Goal: Task Accomplishment & Management: Complete application form

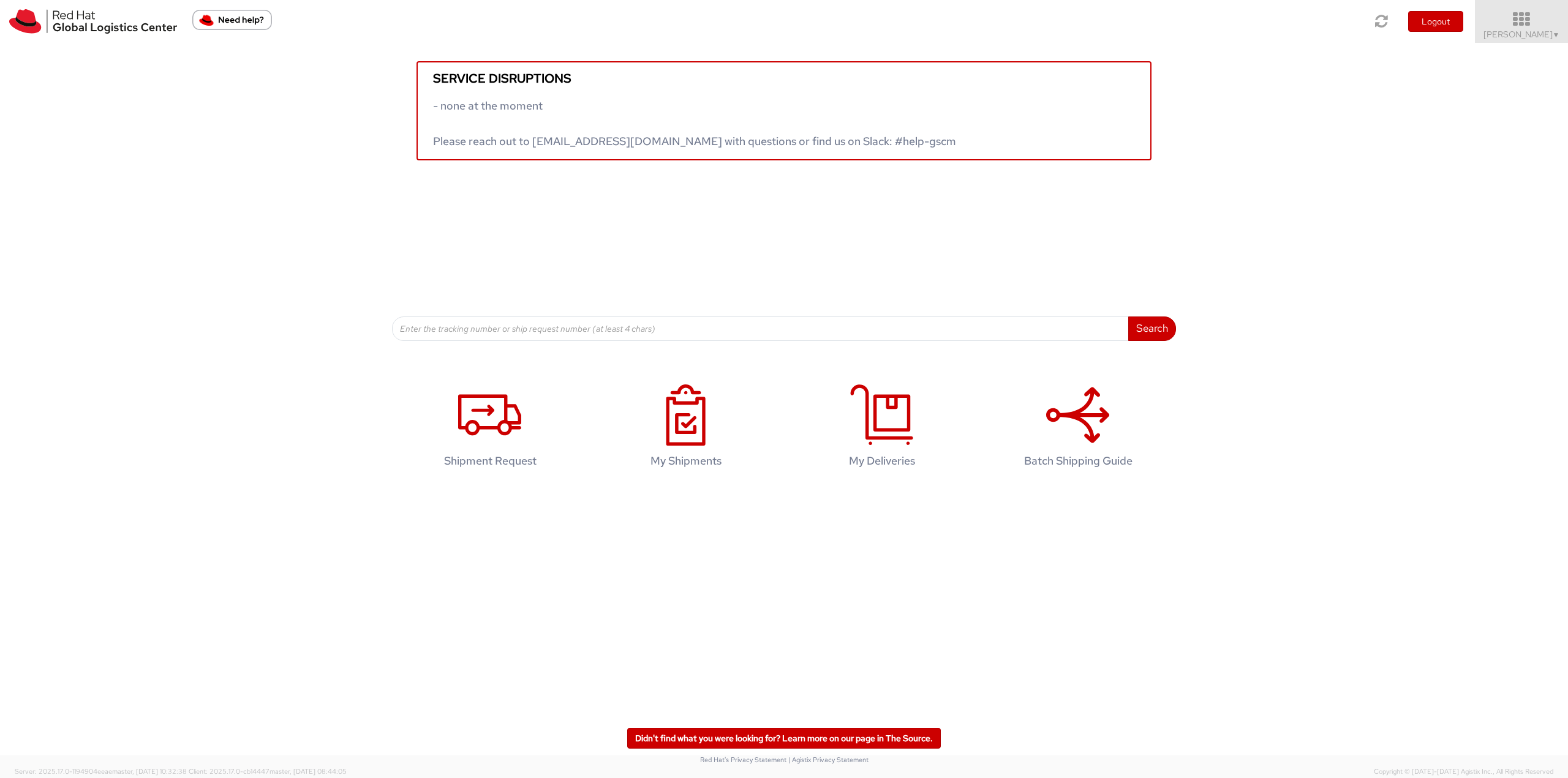
click at [1509, 25] on icon at bounding box center [1522, 19] width 107 height 17
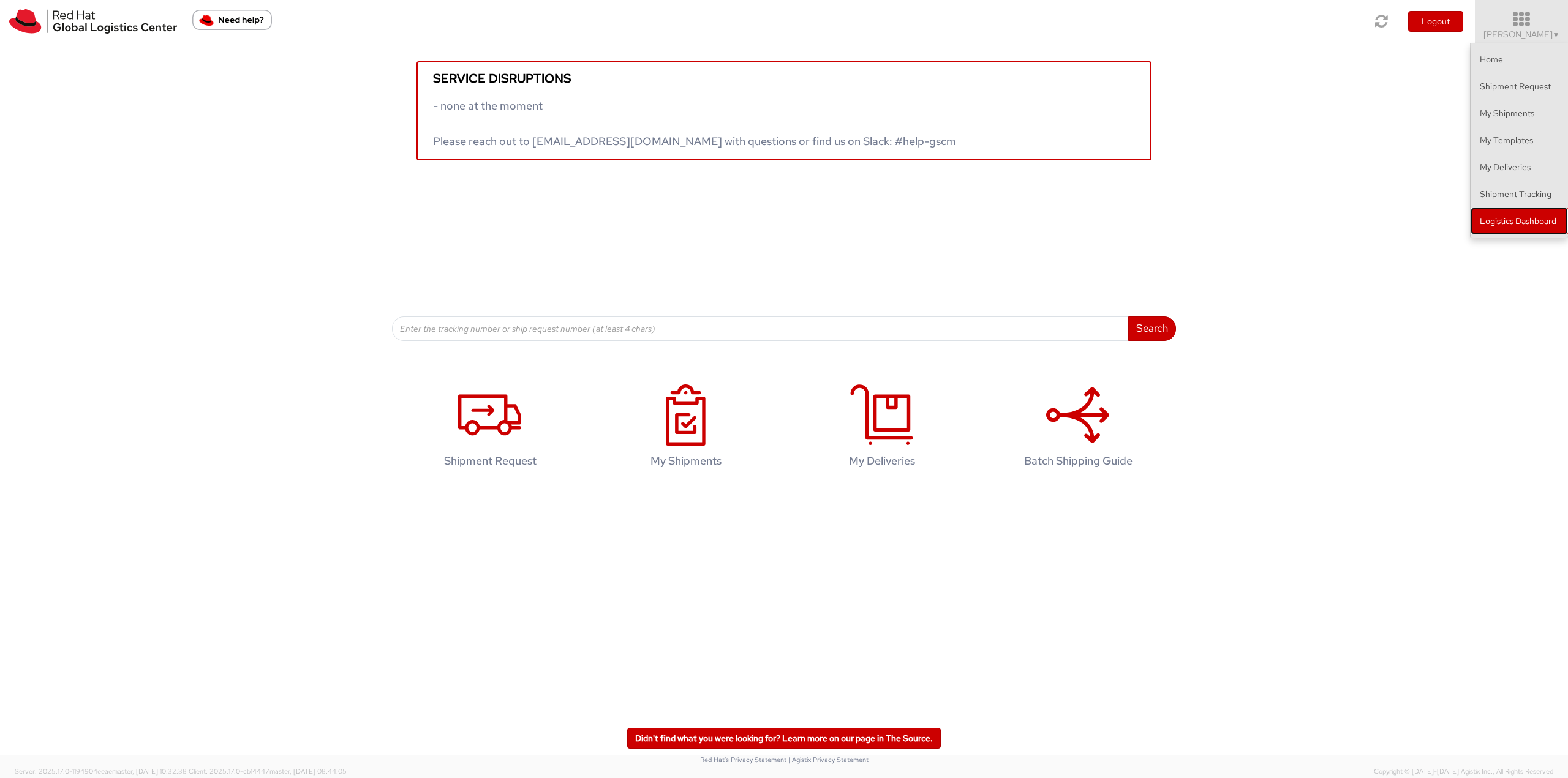
click at [1487, 227] on link "Logistics Dashboard" at bounding box center [1519, 221] width 97 height 27
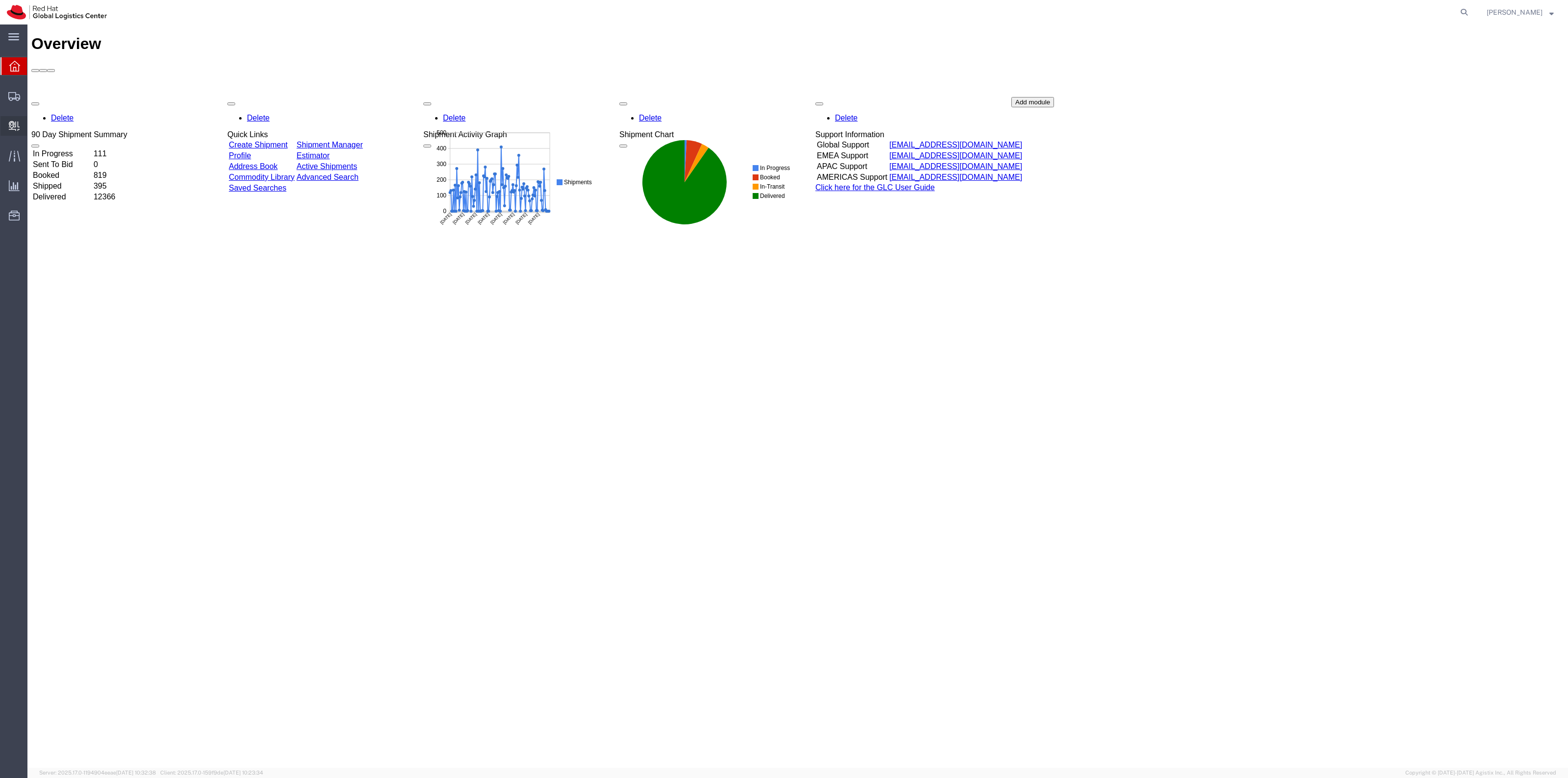
drag, startPoint x: 41, startPoint y: 139, endPoint x: 57, endPoint y: 137, distance: 16.1
click at [0, 0] on span "Create Delivery" at bounding box center [0, 0] width 0 height 0
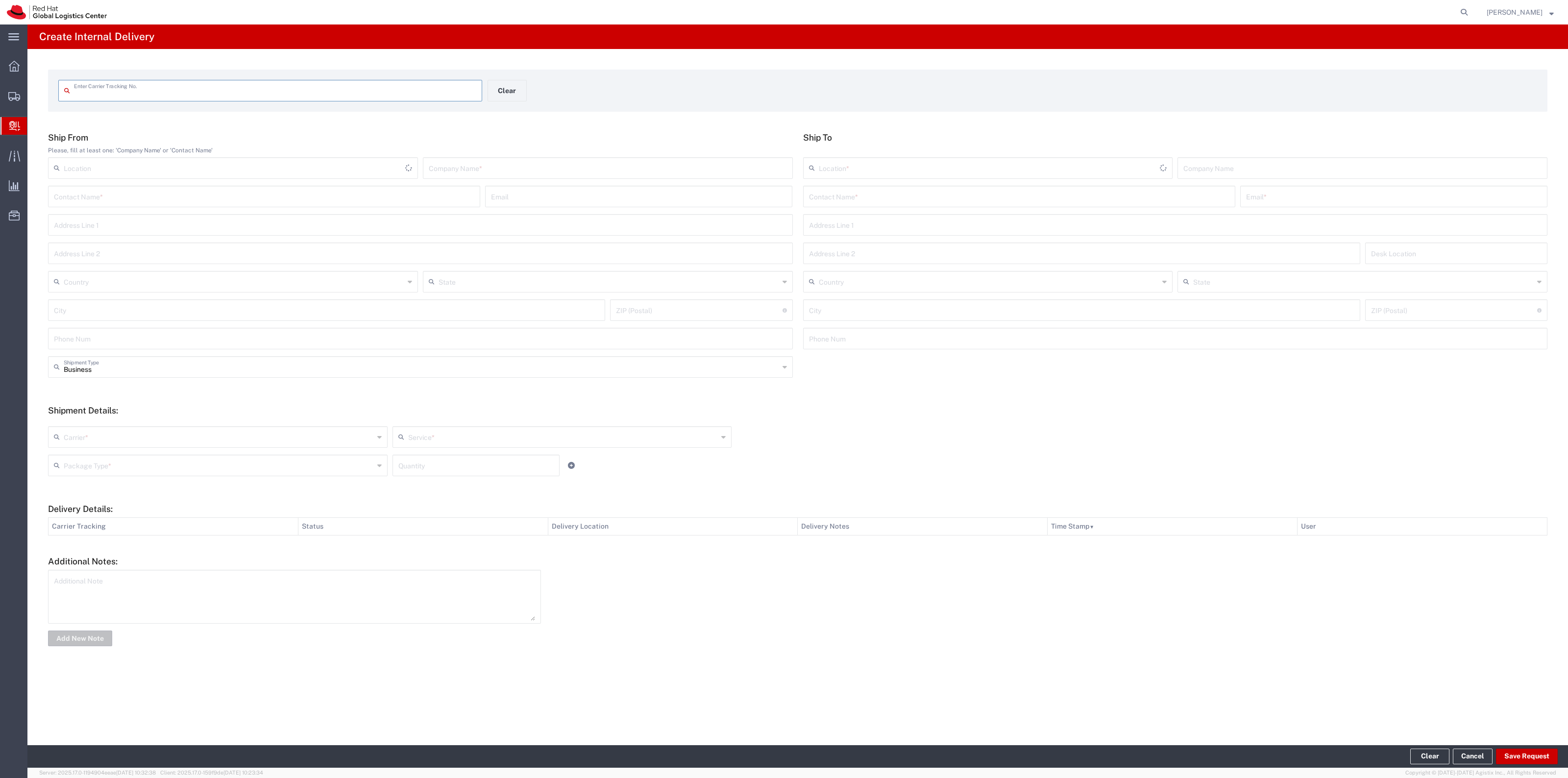
click at [197, 88] on input "text" at bounding box center [275, 90] width 402 height 17
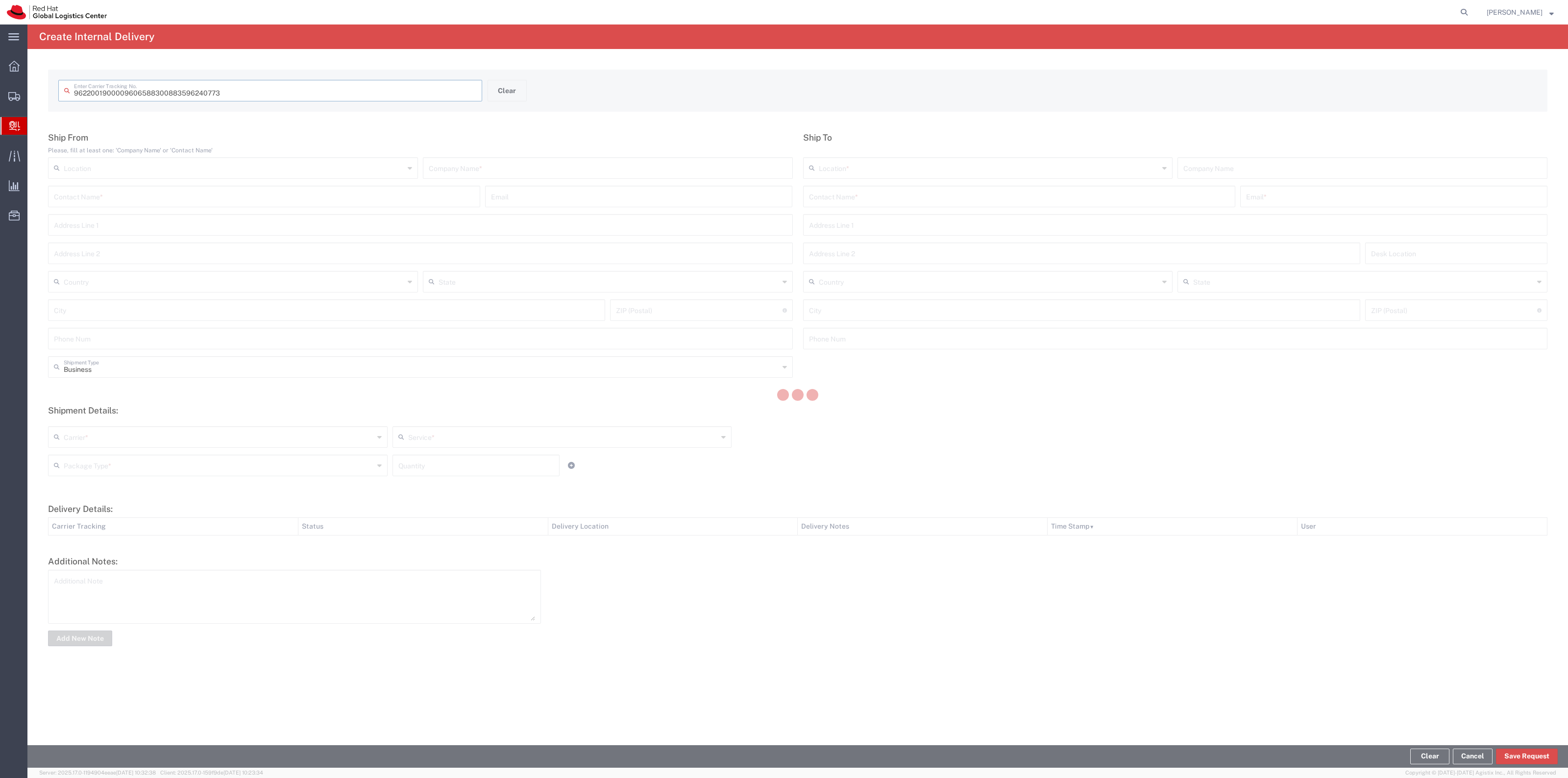
type input "883596240773"
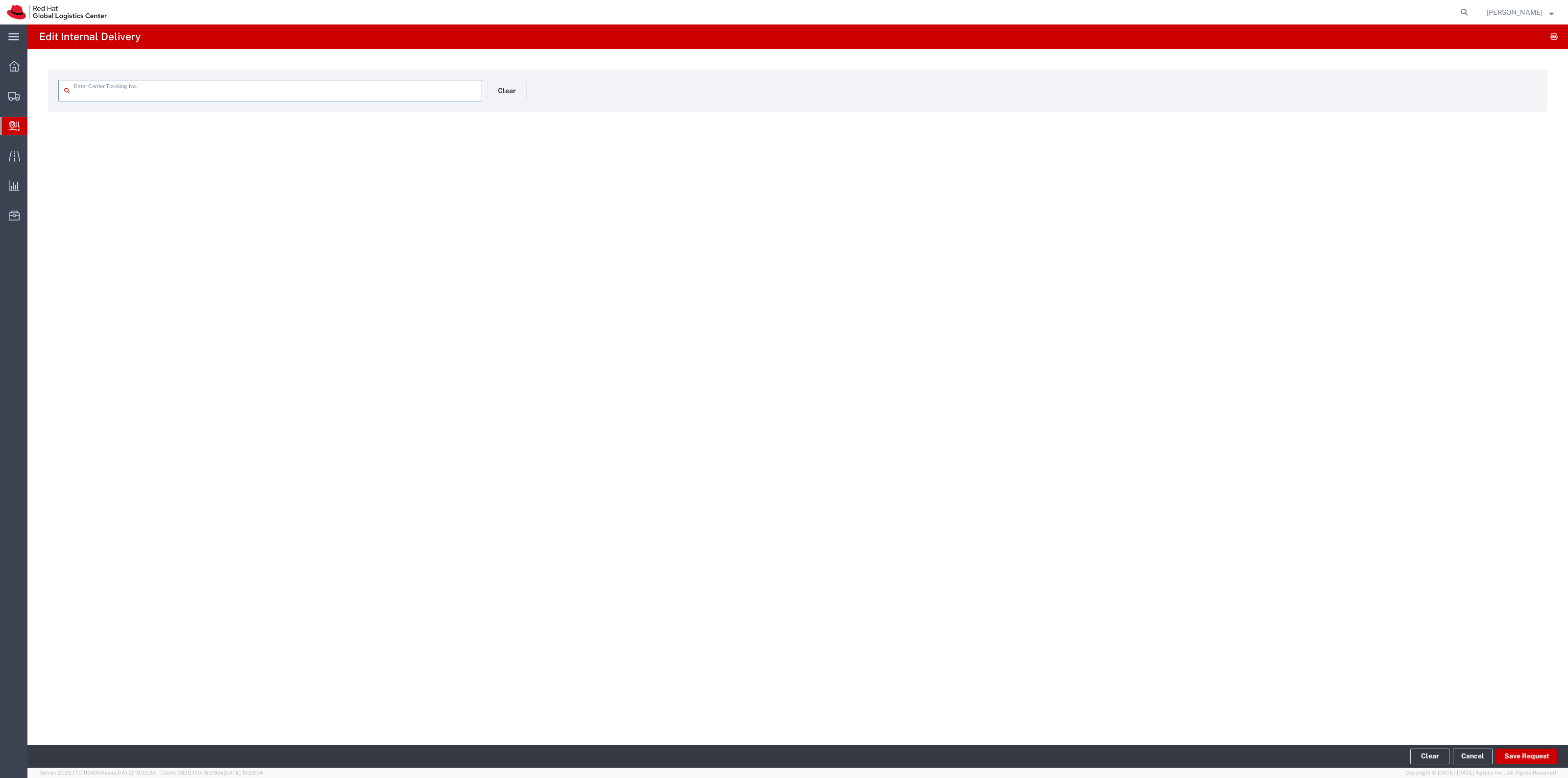
type input "883596240773"
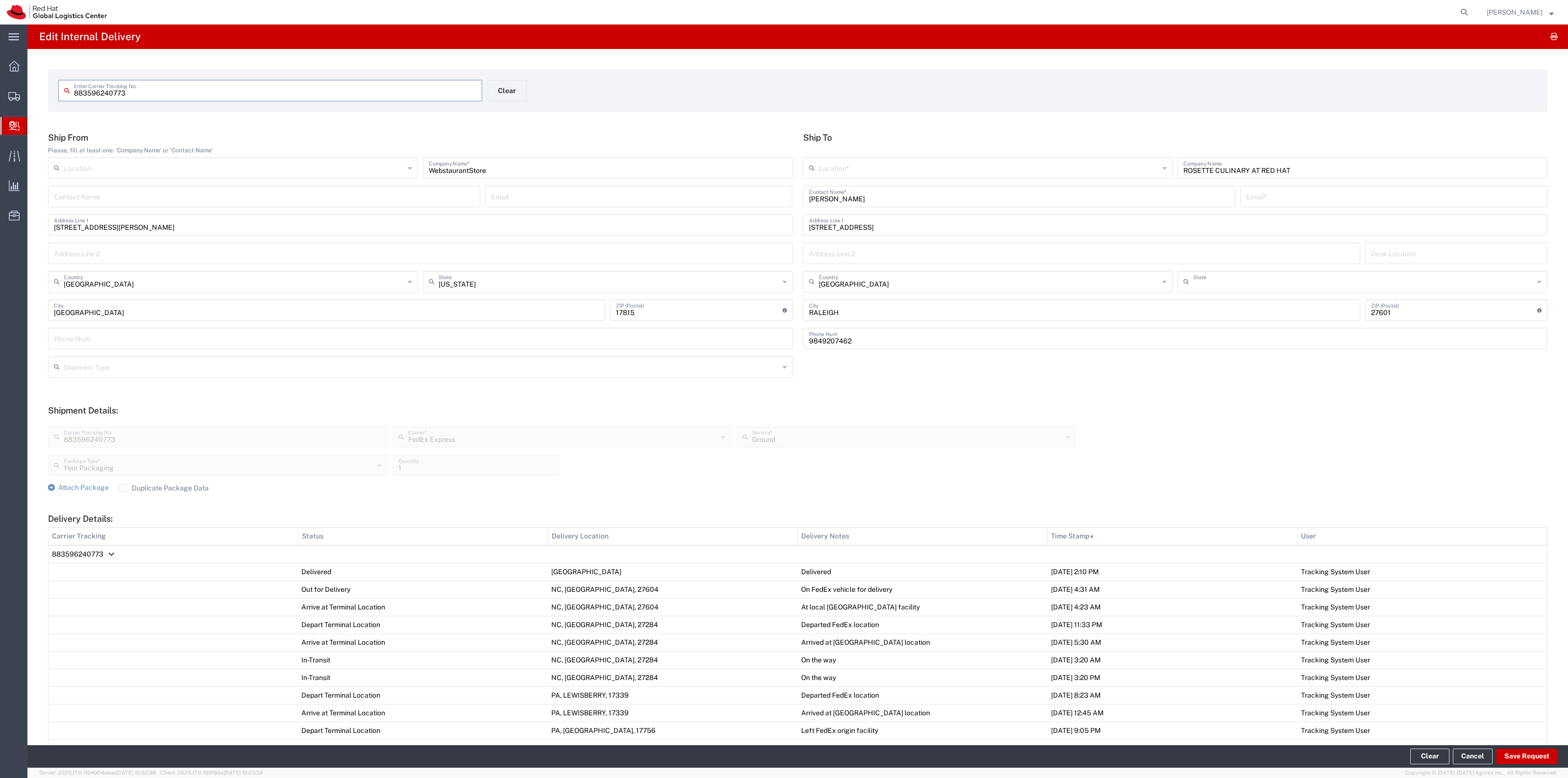
type input "[US_STATE]"
click at [101, 486] on span "Attach Package" at bounding box center [83, 488] width 51 height 8
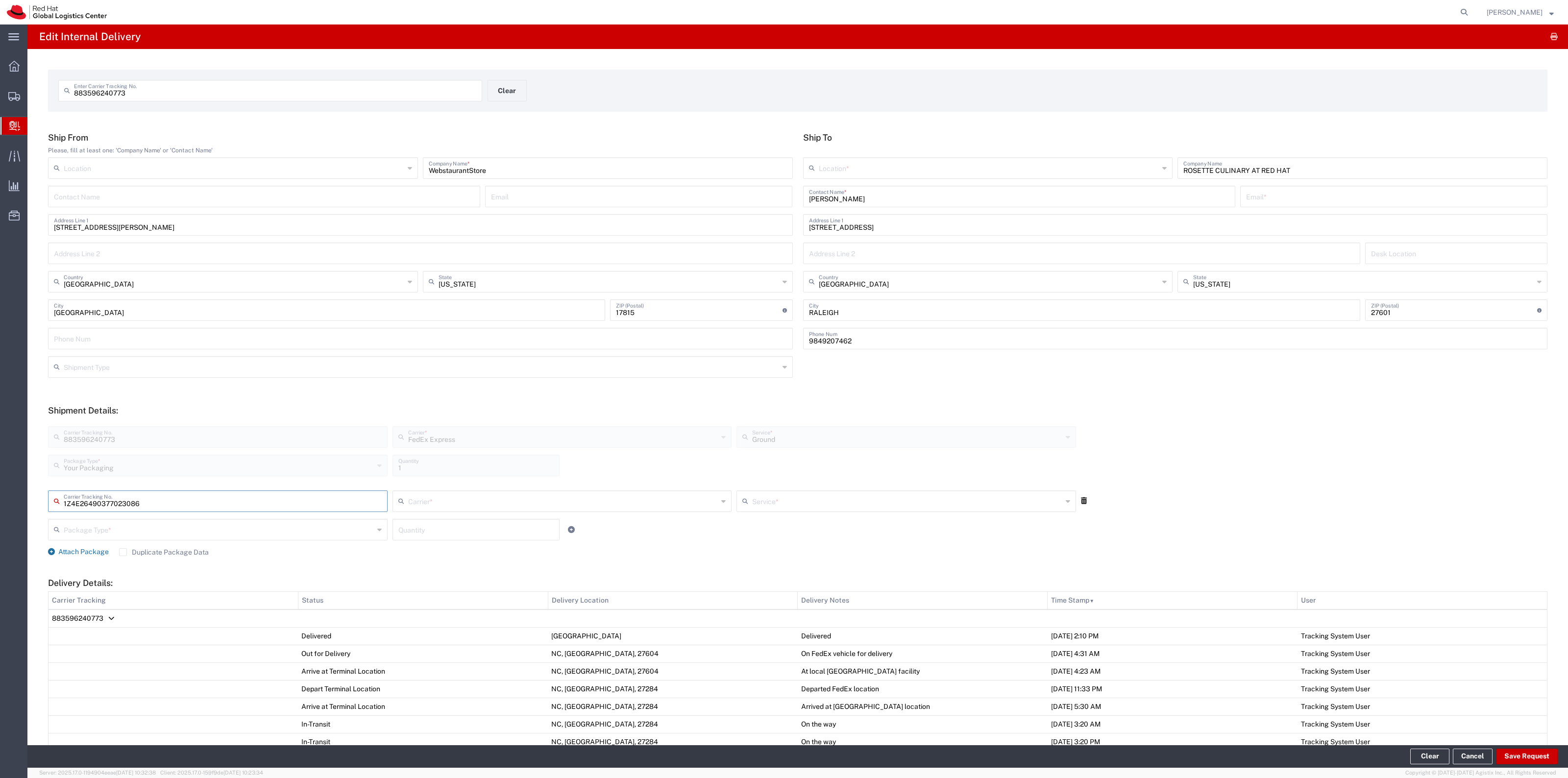
type input "1Z4E26490377023086"
click at [466, 496] on input "text" at bounding box center [564, 500] width 310 height 17
click at [416, 619] on span "UPS" at bounding box center [558, 619] width 335 height 15
type input "UPS"
click at [810, 491] on div "Service *" at bounding box center [906, 501] width 340 height 21
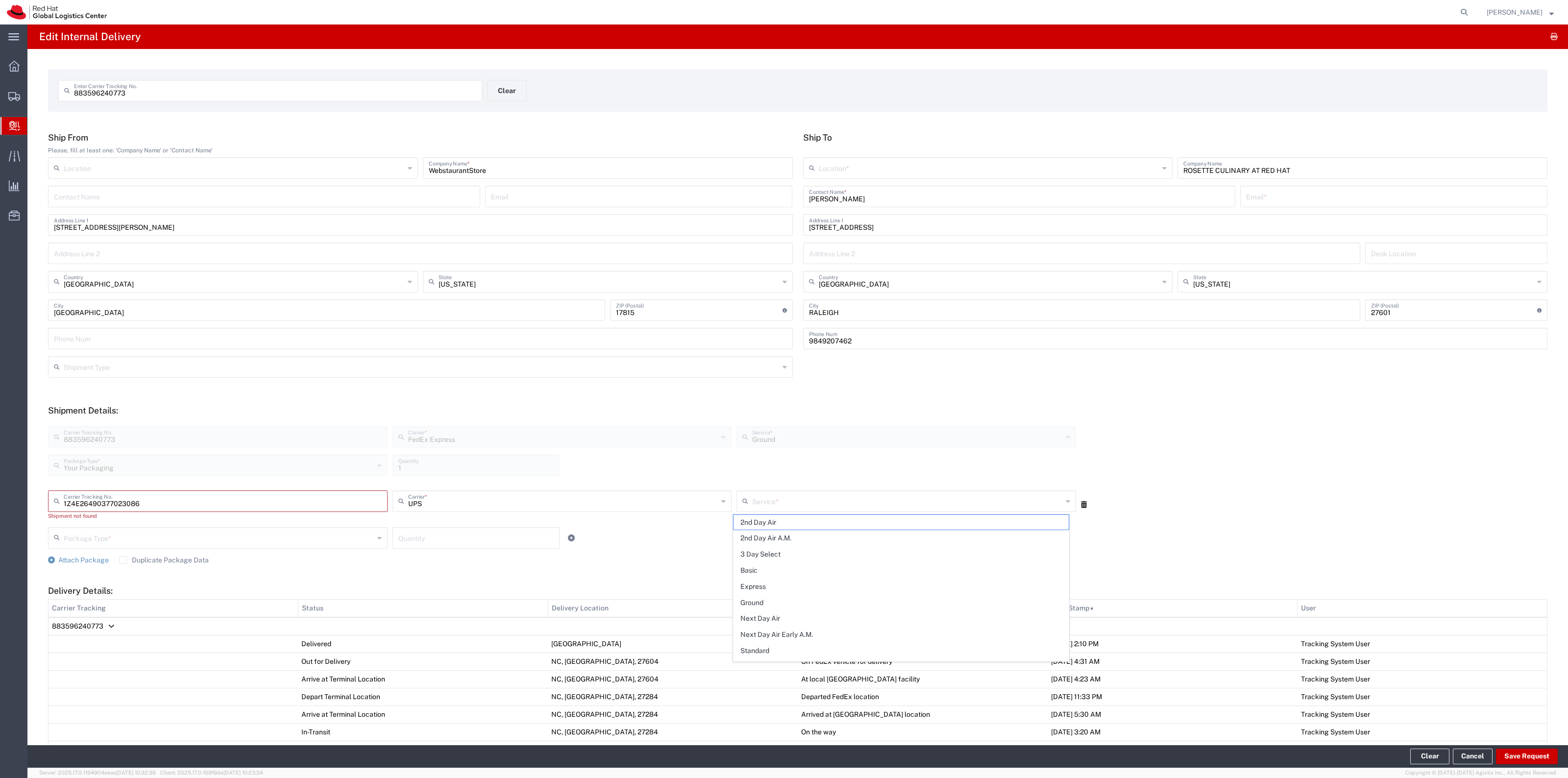
drag, startPoint x: 765, startPoint y: 603, endPoint x: 523, endPoint y: 552, distance: 247.3
click at [765, 603] on span "Ground" at bounding box center [901, 603] width 335 height 15
type input "Ground"
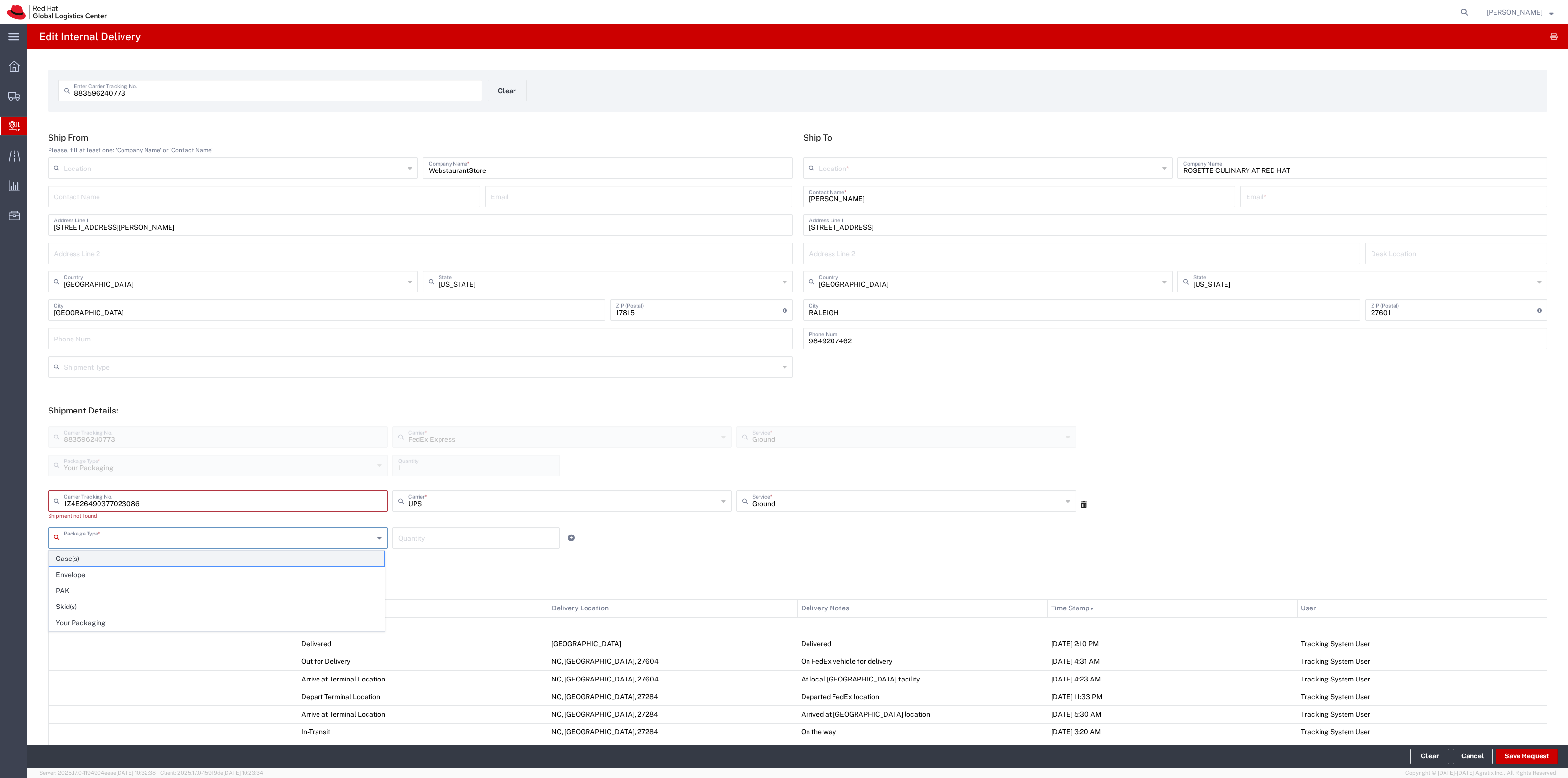
drag, startPoint x: 329, startPoint y: 530, endPoint x: 284, endPoint y: 559, distance: 53.5
click at [328, 531] on input "text" at bounding box center [219, 538] width 310 height 17
click at [225, 624] on span "Your Packaging" at bounding box center [216, 623] width 335 height 15
type input "Your Packaging"
click at [439, 544] on input "number" at bounding box center [475, 538] width 155 height 17
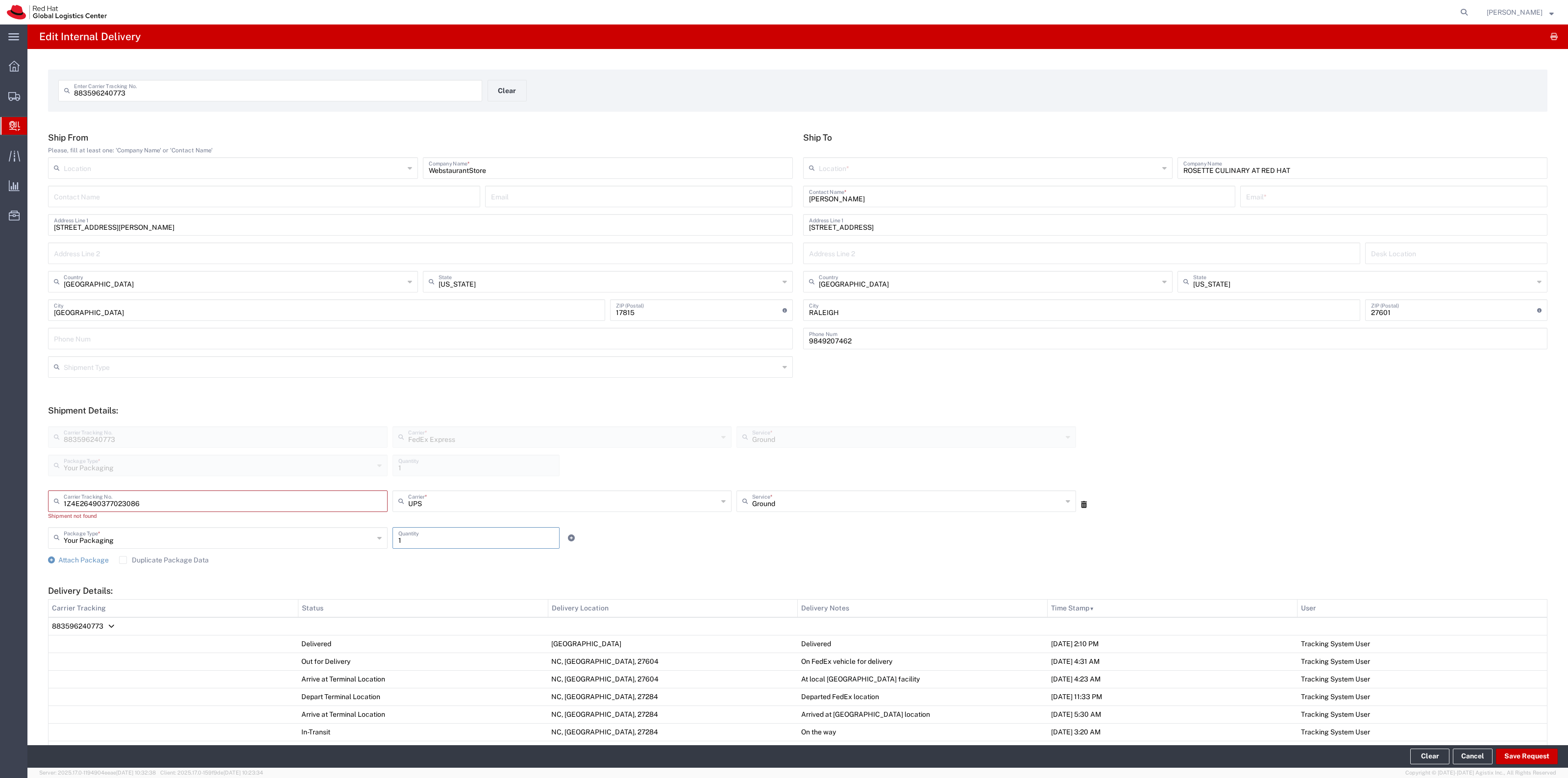
type input "1"
drag, startPoint x: 439, startPoint y: 544, endPoint x: 231, endPoint y: 576, distance: 210.4
click at [264, 574] on form "Ship From Please, fill at least one: 'Company Name' or 'Contact Name' Location …" at bounding box center [797, 555] width 1499 height 846
drag, startPoint x: 209, startPoint y: 576, endPoint x: 204, endPoint y: 572, distance: 6.4
click at [206, 575] on form "Ship From Please, fill at least one: 'Company Name' or 'Contact Name' Location …" at bounding box center [797, 555] width 1499 height 846
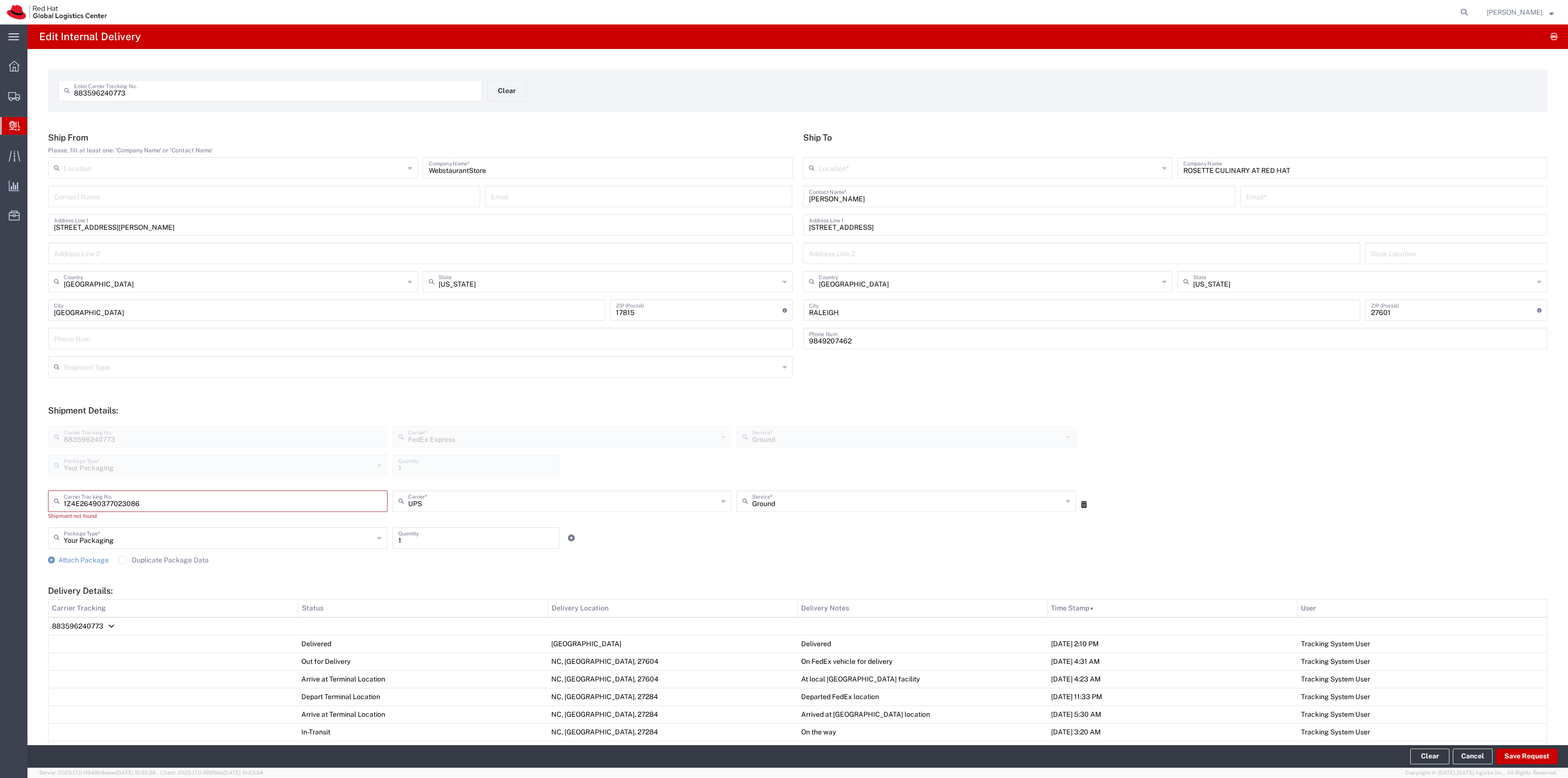
drag, startPoint x: 203, startPoint y: 572, endPoint x: 184, endPoint y: 559, distance: 23.0
click at [202, 572] on form "Ship From Please, fill at least one: 'Company Name' or 'Contact Name' Location …" at bounding box center [797, 555] width 1499 height 846
click at [184, 559] on label "Duplicate Package Data" at bounding box center [164, 560] width 89 height 8
click at [123, 560] on input "Duplicate Package Data" at bounding box center [123, 560] width 0 height 0
click at [97, 564] on link "Attach Package" at bounding box center [79, 561] width 61 height 10
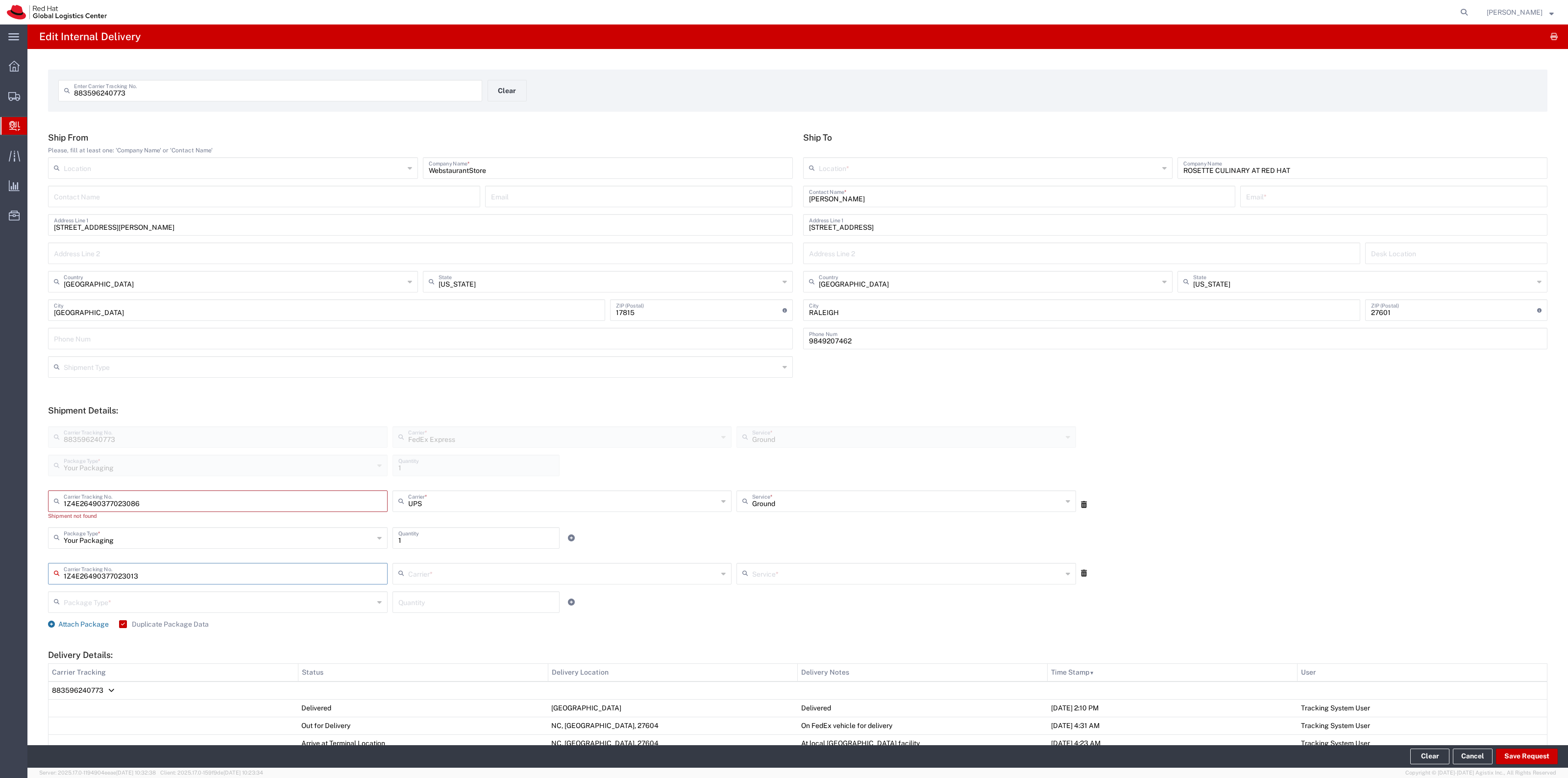
type input "1Z4E26490377023013"
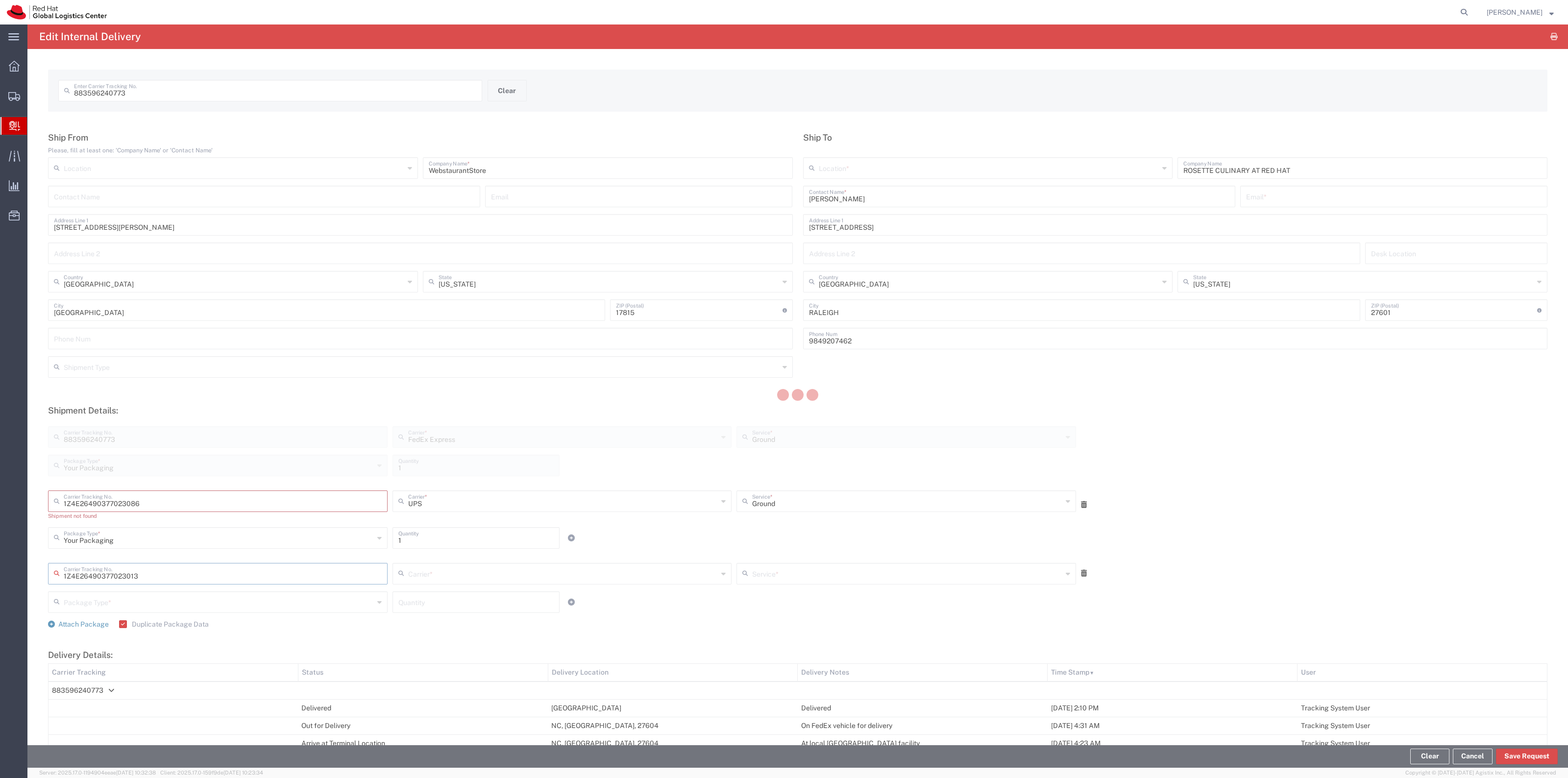
type input "UPS"
type input "Your Packaging"
type input "1"
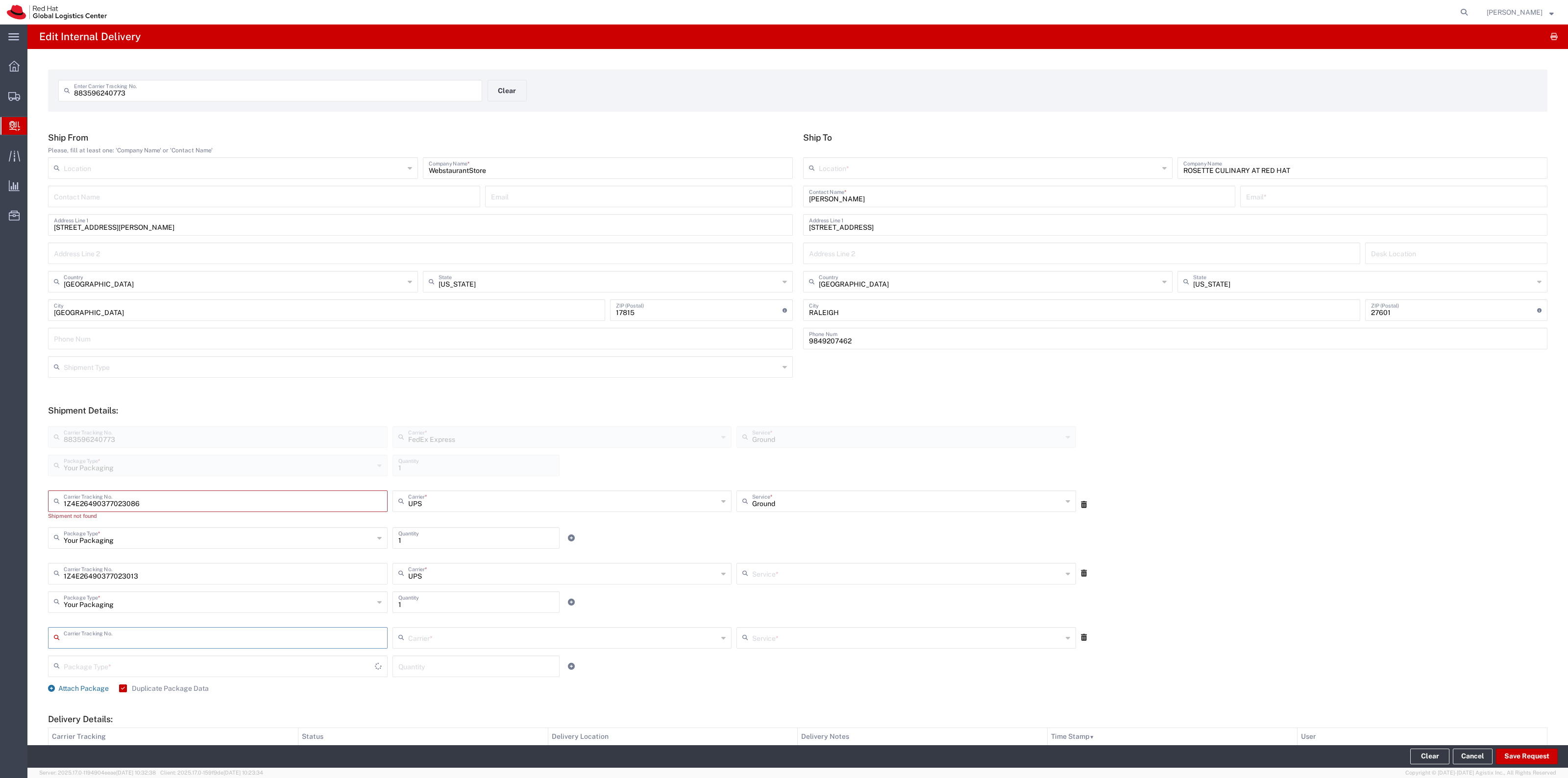
type input "Ground"
type input "1Z4E26490377023040"
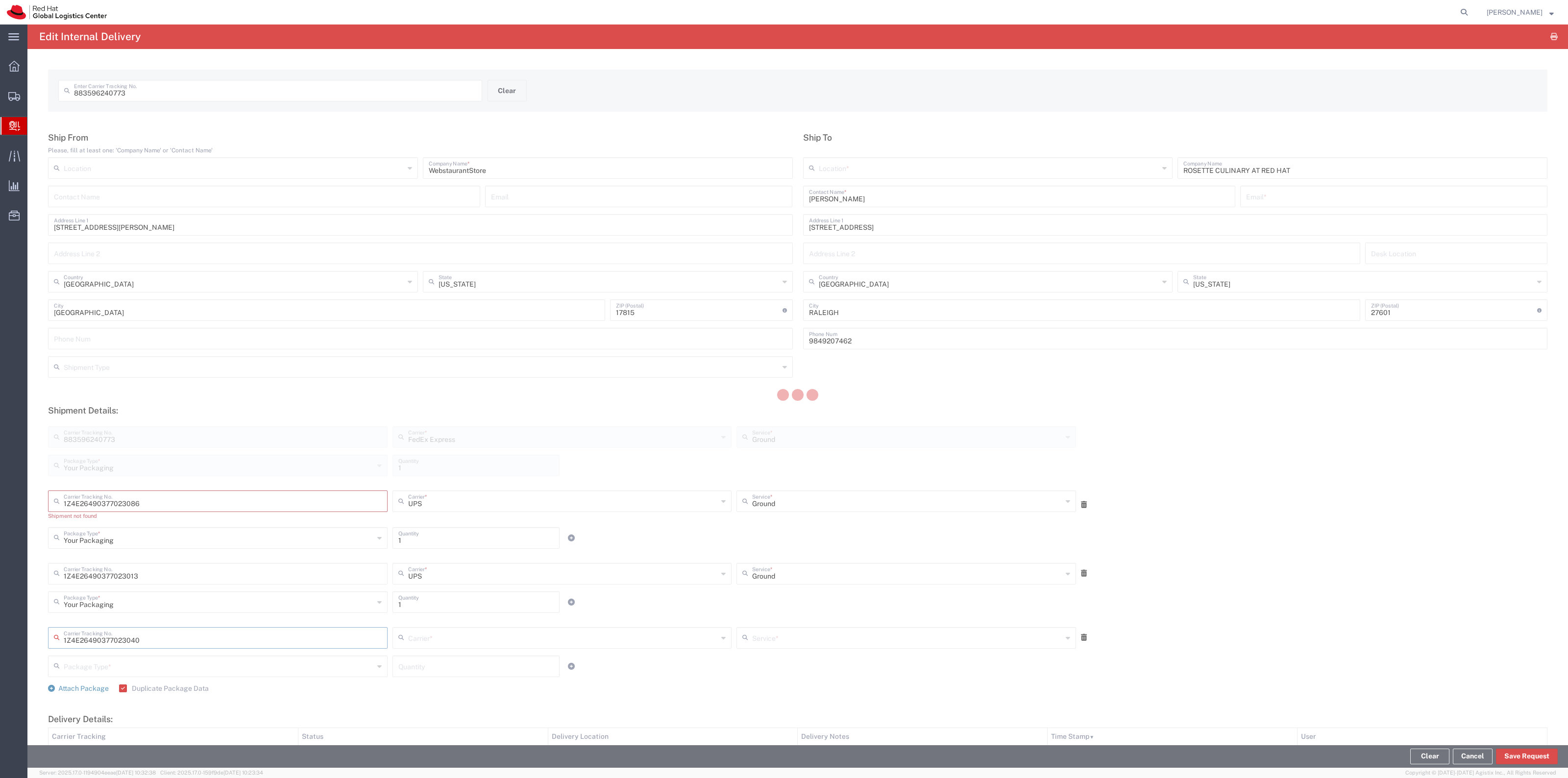
type input "UPS"
type input "Your Packaging"
type input "1"
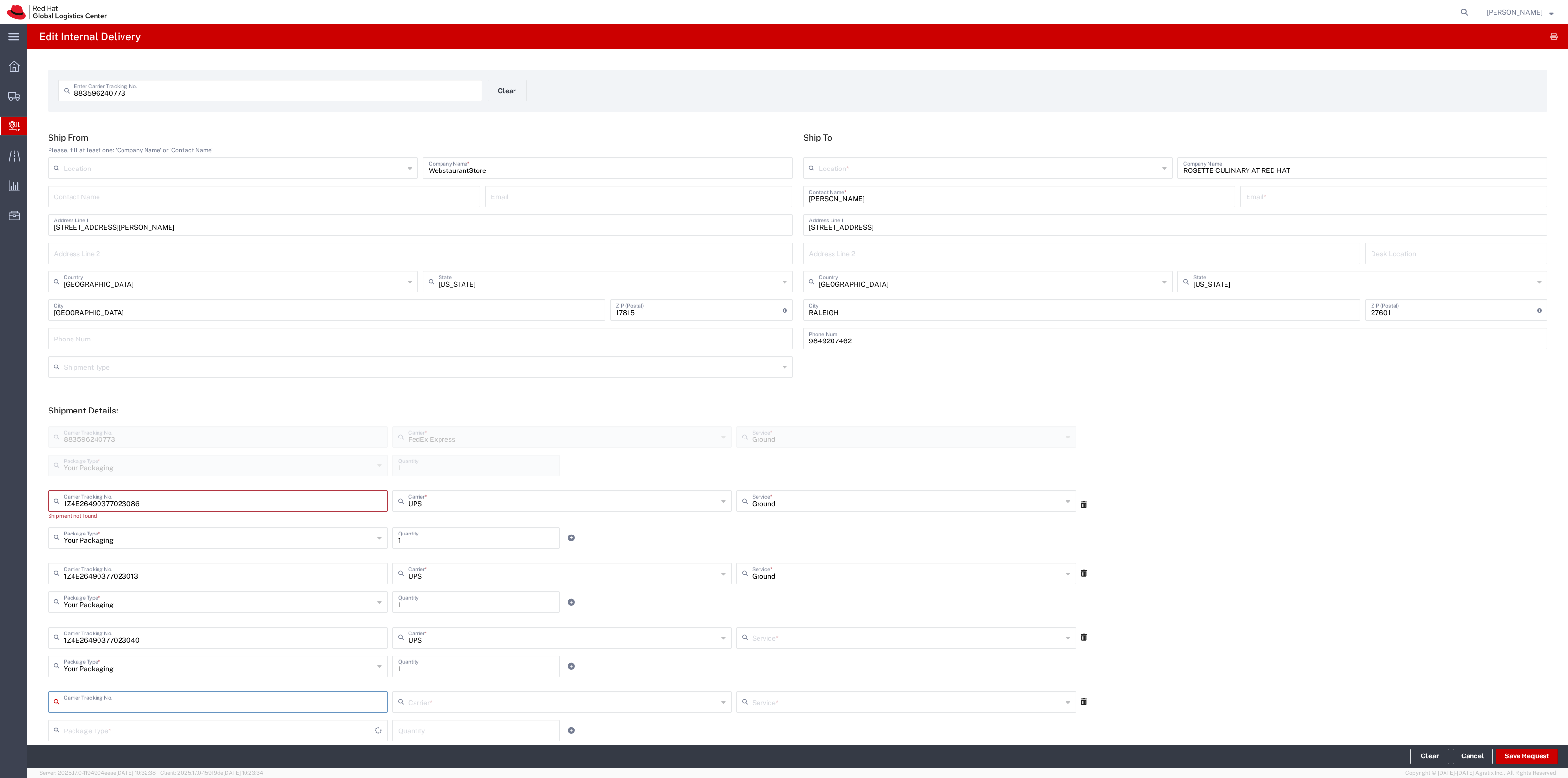
type input "Ground"
type input "1Z4E26490377023031"
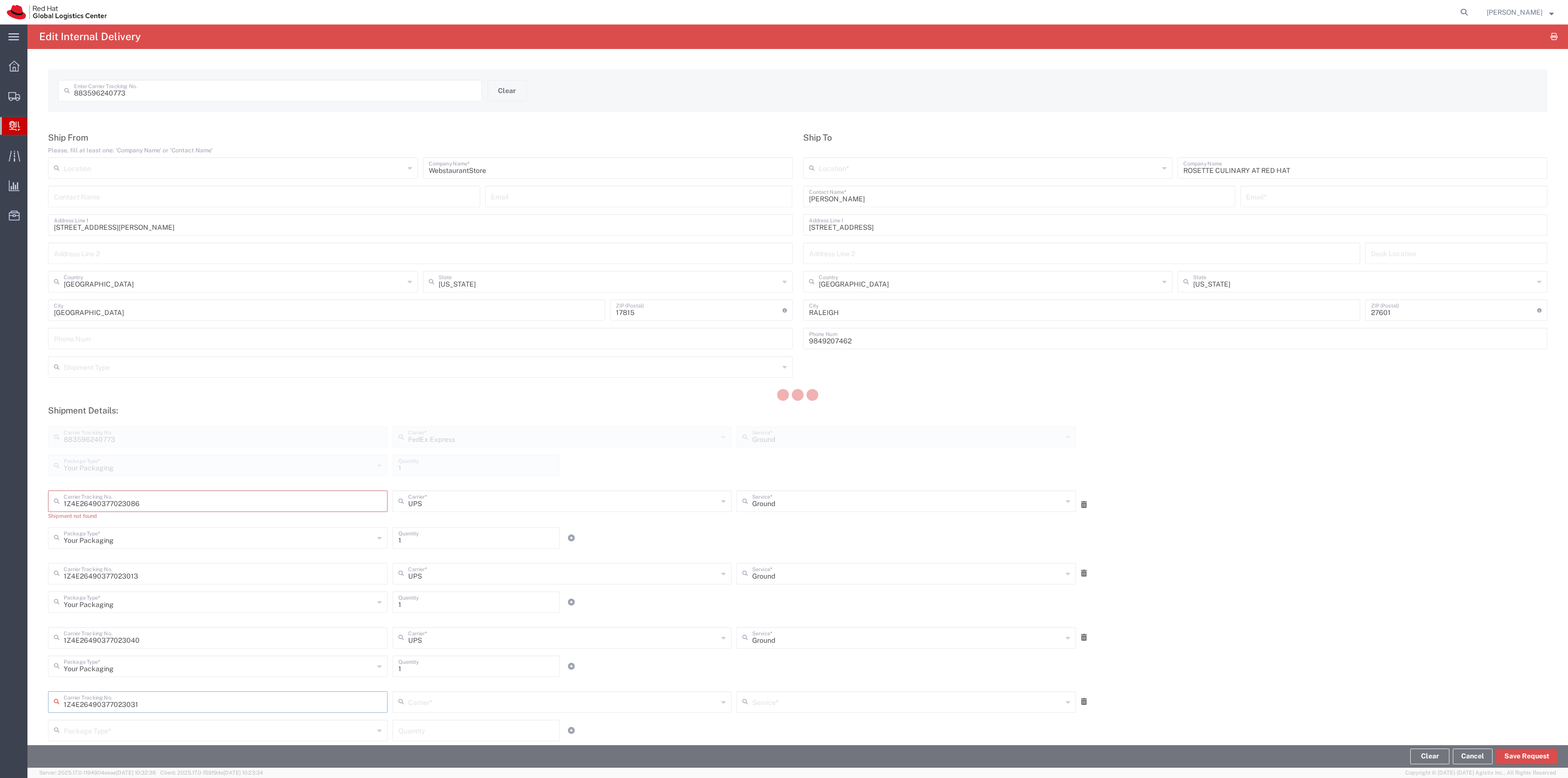
type input "UPS"
type input "Your Packaging"
type input "1"
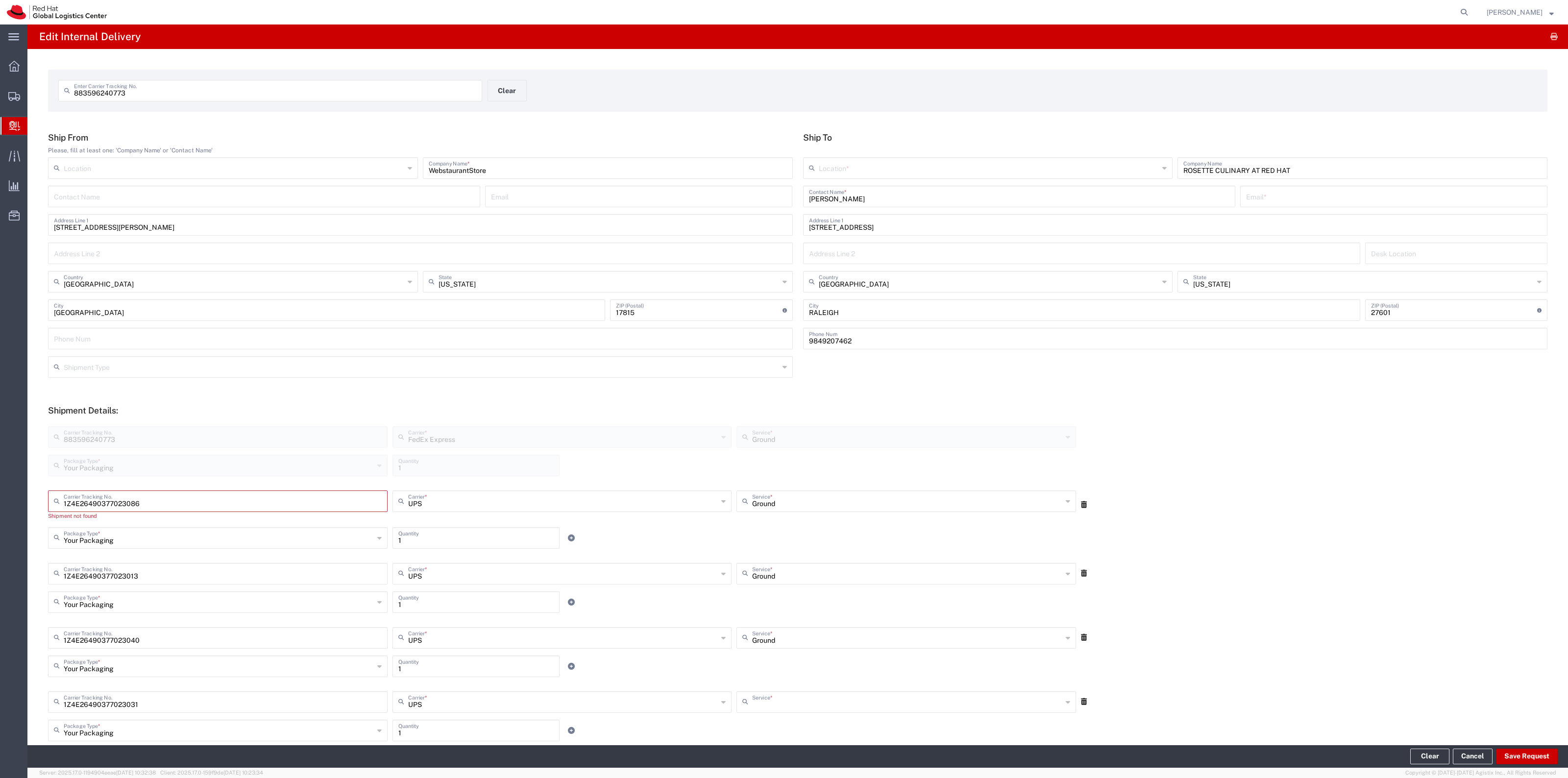
type input "Ground"
click at [863, 192] on input "[PERSON_NAME]" at bounding box center [1019, 196] width 421 height 17
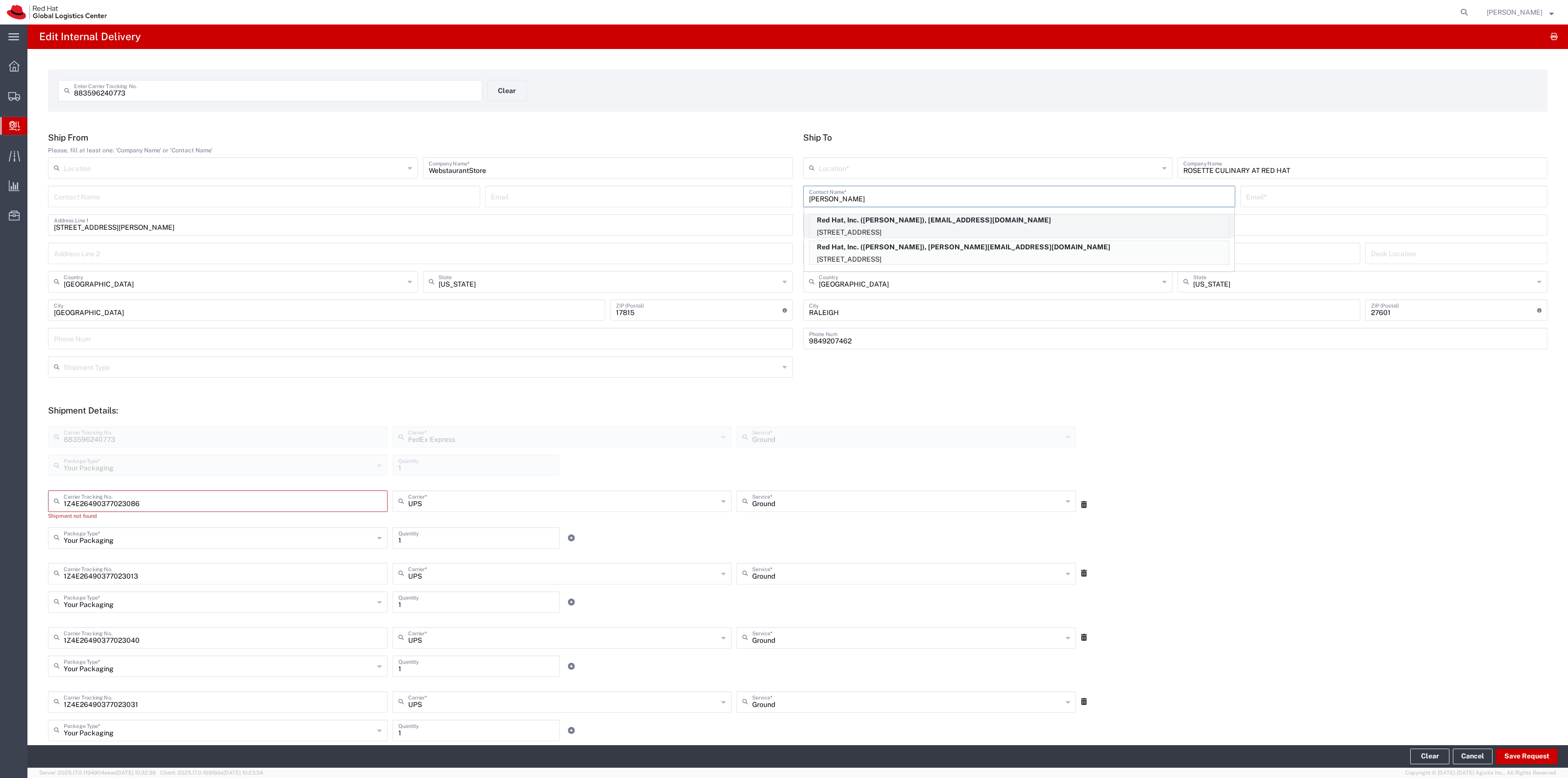
type input "[PERSON_NAME]"
click at [906, 220] on p "Red Hat, Inc. ([PERSON_NAME]), [EMAIL_ADDRESS][DOMAIN_NAME]" at bounding box center [1019, 220] width 419 height 12
type input "RH - [GEOGRAPHIC_DATA]"
type input "Red Hat, Inc."
type input "[PERSON_NAME]"
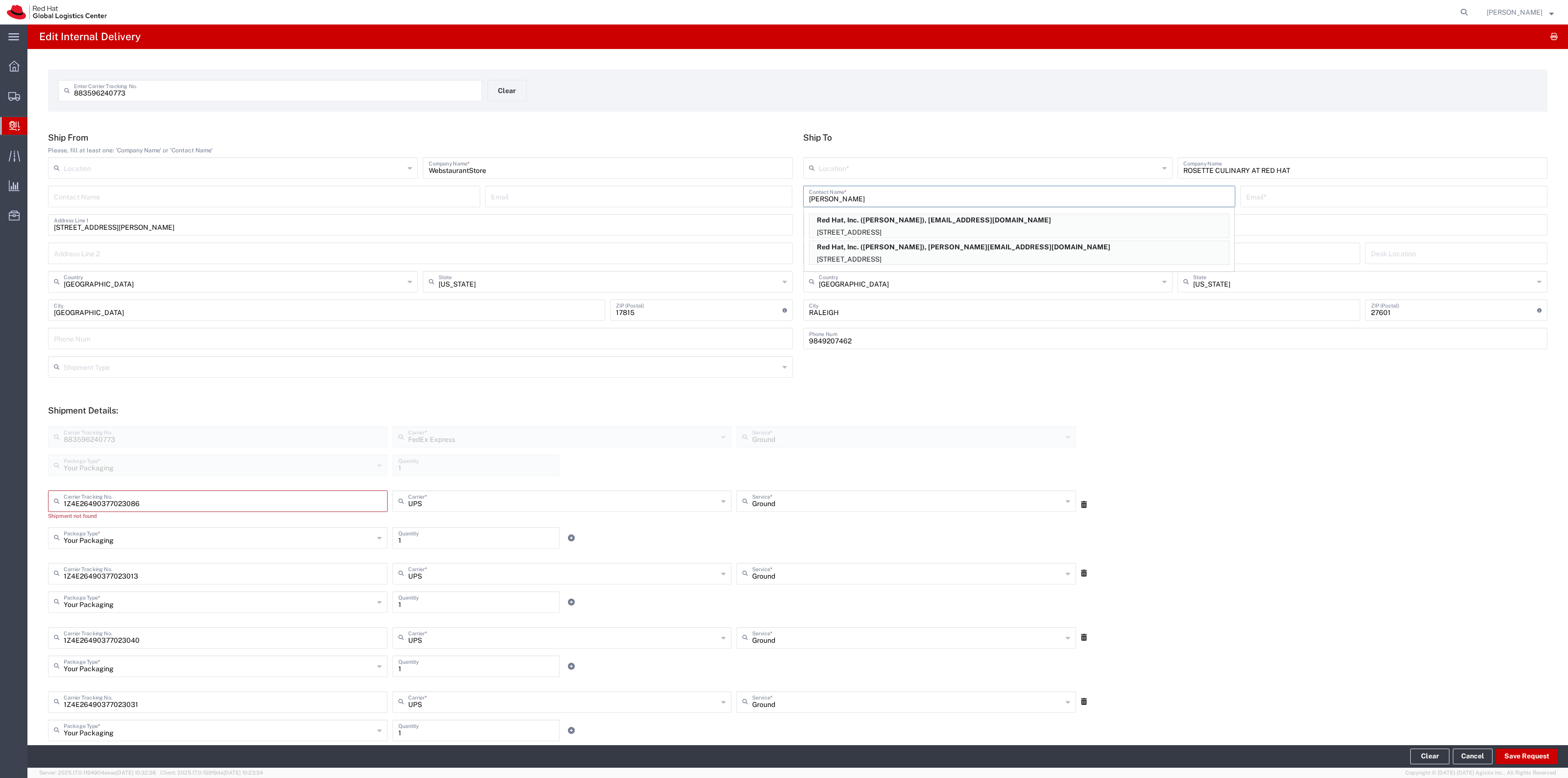
type input "[EMAIL_ADDRESS][DOMAIN_NAME]"
type input "[STREET_ADDRESS]"
type input "FLEX"
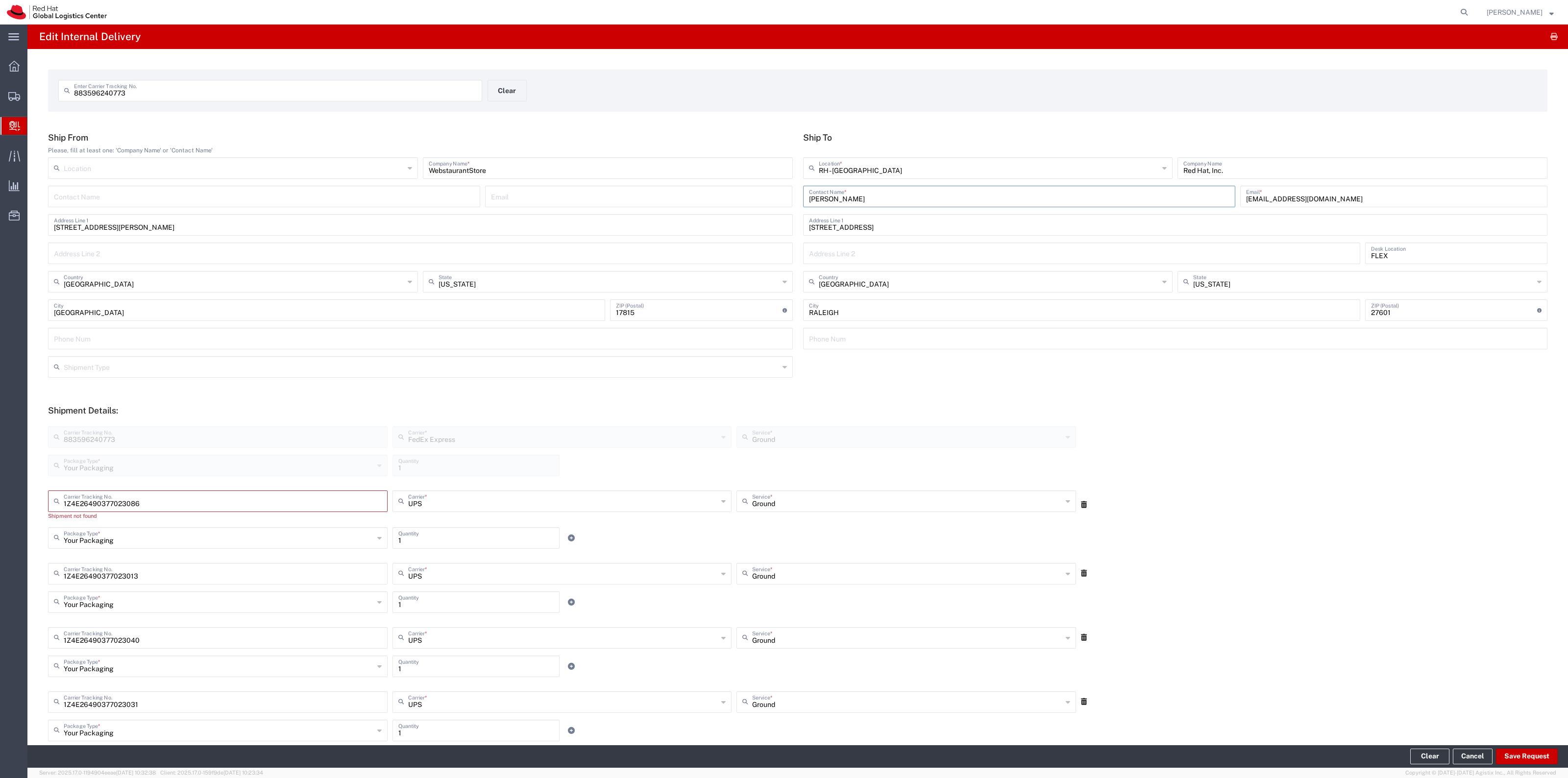
click at [1525, 746] on footer "Clear Cancel Save Request" at bounding box center [797, 756] width 1541 height 23
click at [1527, 749] on button "Save Request" at bounding box center [1527, 757] width 61 height 16
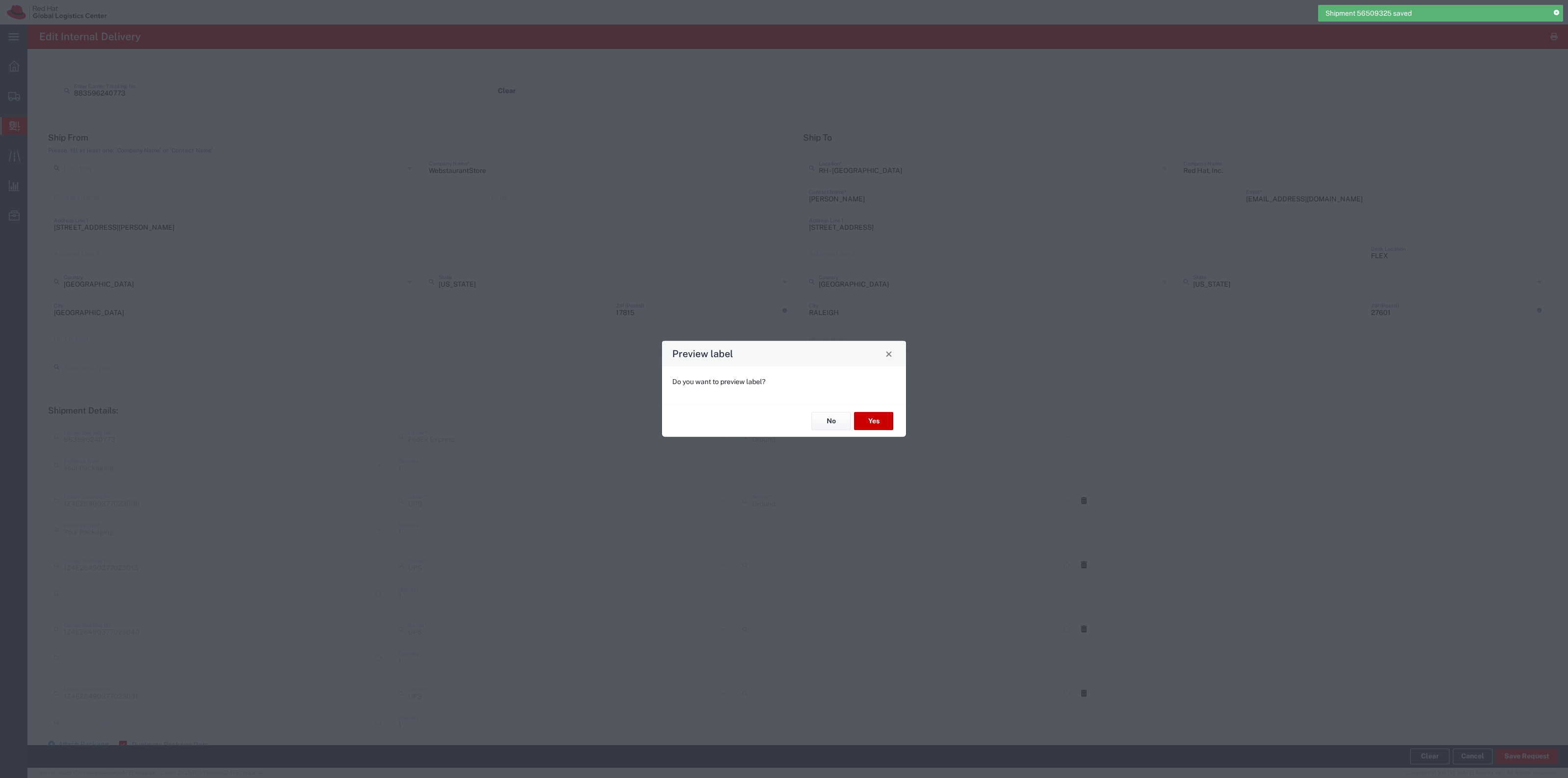
type input "Ground"
type input "Your Packaging"
type input "Ground"
type input "Your Packaging"
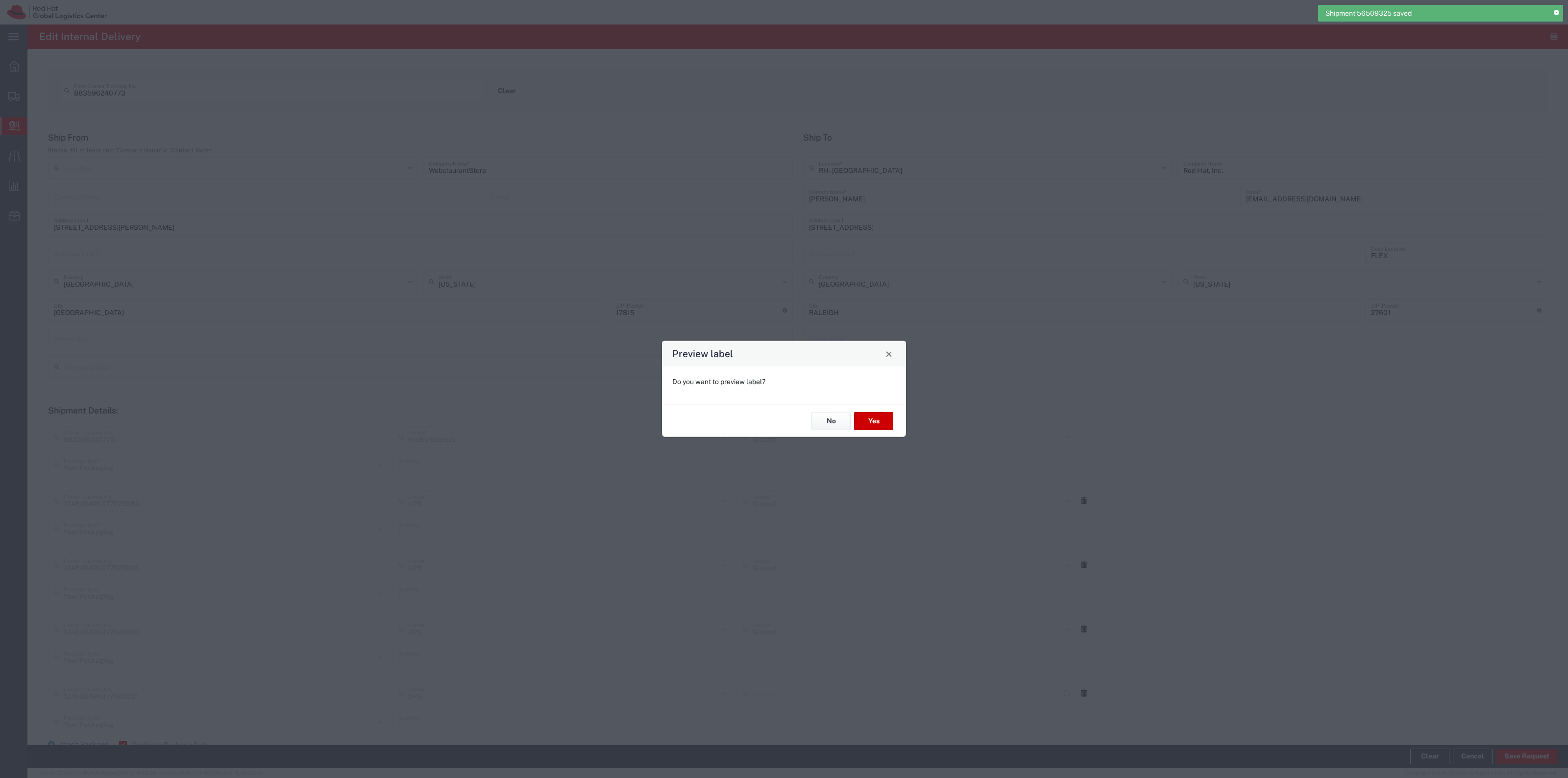
type input "Ground"
click at [822, 423] on button "No" at bounding box center [831, 421] width 39 height 18
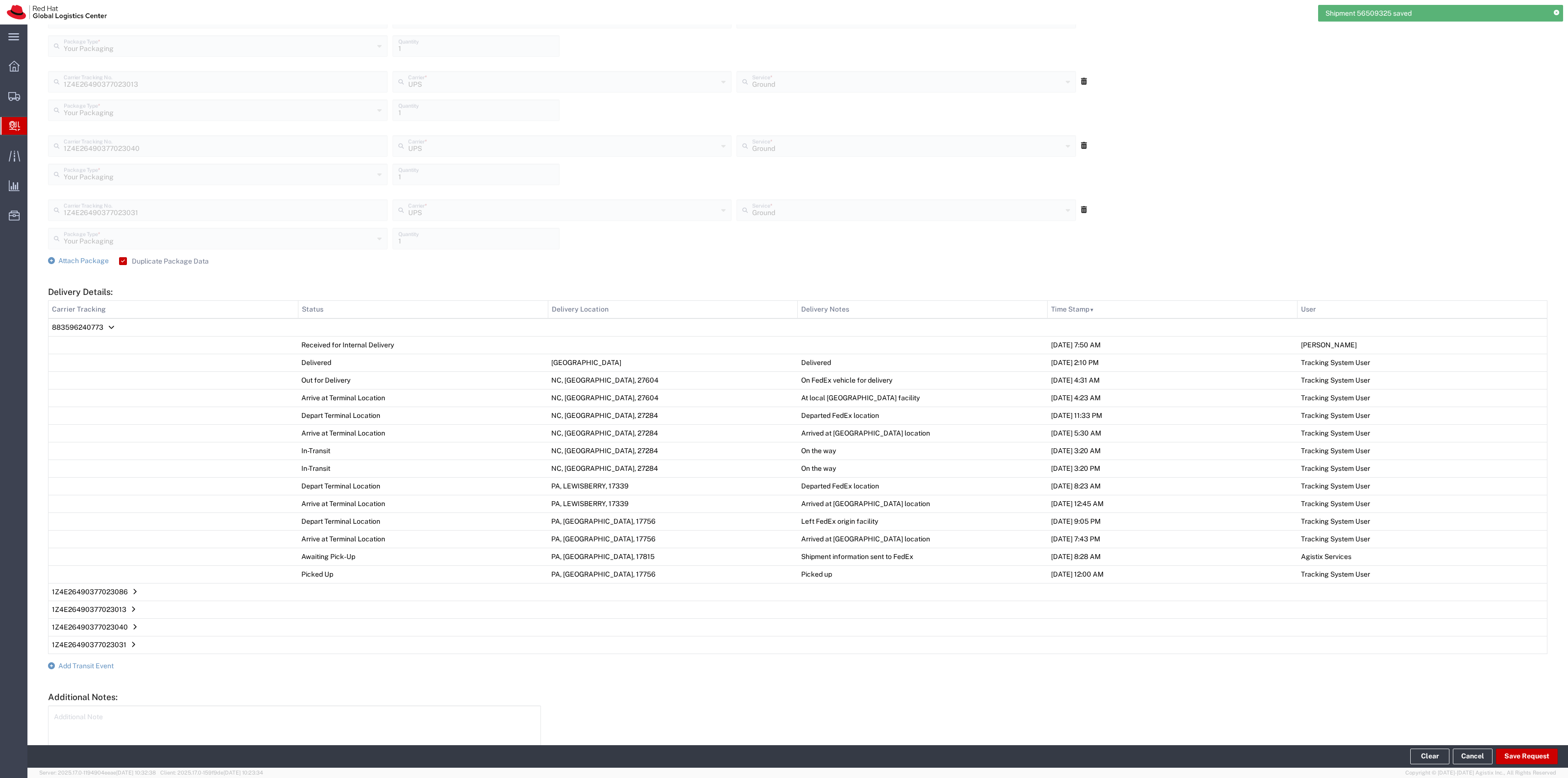
scroll to position [544, 0]
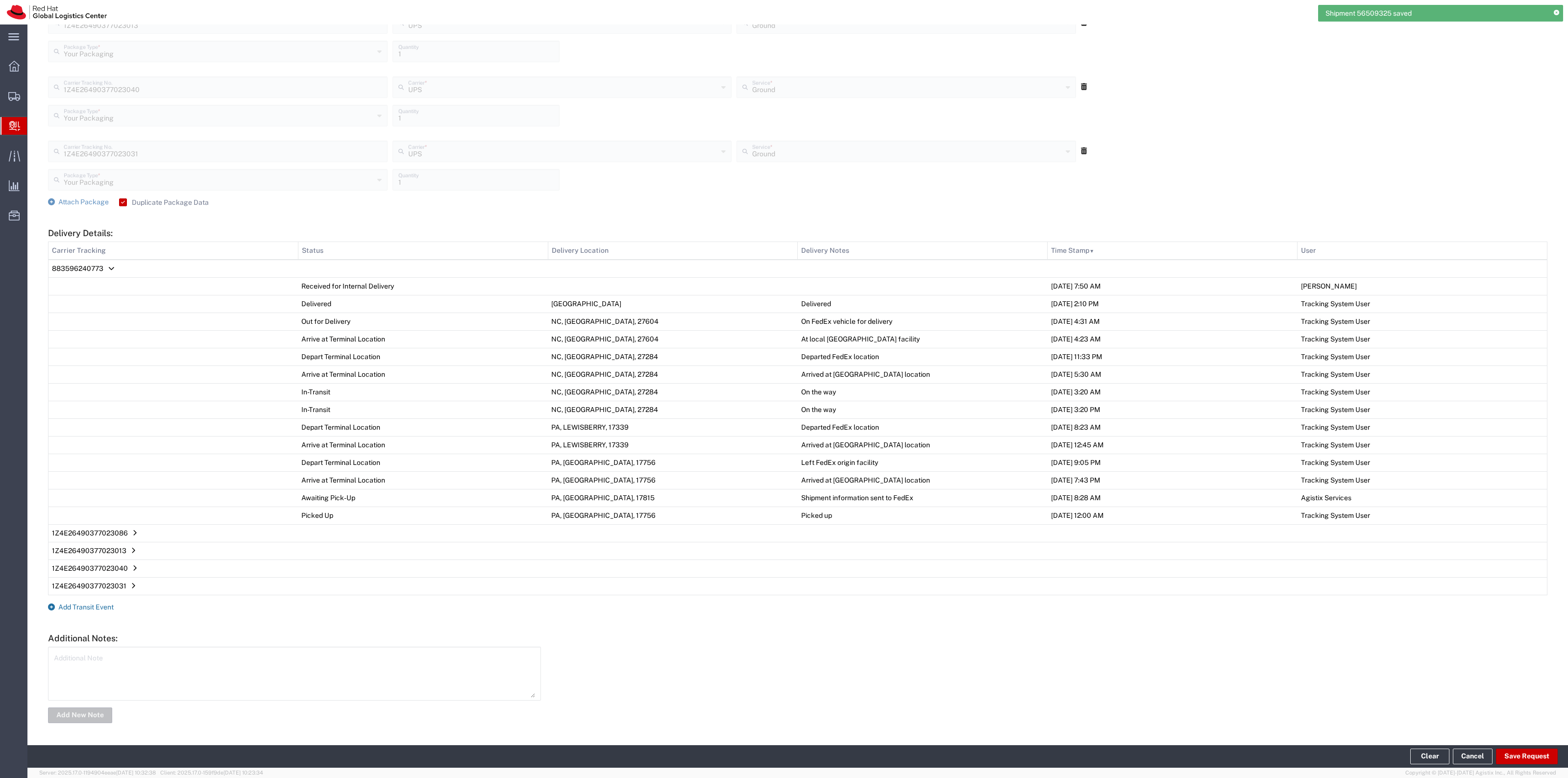
click at [105, 604] on span "Add Transit Event" at bounding box center [86, 607] width 55 height 8
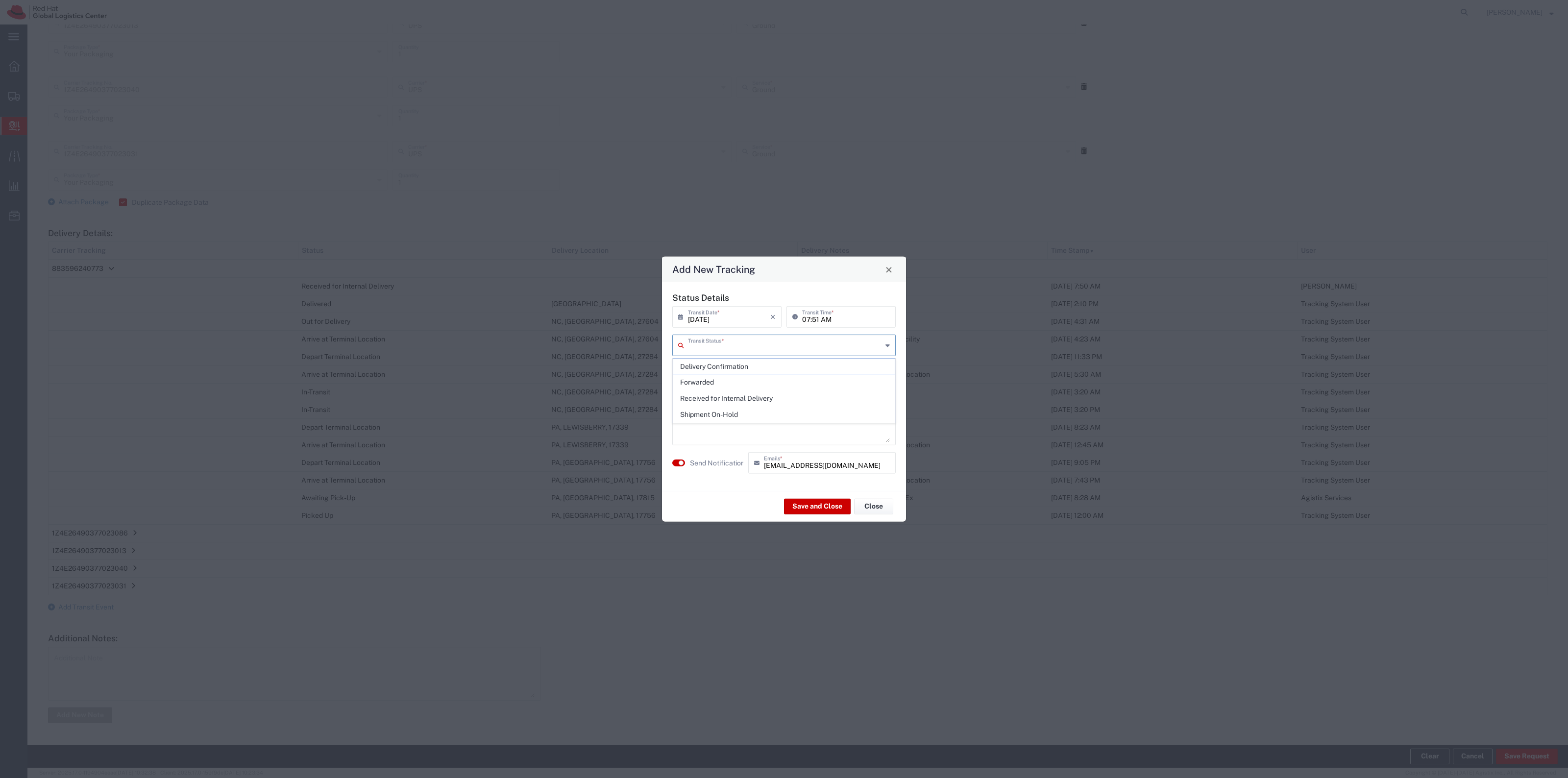
click at [848, 346] on input "text" at bounding box center [785, 345] width 194 height 17
click at [790, 359] on li "Delivery Confirmation" at bounding box center [783, 366] width 222 height 16
type input "Delivery Confirmation"
click at [722, 457] on agx-switch-control "Send Notification" at bounding box center [707, 463] width 76 height 21
click at [722, 458] on label "Send Notification" at bounding box center [717, 463] width 55 height 10
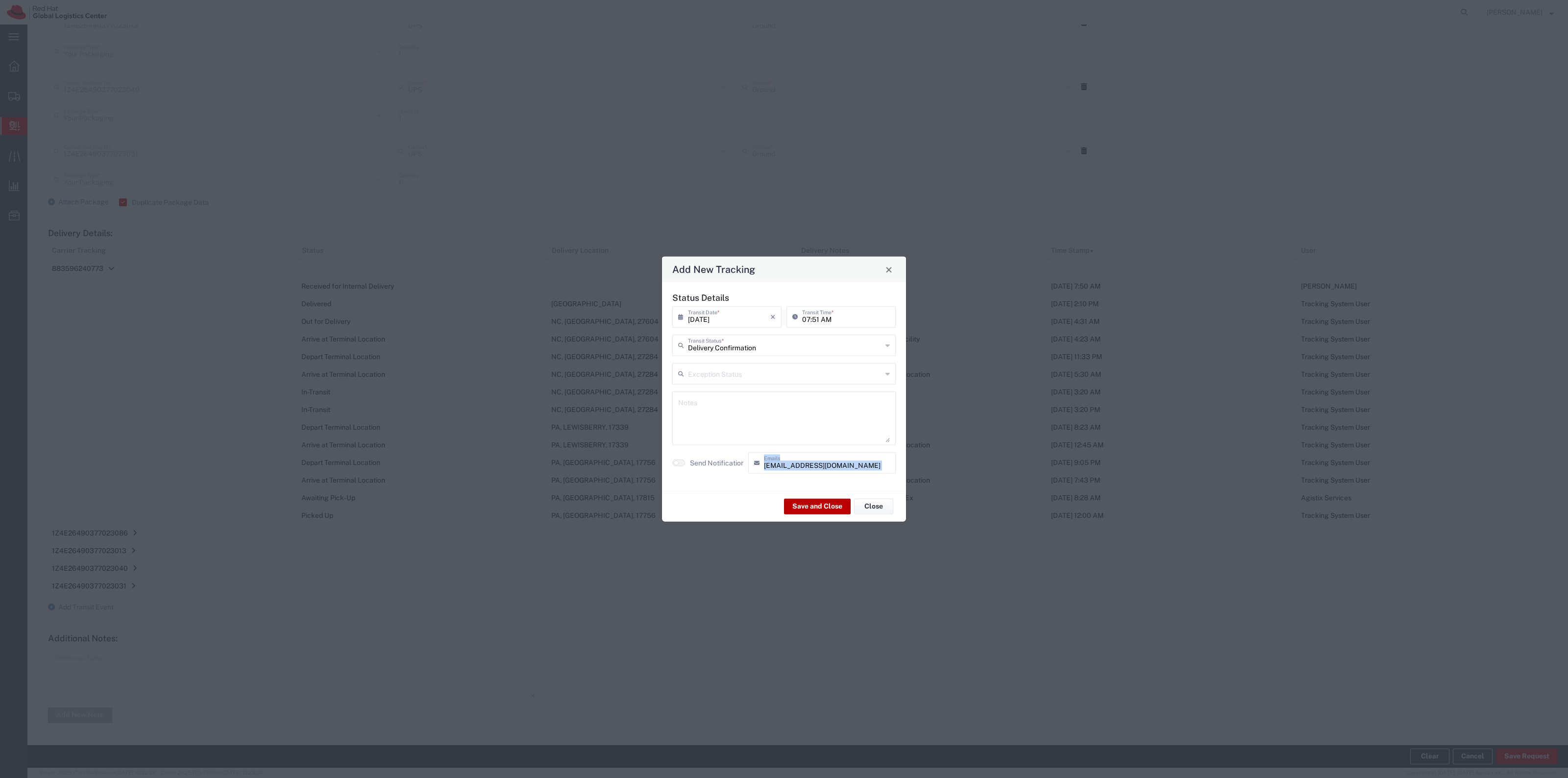
drag, startPoint x: 797, startPoint y: 489, endPoint x: 804, endPoint y: 500, distance: 13.0
click at [804, 499] on agx-transit-event-edit "Status Details [DATE] × Transit Date * Cancel Apply 07:51 AM Transit Time * Del…" at bounding box center [784, 402] width 244 height 240
click at [804, 500] on button "Save and Close" at bounding box center [817, 506] width 66 height 16
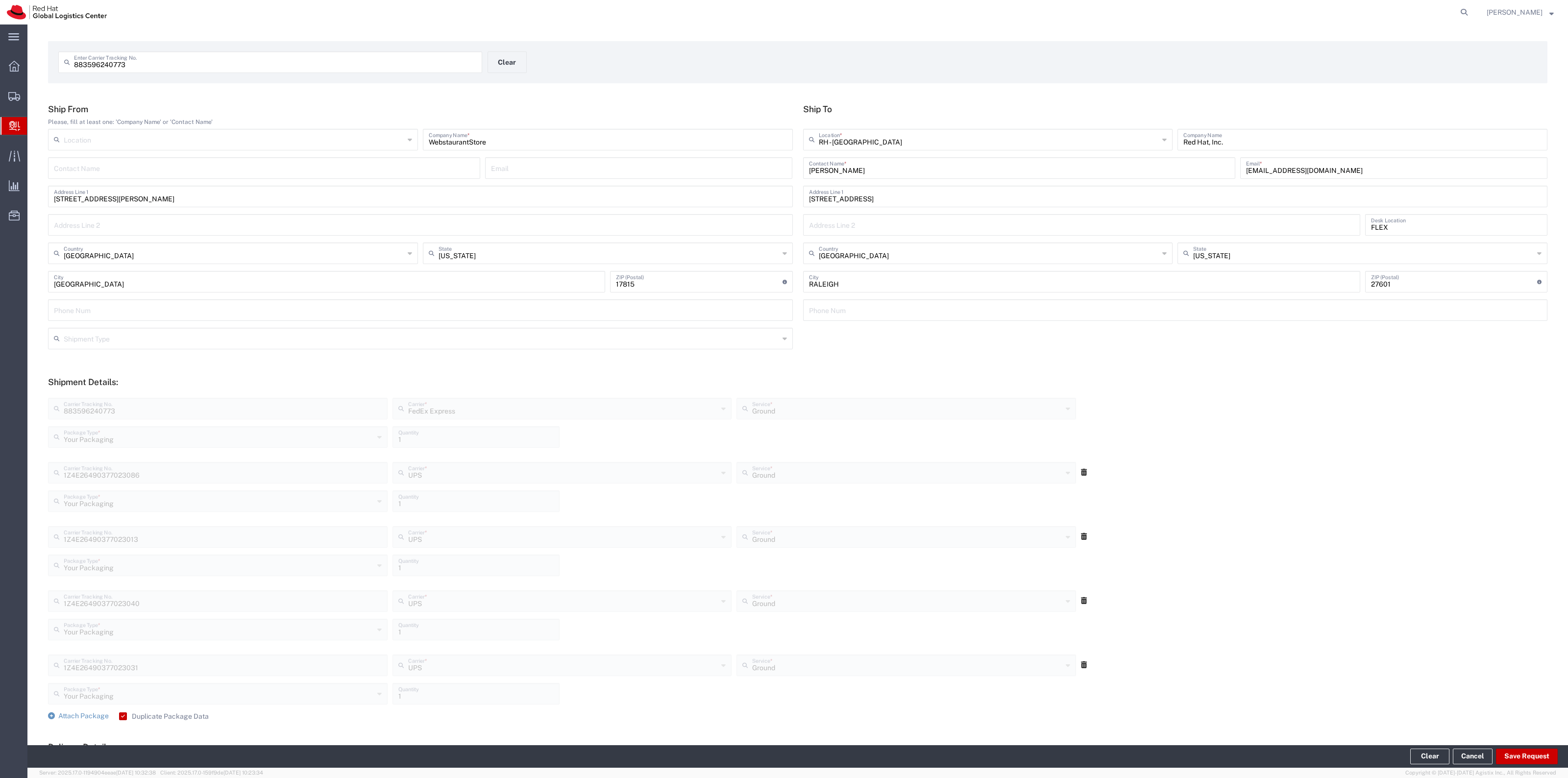
scroll to position [0, 0]
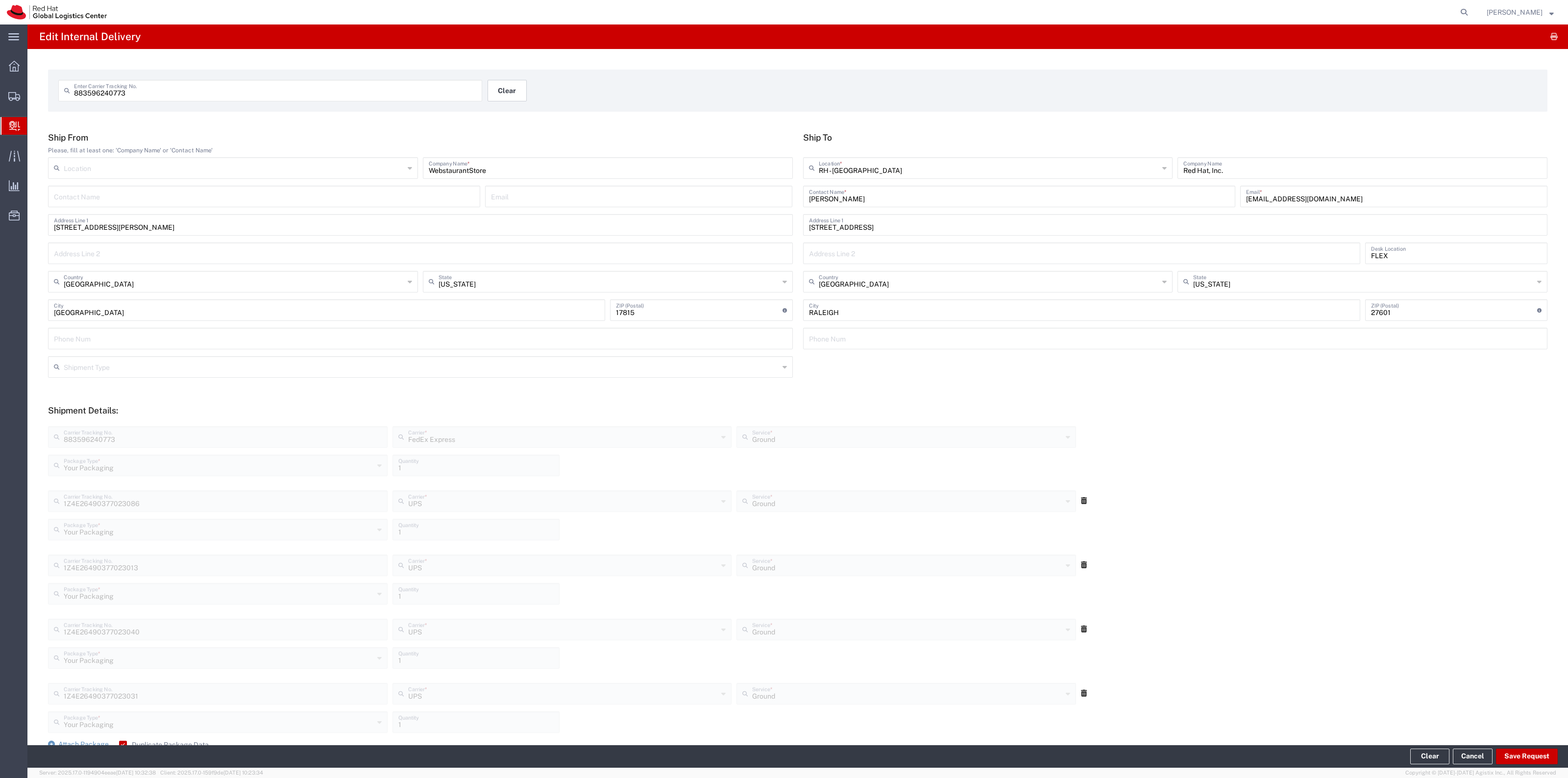
click at [505, 87] on button "Clear" at bounding box center [507, 90] width 39 height 21
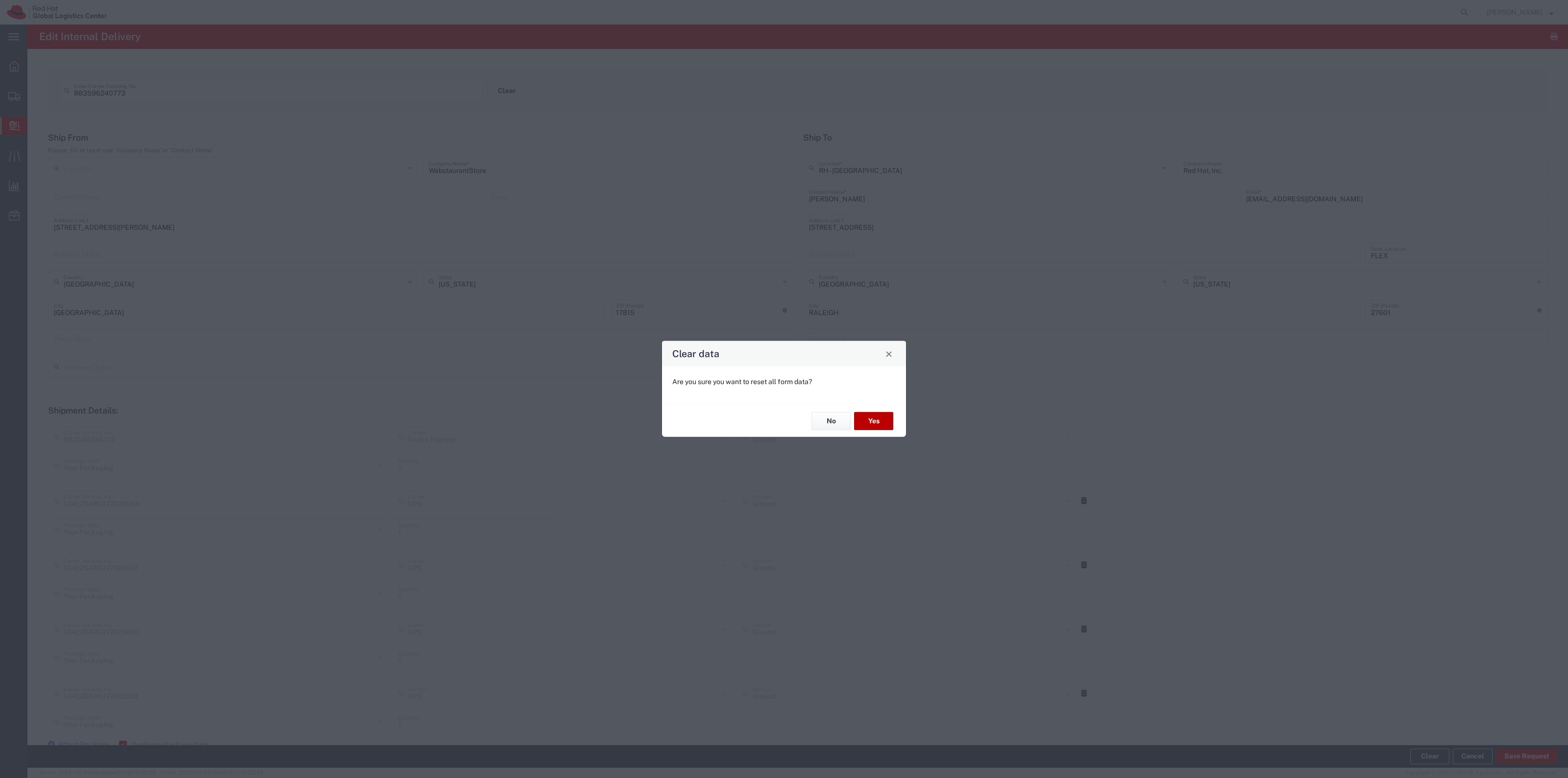
click at [892, 427] on button "Yes" at bounding box center [873, 421] width 39 height 18
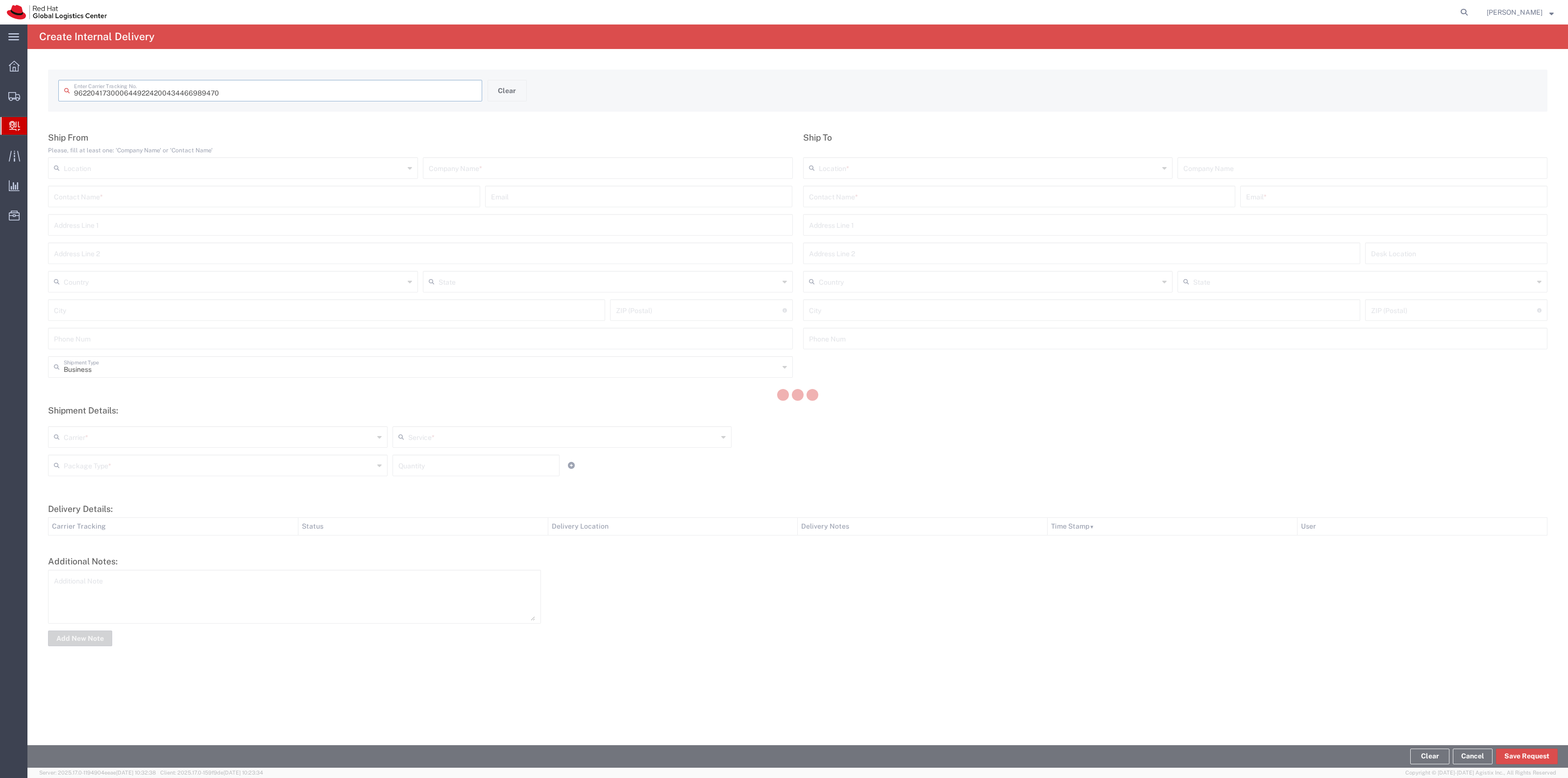
type input "434466989470"
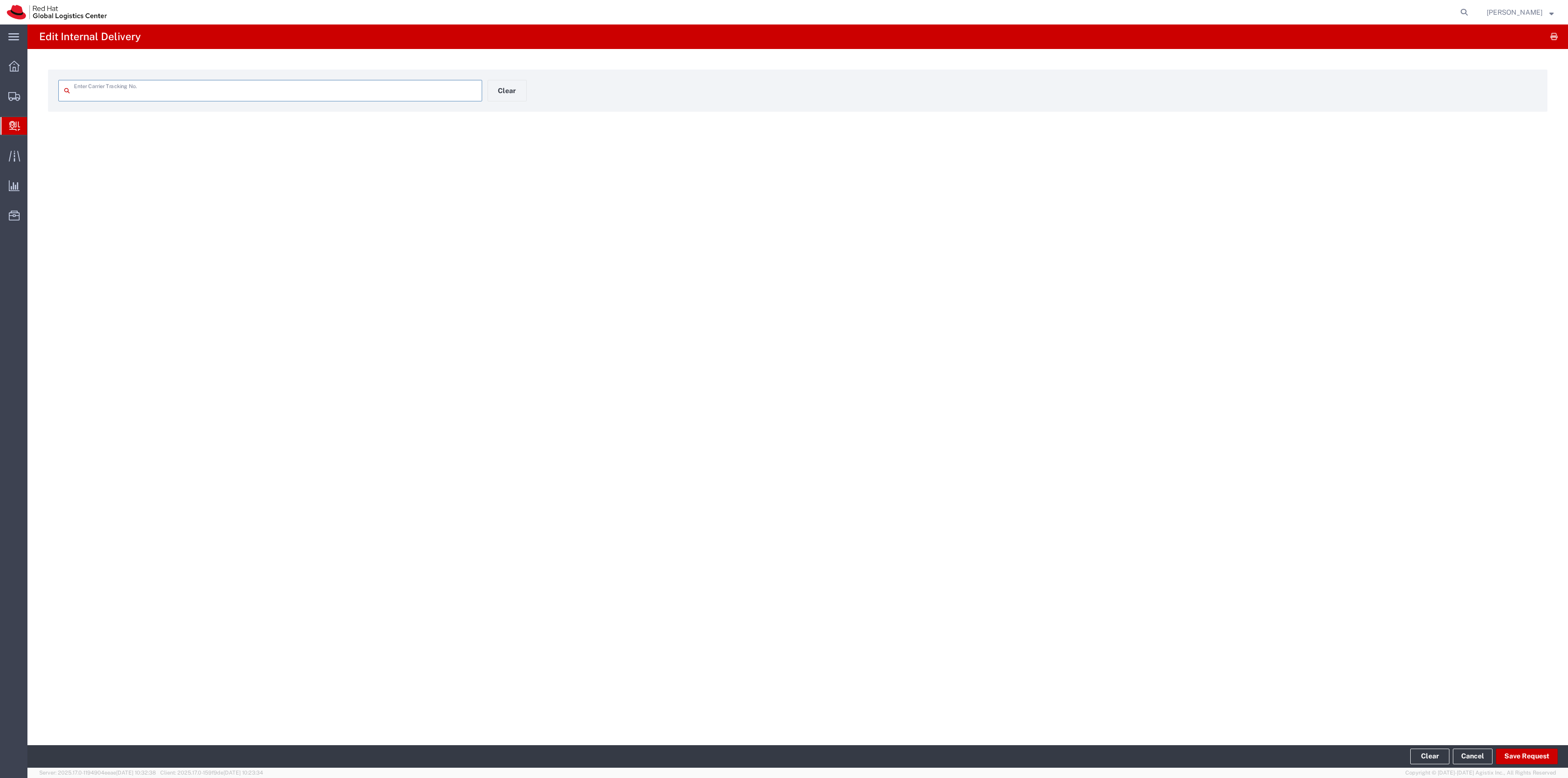
type input "434466989470"
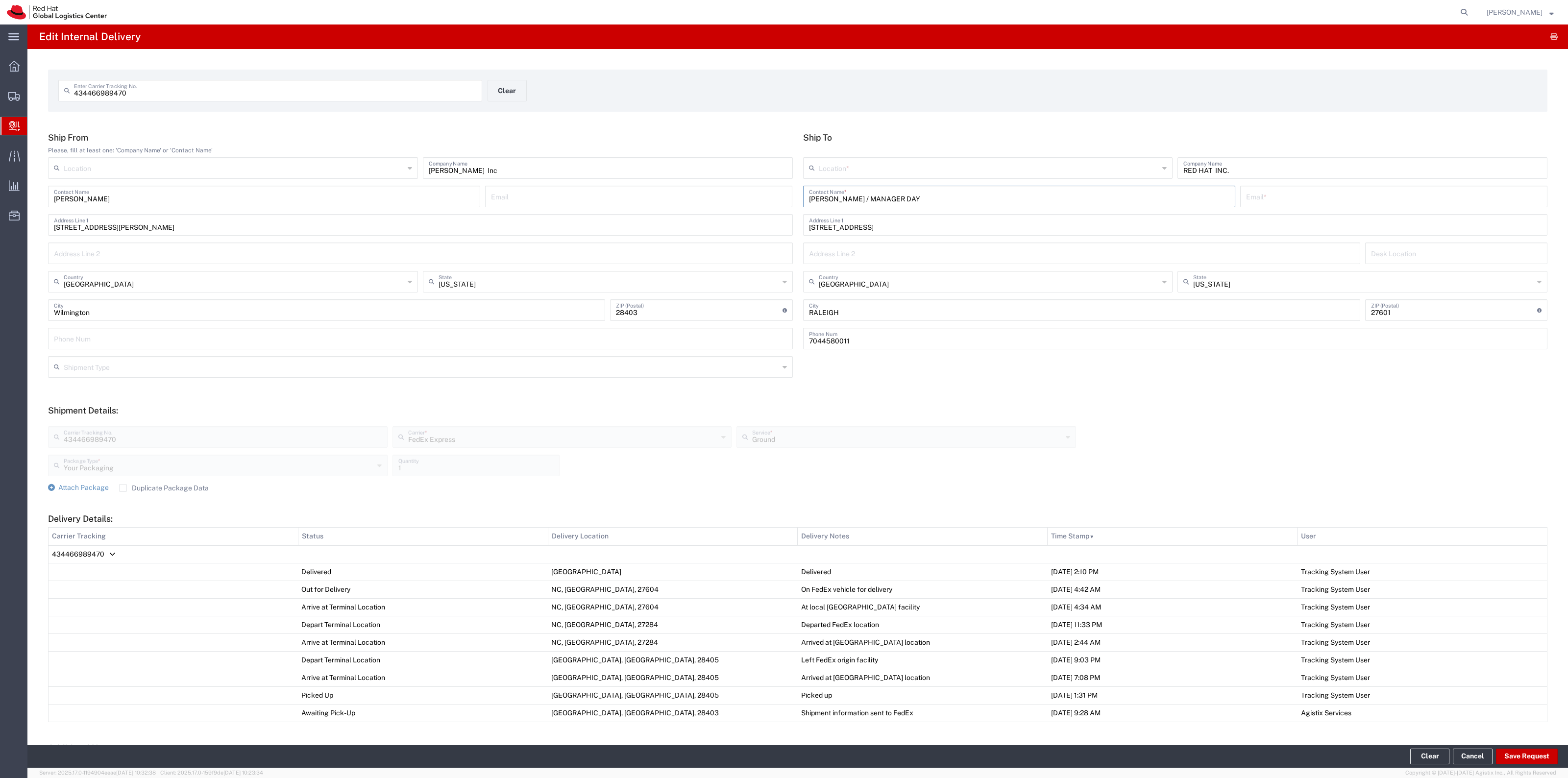
drag, startPoint x: 900, startPoint y: 195, endPoint x: 841, endPoint y: 202, distance: 59.4
click at [842, 202] on input "[PERSON_NAME] / MANAGER DAY" at bounding box center [1019, 196] width 421 height 17
type input "[PERSON_NAME]"
click at [843, 214] on div "Red Hat, Inc. ([PERSON_NAME]), [EMAIL_ADDRESS][DOMAIN_NAME] [STREET_ADDRESS]" at bounding box center [1019, 226] width 421 height 24
type input "RH - [GEOGRAPHIC_DATA]"
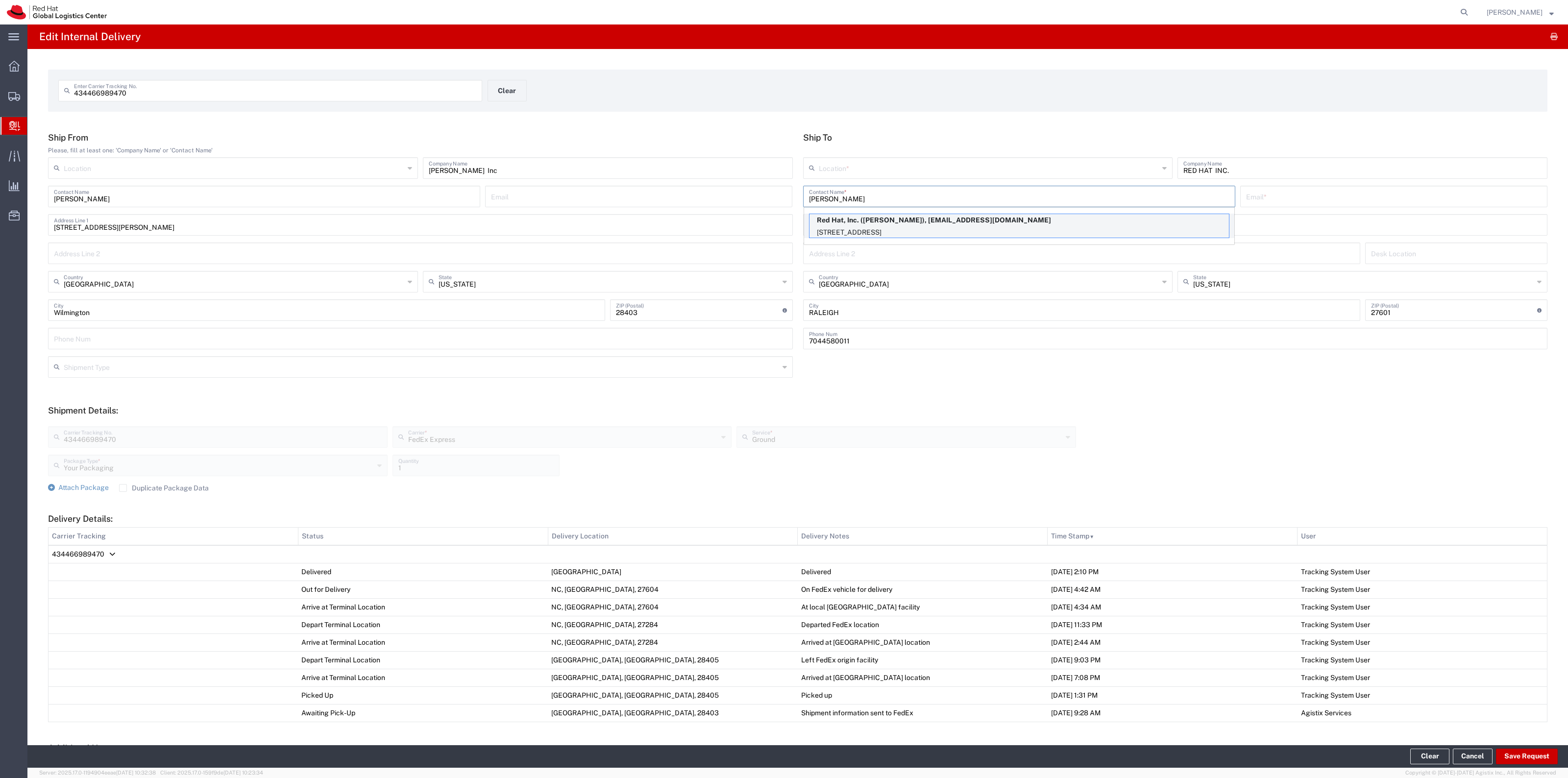
type input "Red Hat, Inc."
type input "[PERSON_NAME]"
type input "[EMAIL_ADDRESS][DOMAIN_NAME]"
type input "[STREET_ADDRESS]"
type input "FLEX"
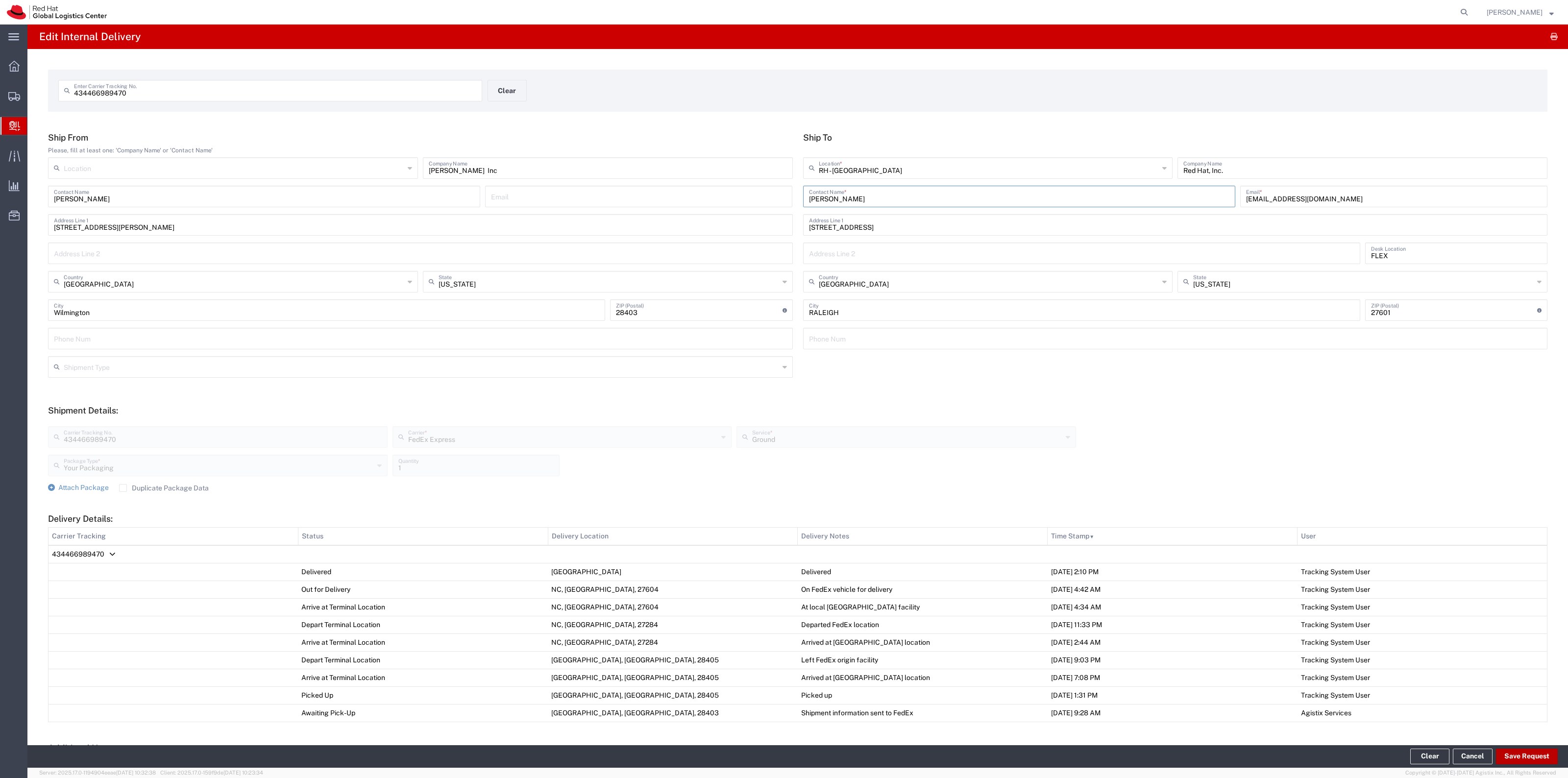
click at [1522, 749] on button "Save Request" at bounding box center [1527, 757] width 61 height 16
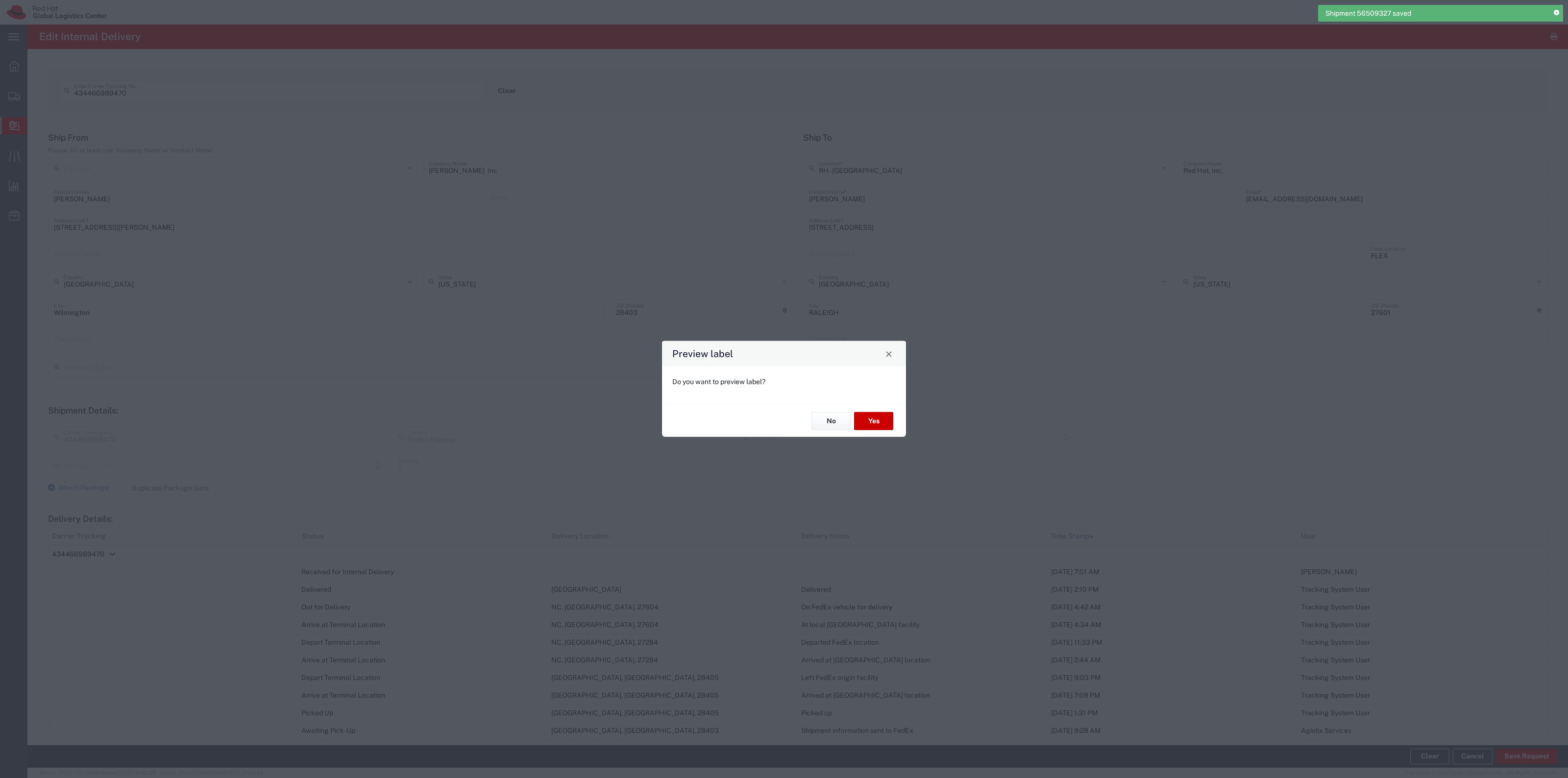
type input "Your Packaging"
type input "Ground"
click at [817, 416] on button "No" at bounding box center [831, 421] width 39 height 18
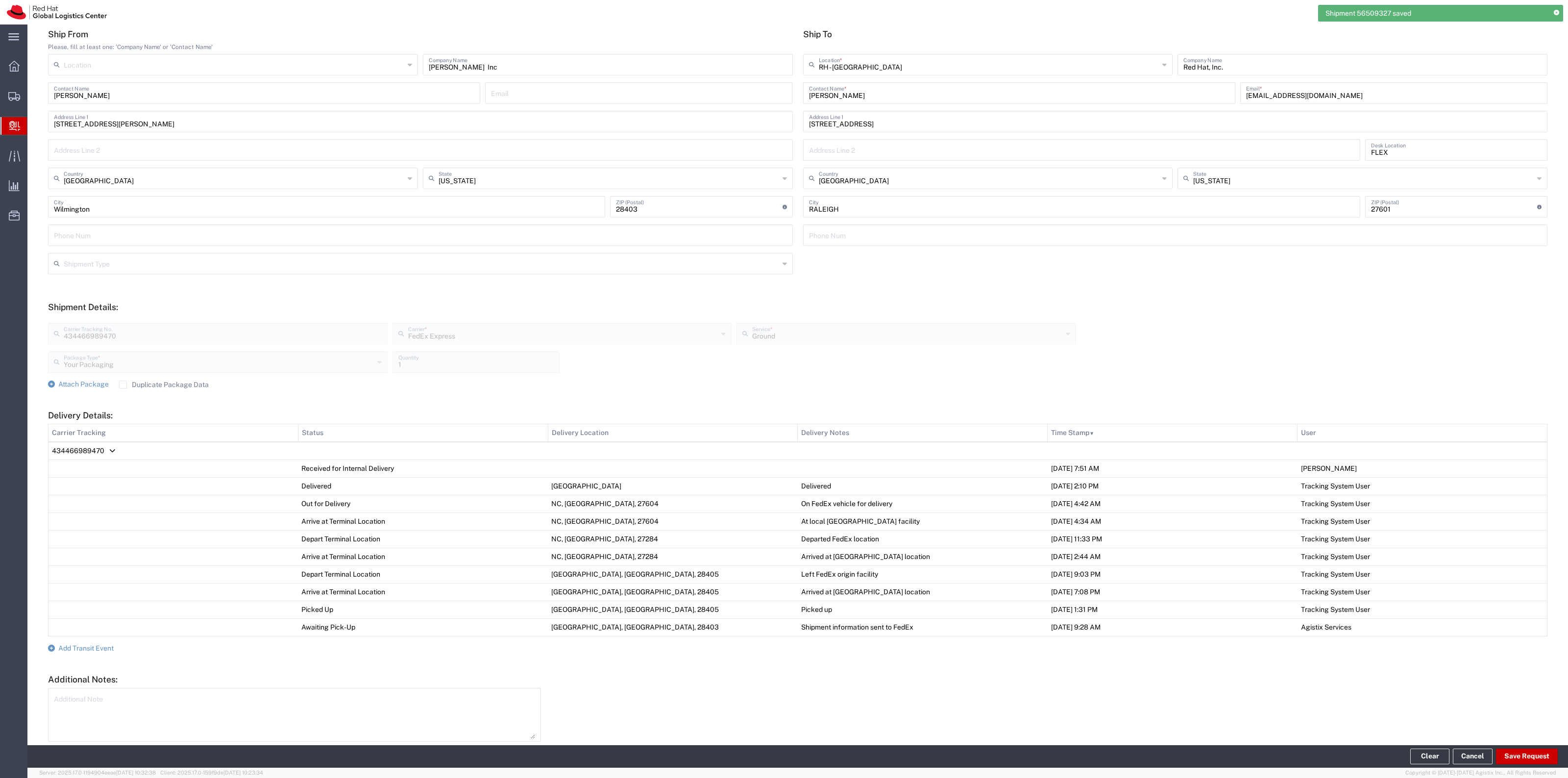
scroll to position [145, 0]
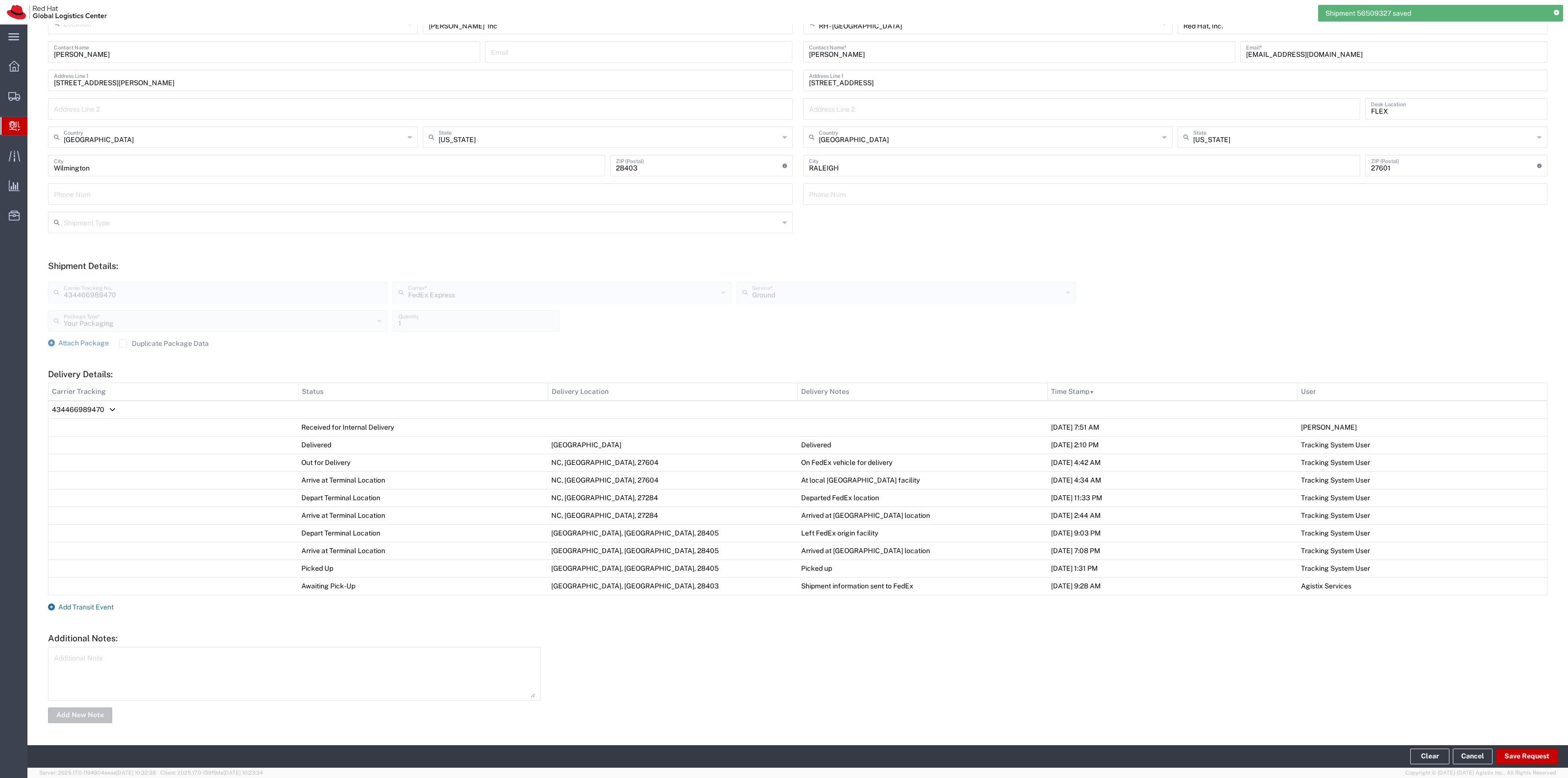
click at [72, 605] on span "Add Transit Event" at bounding box center [86, 607] width 55 height 8
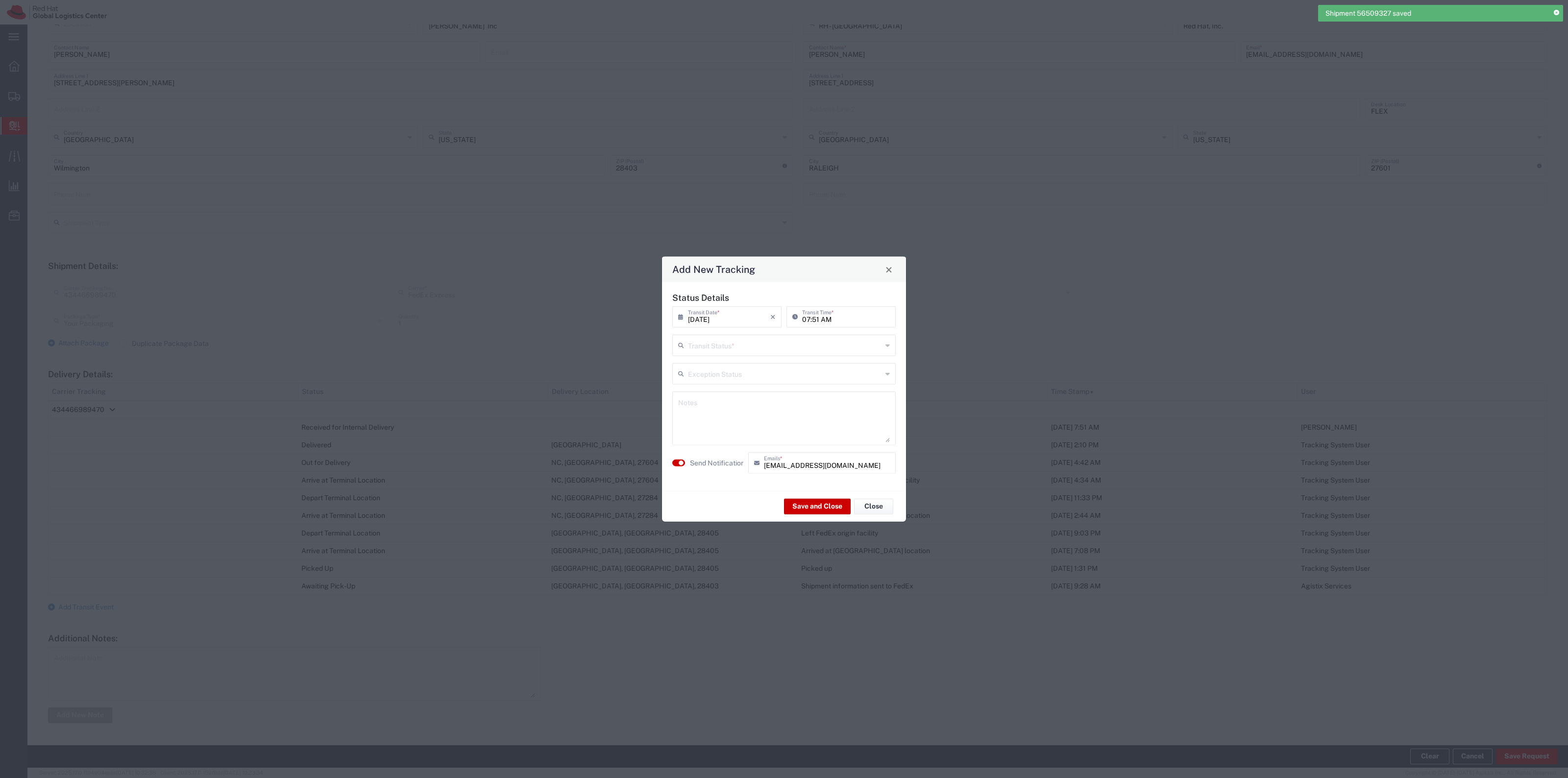
click at [803, 342] on input "text" at bounding box center [785, 345] width 194 height 17
drag, startPoint x: 767, startPoint y: 360, endPoint x: 752, endPoint y: 388, distance: 31.8
click at [767, 360] on span "Delivery Confirmation" at bounding box center [784, 366] width 222 height 15
type input "Delivery Confirmation"
click at [713, 462] on label "Send Notification" at bounding box center [717, 463] width 55 height 10
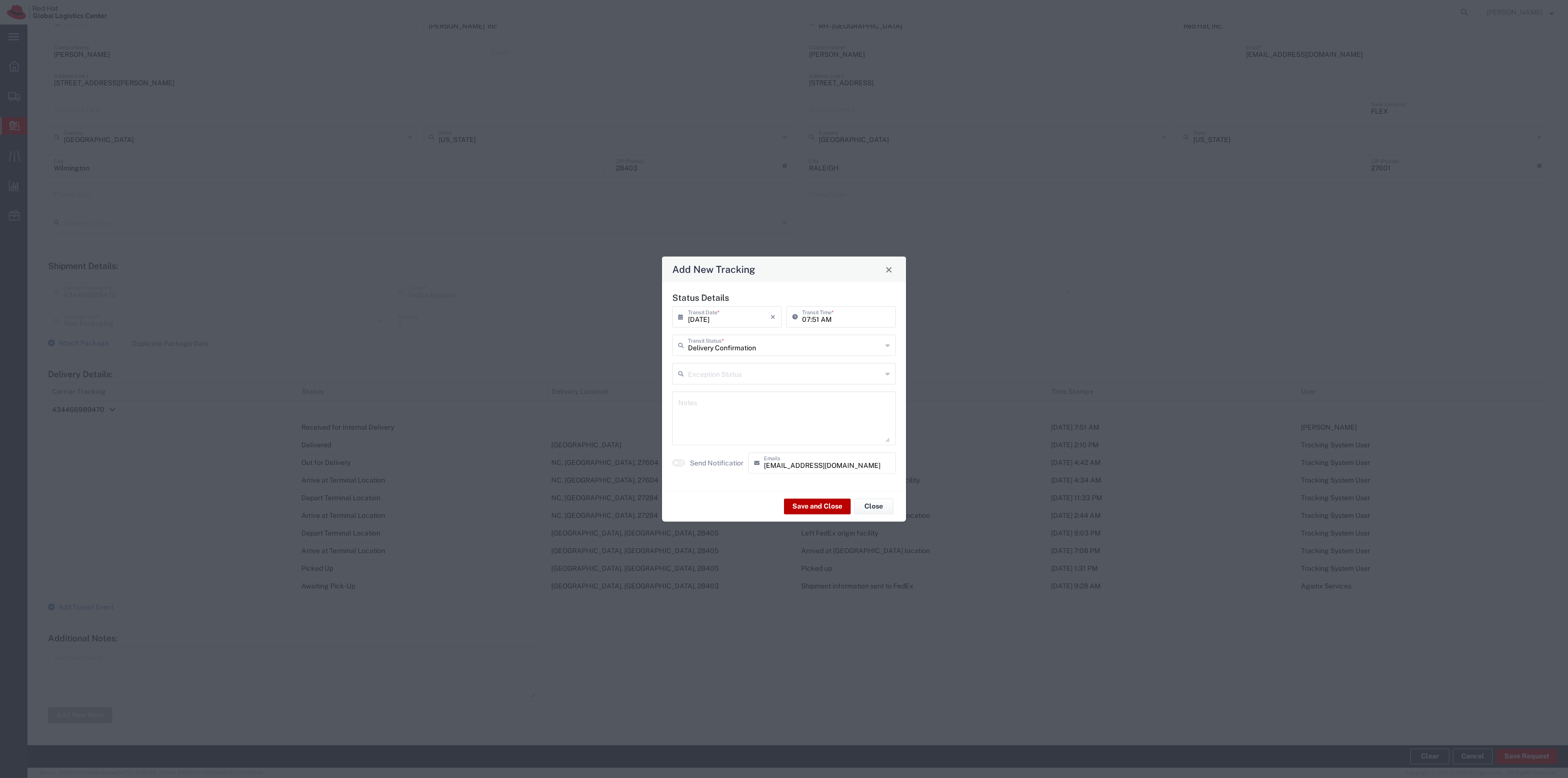
click at [817, 508] on button "Save and Close" at bounding box center [817, 506] width 66 height 16
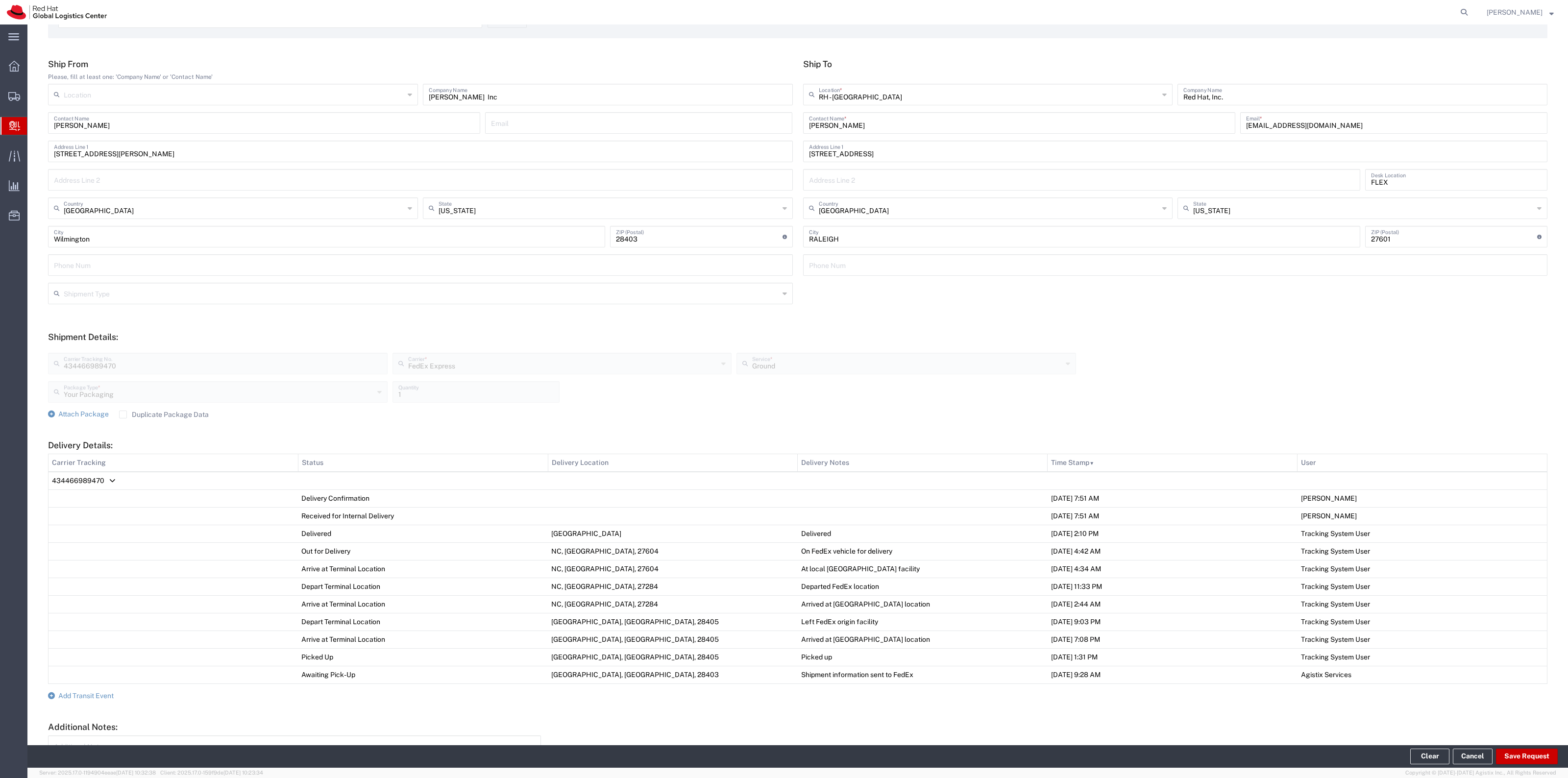
scroll to position [0, 0]
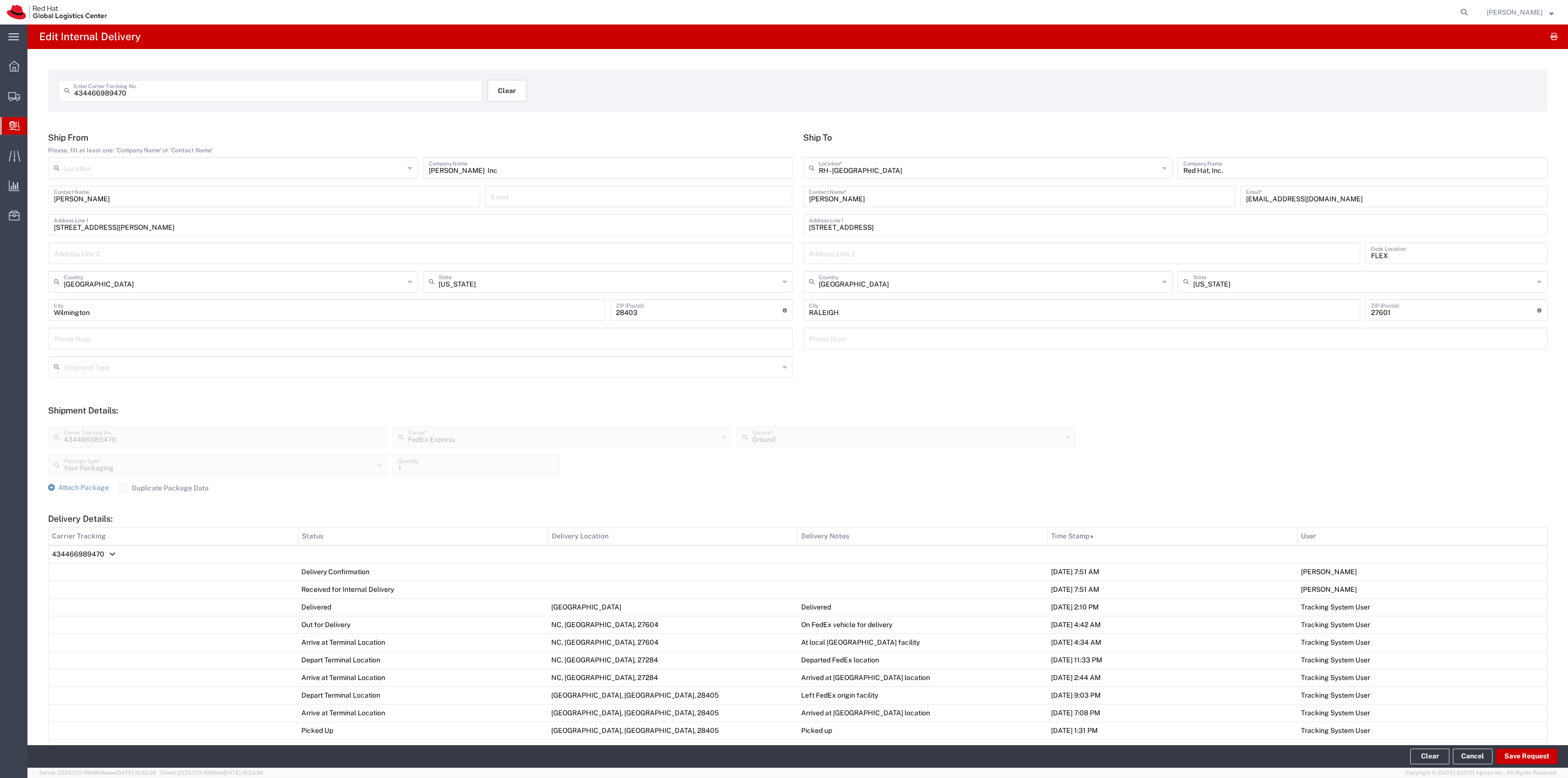
click at [496, 89] on button "Clear" at bounding box center [507, 90] width 39 height 21
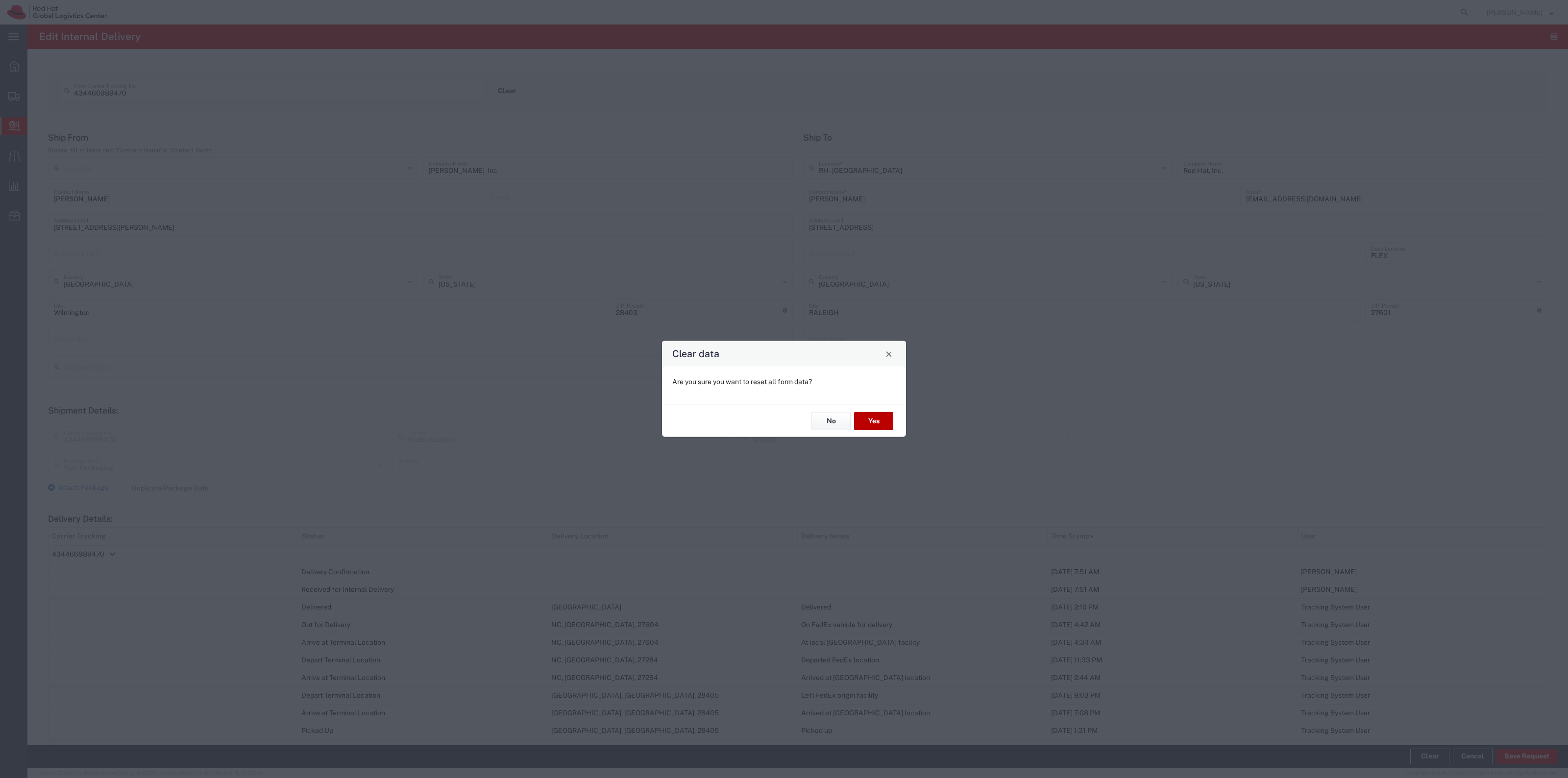
click at [881, 419] on button "Yes" at bounding box center [873, 421] width 39 height 18
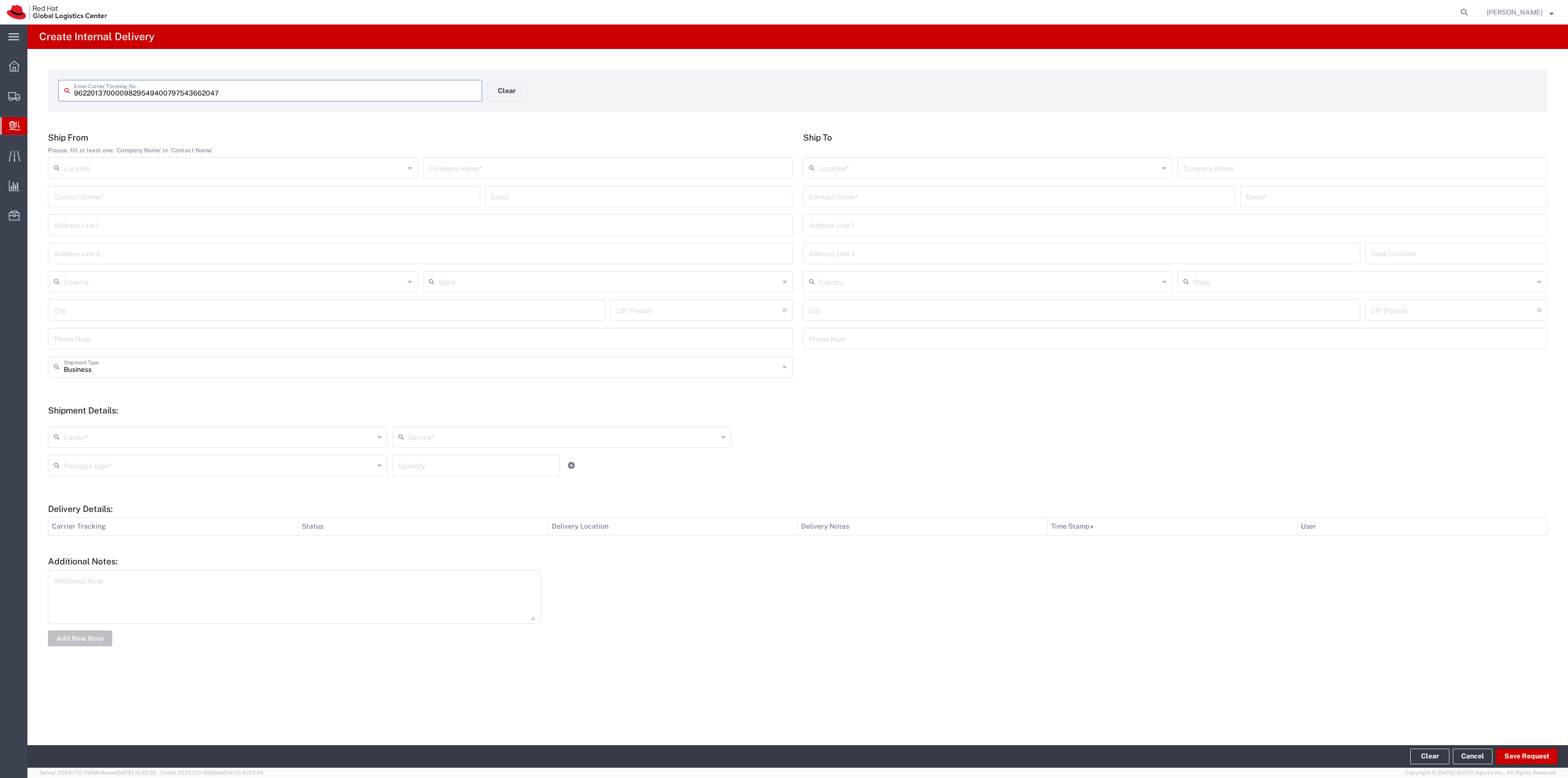
type input "797543662047"
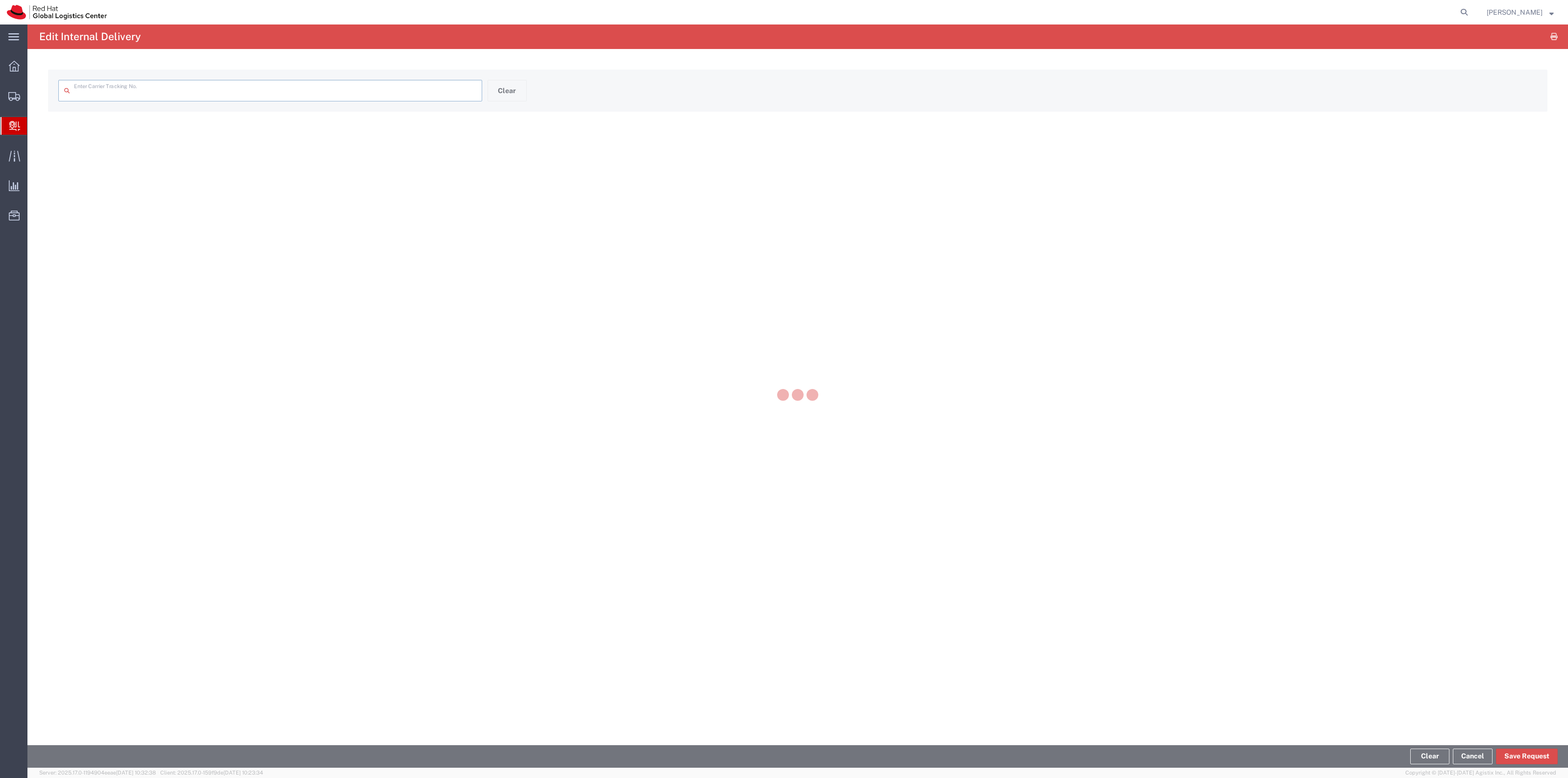
type input "797543662047"
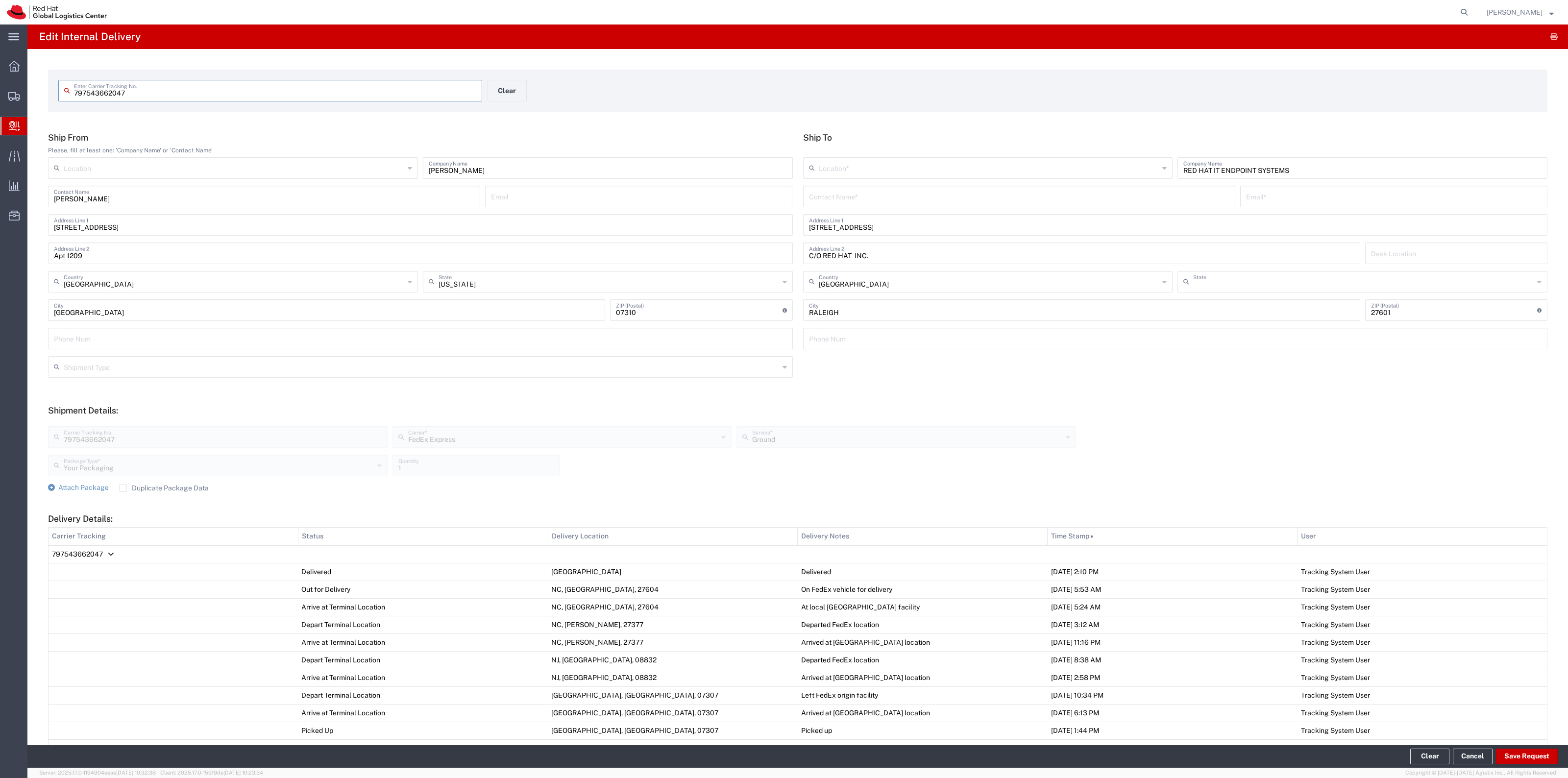
type input "[US_STATE]"
click at [77, 486] on span "Attach Package" at bounding box center [83, 488] width 51 height 8
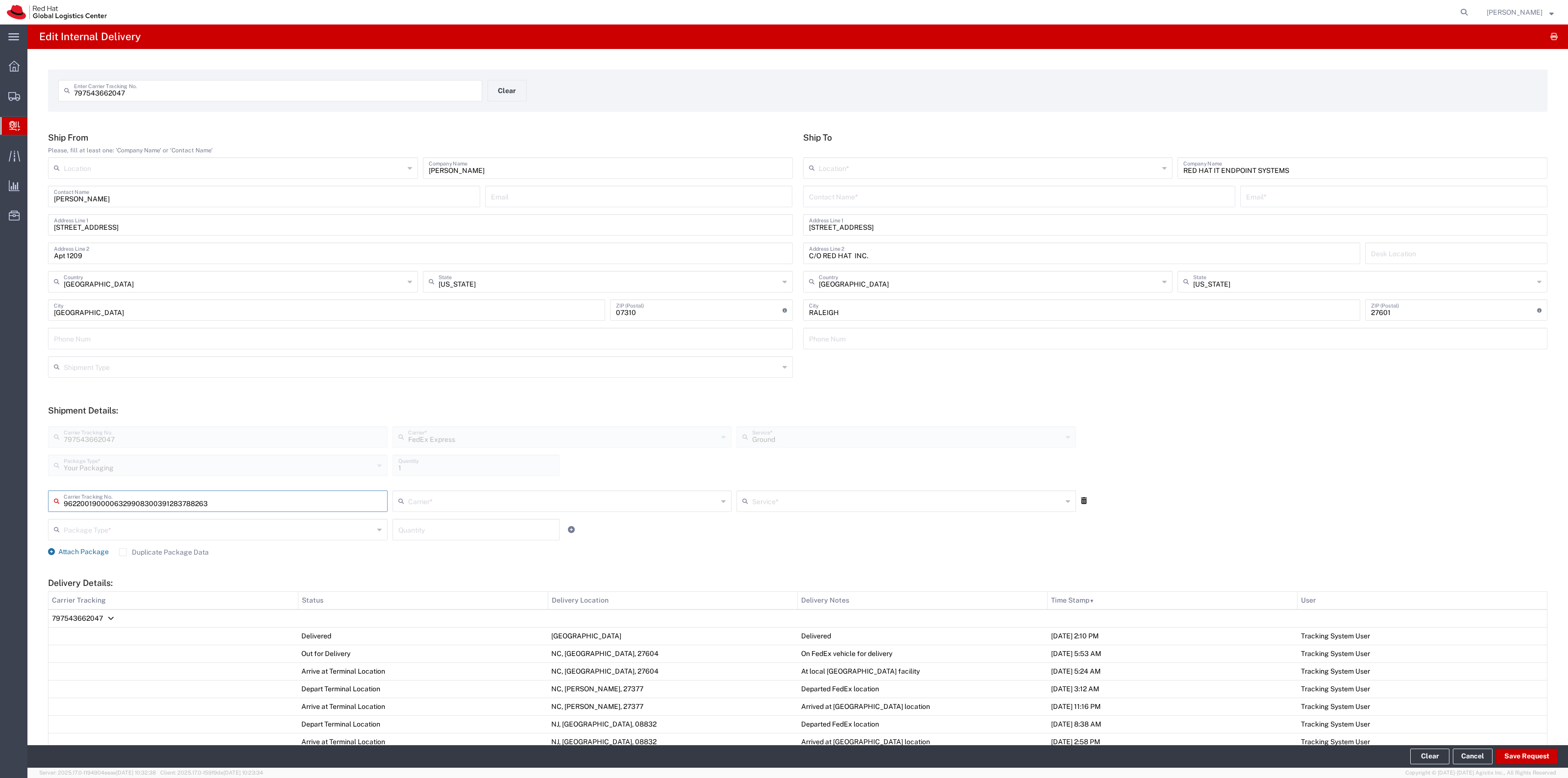
type input "391283788263"
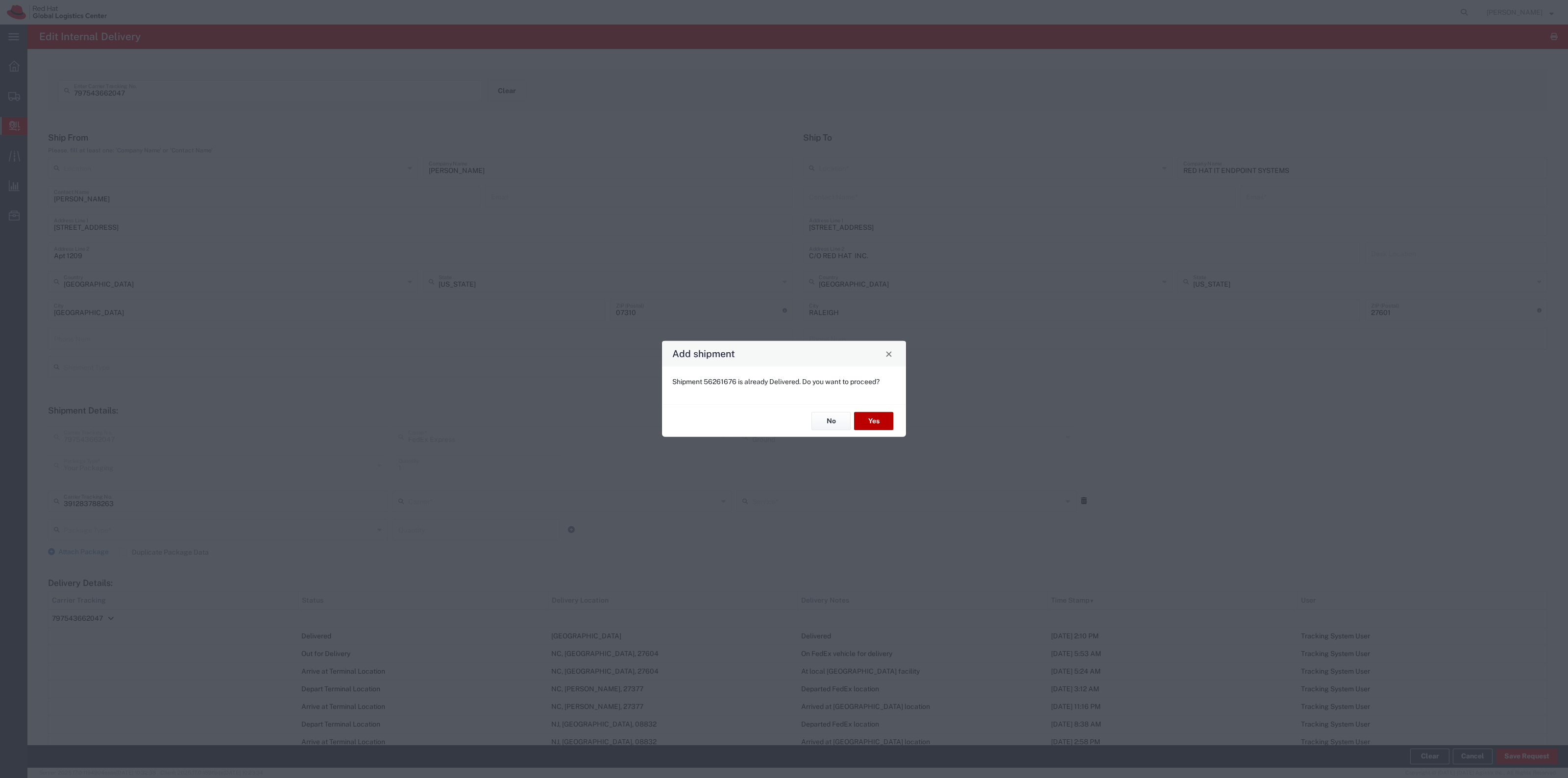
click at [867, 416] on button "Yes" at bounding box center [873, 421] width 39 height 18
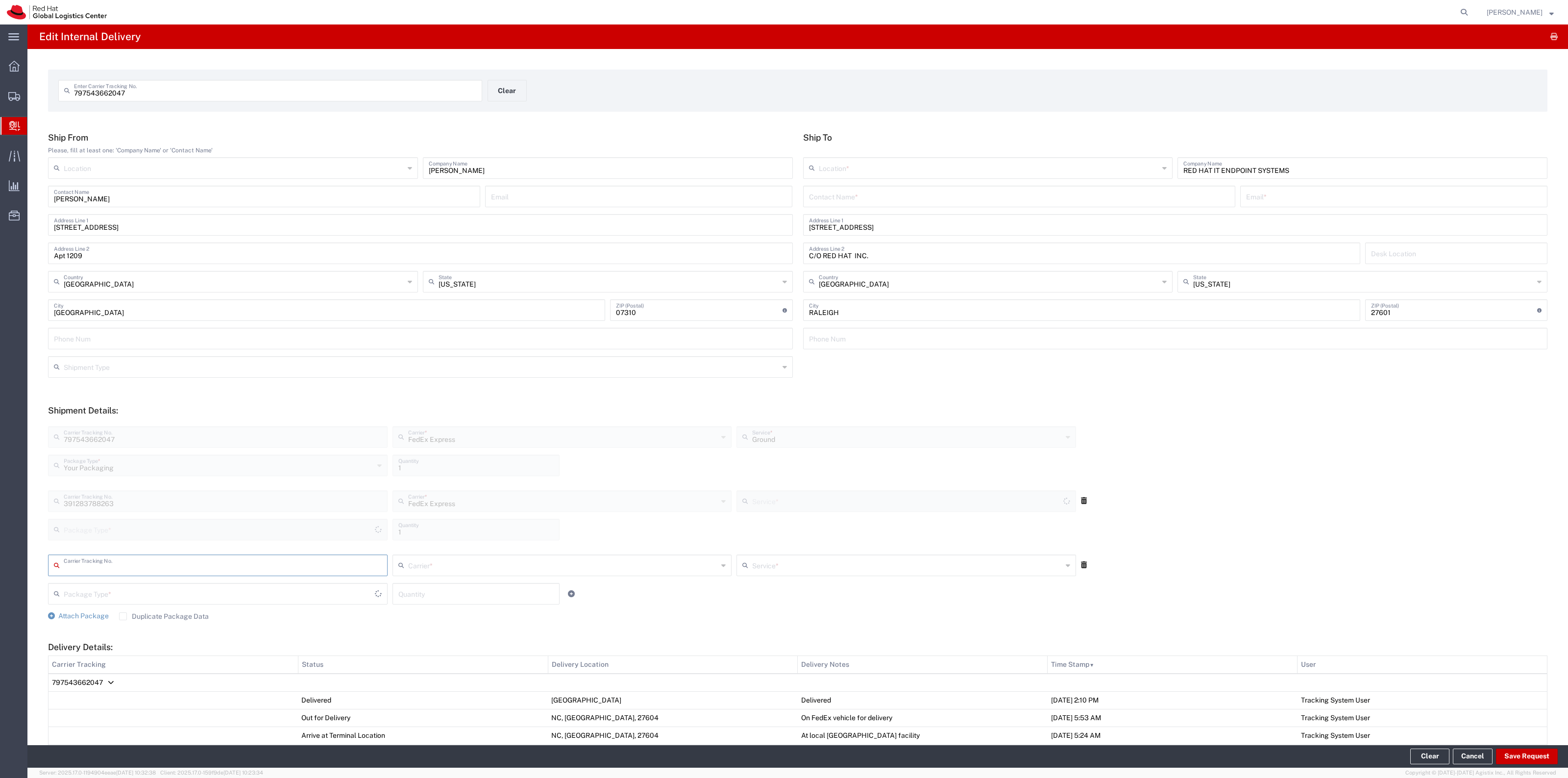
type input "Your Packaging"
type input "Ground"
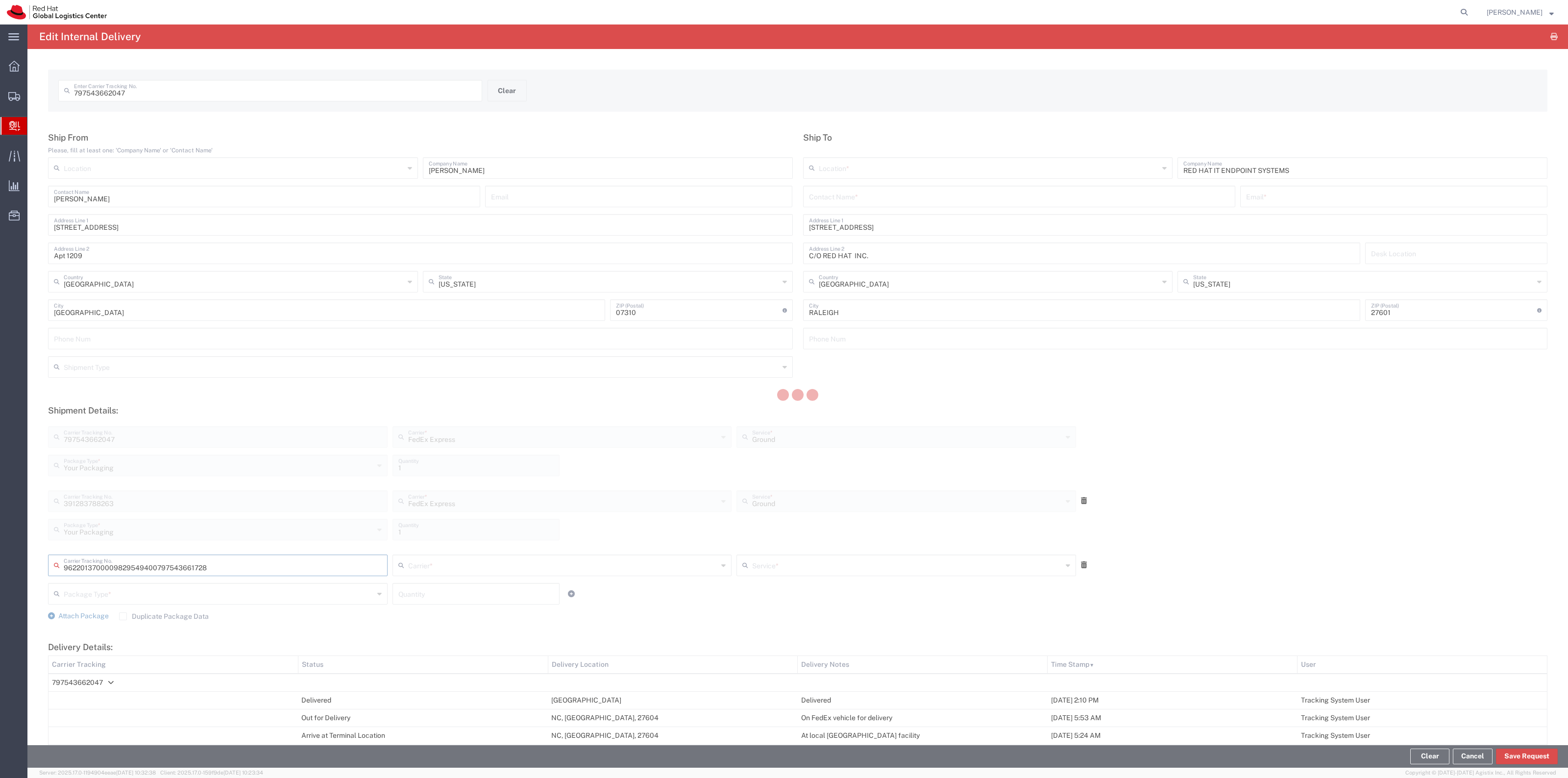
type input "797543661728"
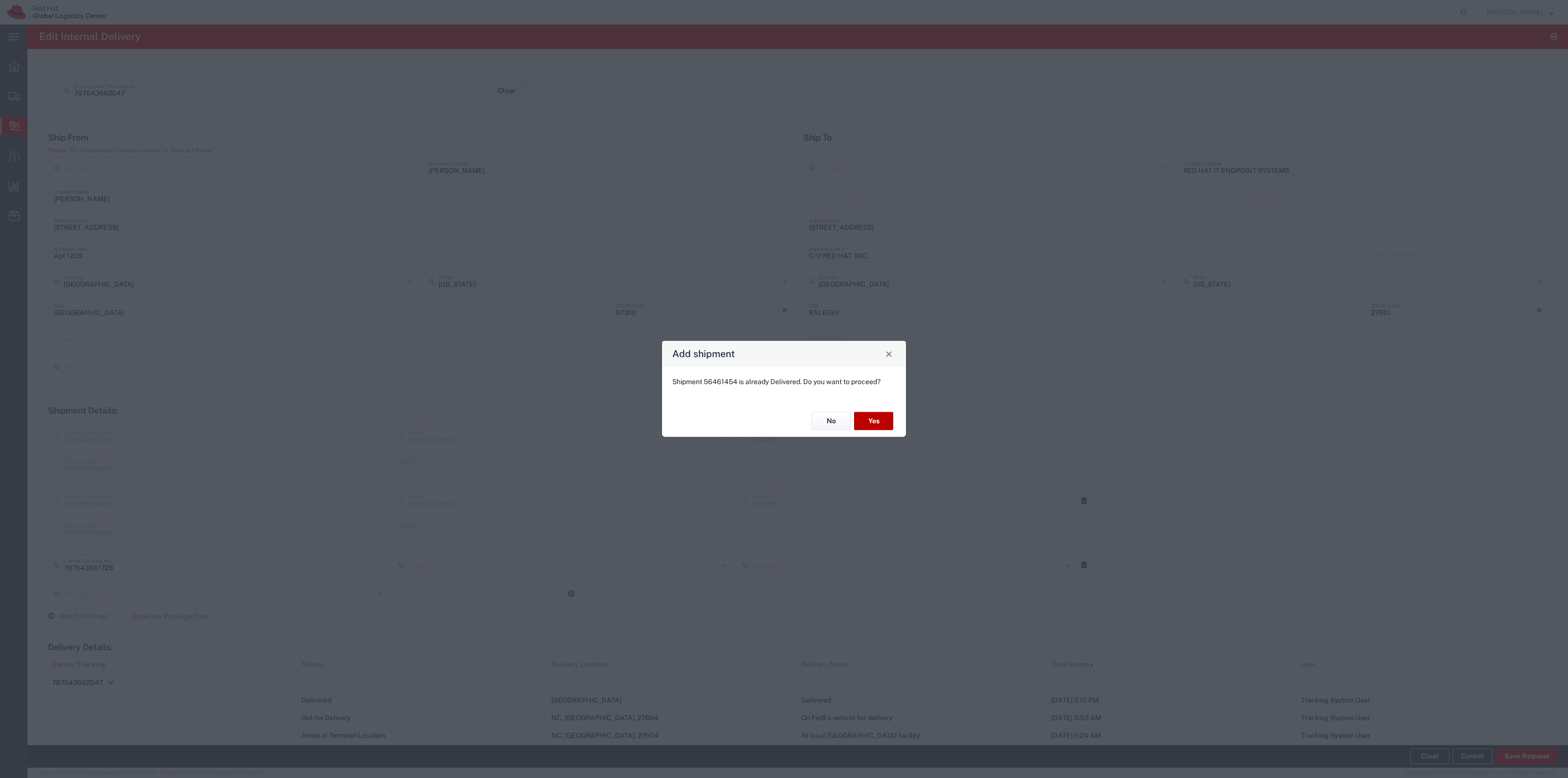
click at [867, 416] on button "Yes" at bounding box center [873, 421] width 39 height 18
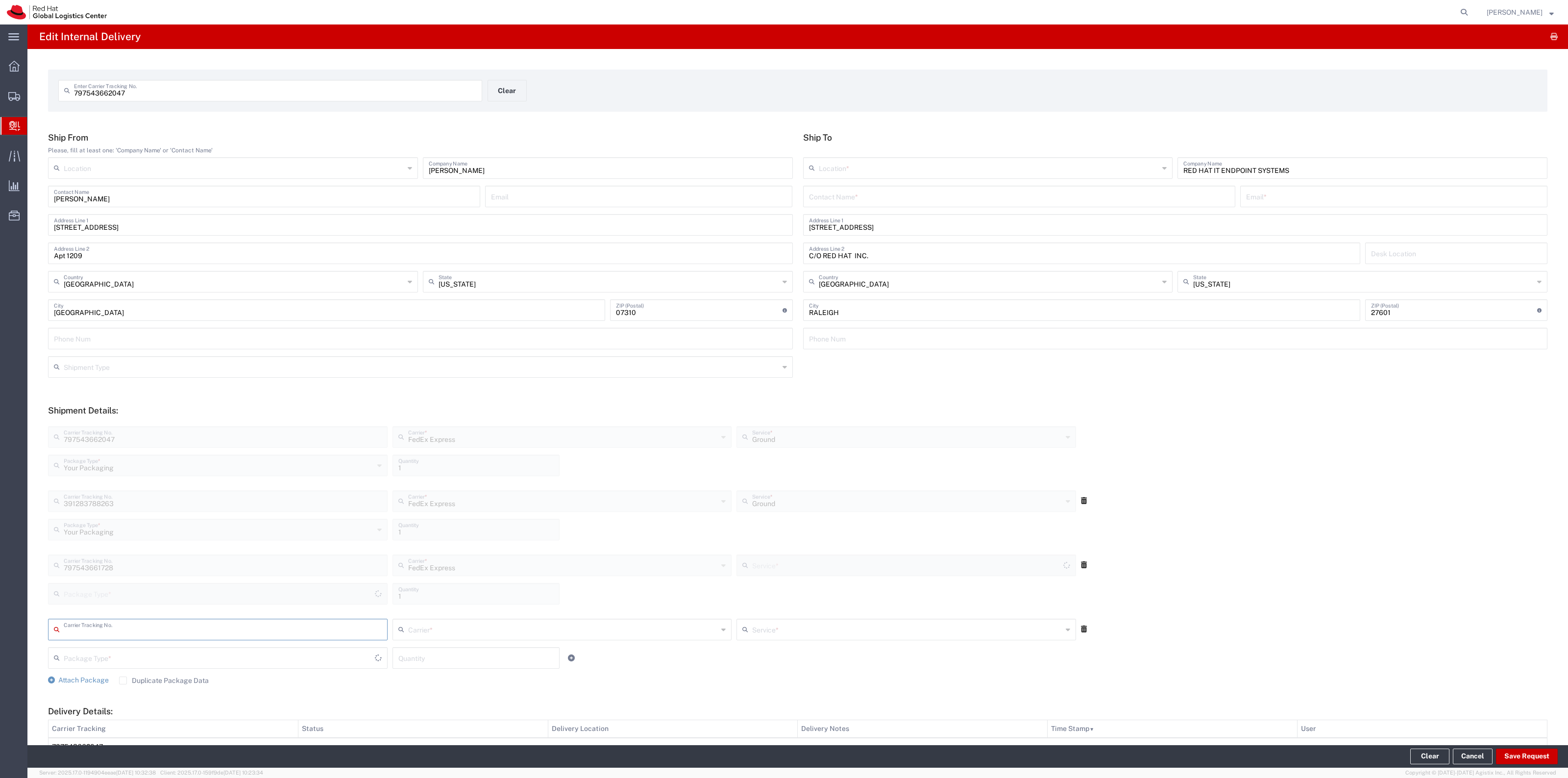
type input "Ground"
type input "Your Packaging"
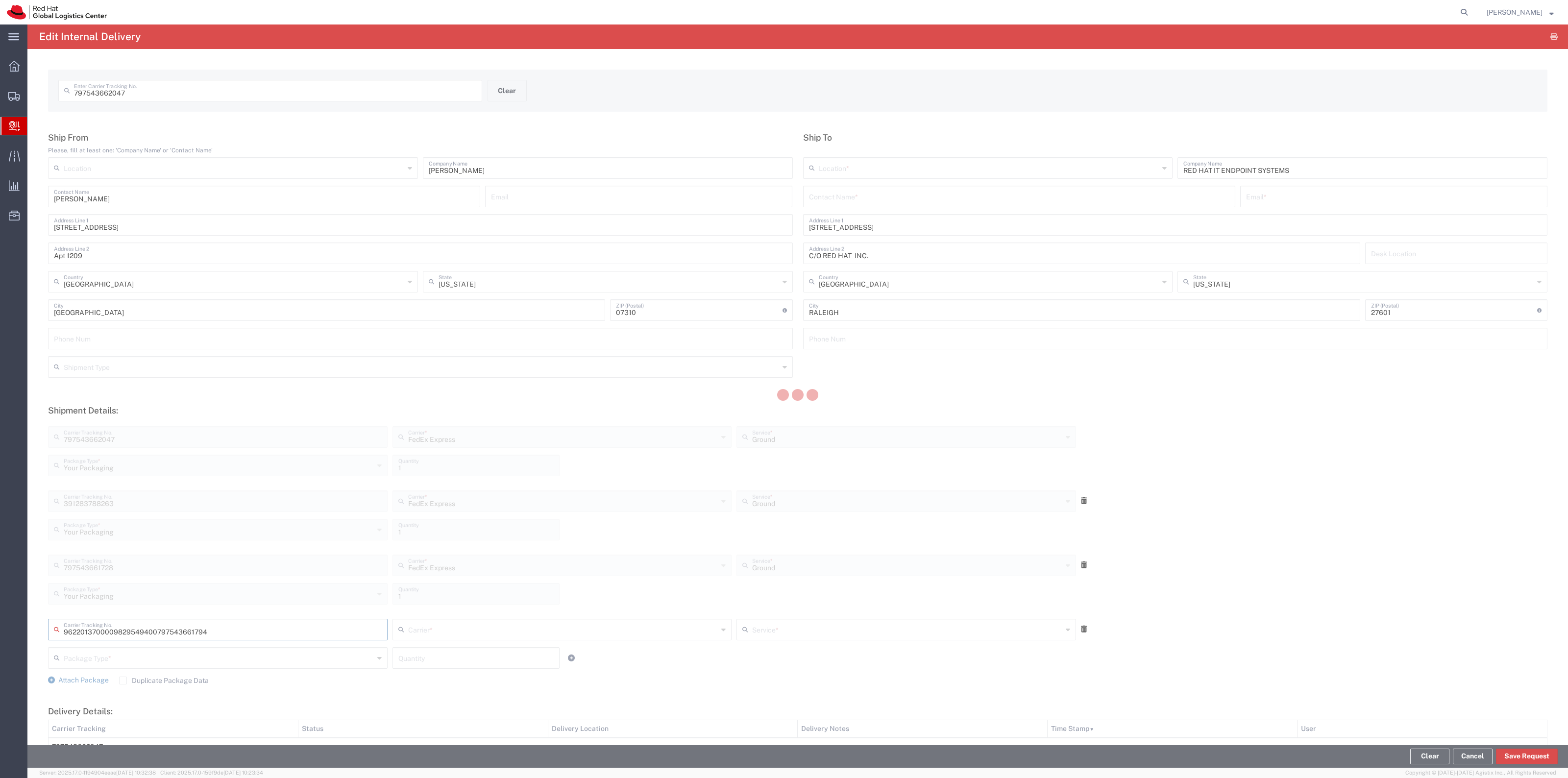
type input "797543661794"
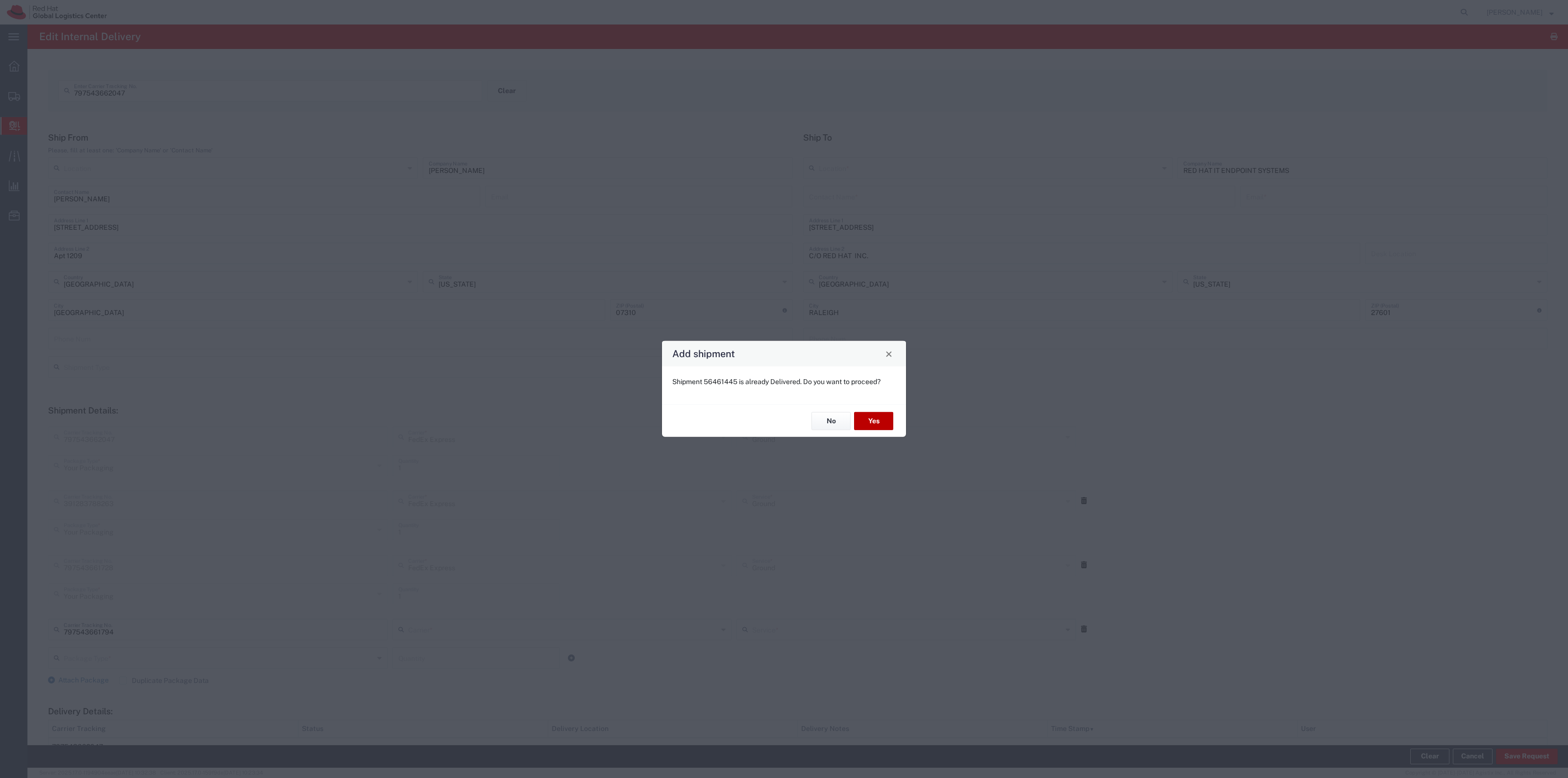
click at [867, 416] on button "Yes" at bounding box center [873, 421] width 39 height 18
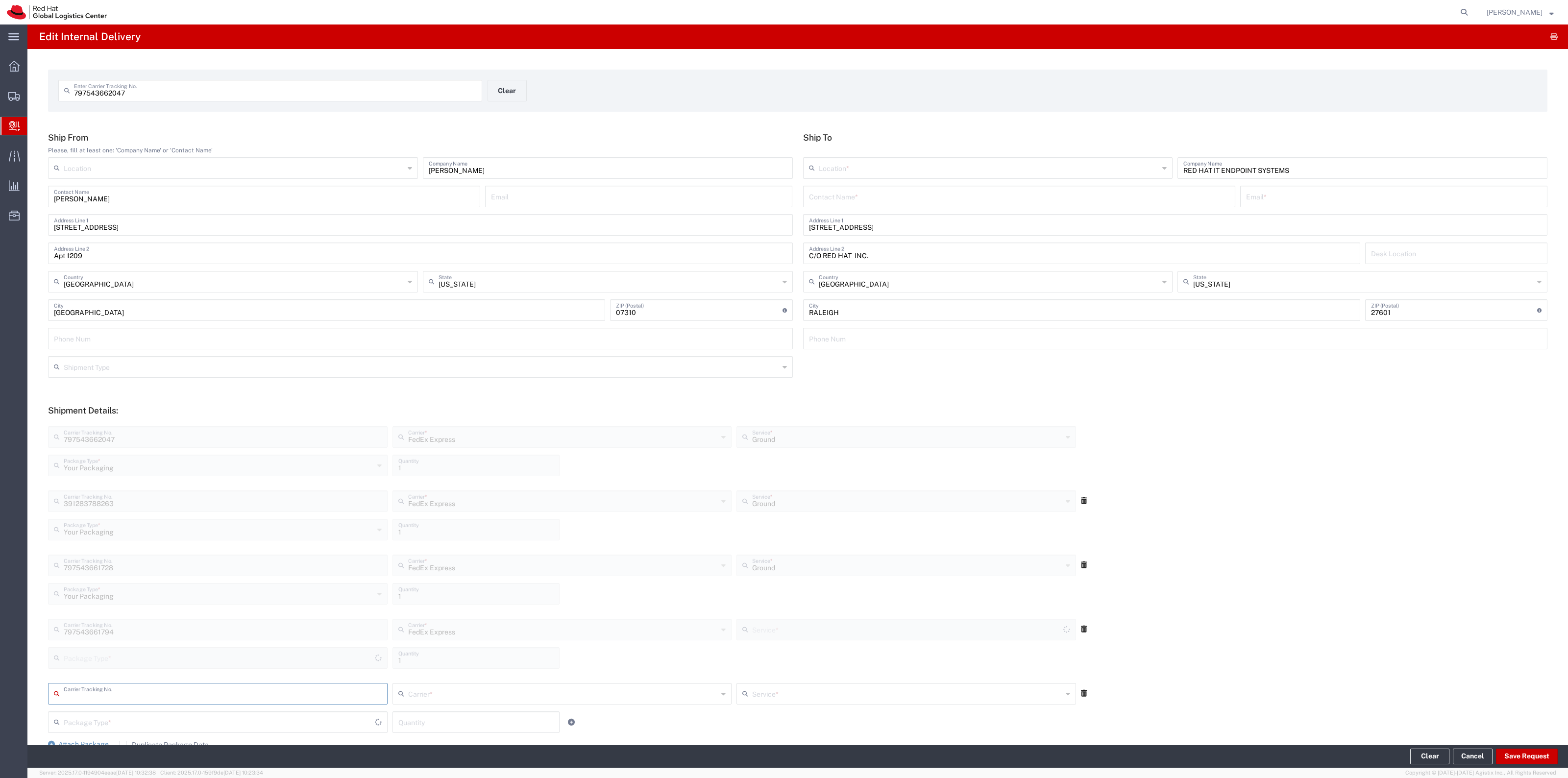
type input "Your Packaging"
type input "Ground"
click at [853, 168] on input "text" at bounding box center [989, 167] width 340 height 17
click at [838, 209] on span "RH - [GEOGRAPHIC_DATA]" at bounding box center [982, 205] width 366 height 15
type input "RH - [GEOGRAPHIC_DATA]"
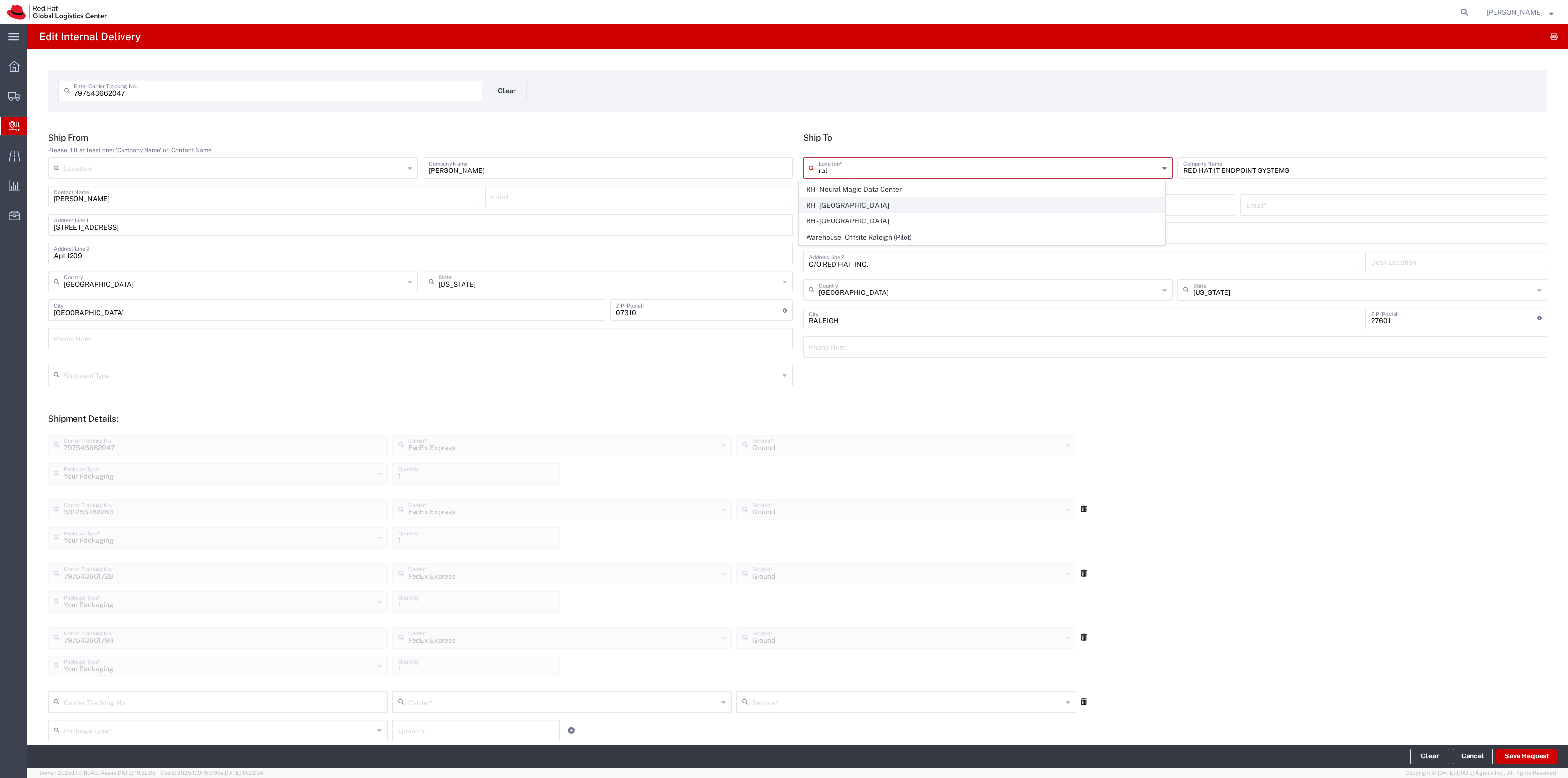
type input "Red Hat, Inc."
type input "[STREET_ADDRESS]"
type input "[PHONE_NUMBER]"
click at [844, 201] on input "text" at bounding box center [1019, 196] width 421 height 17
type input "ITHD"
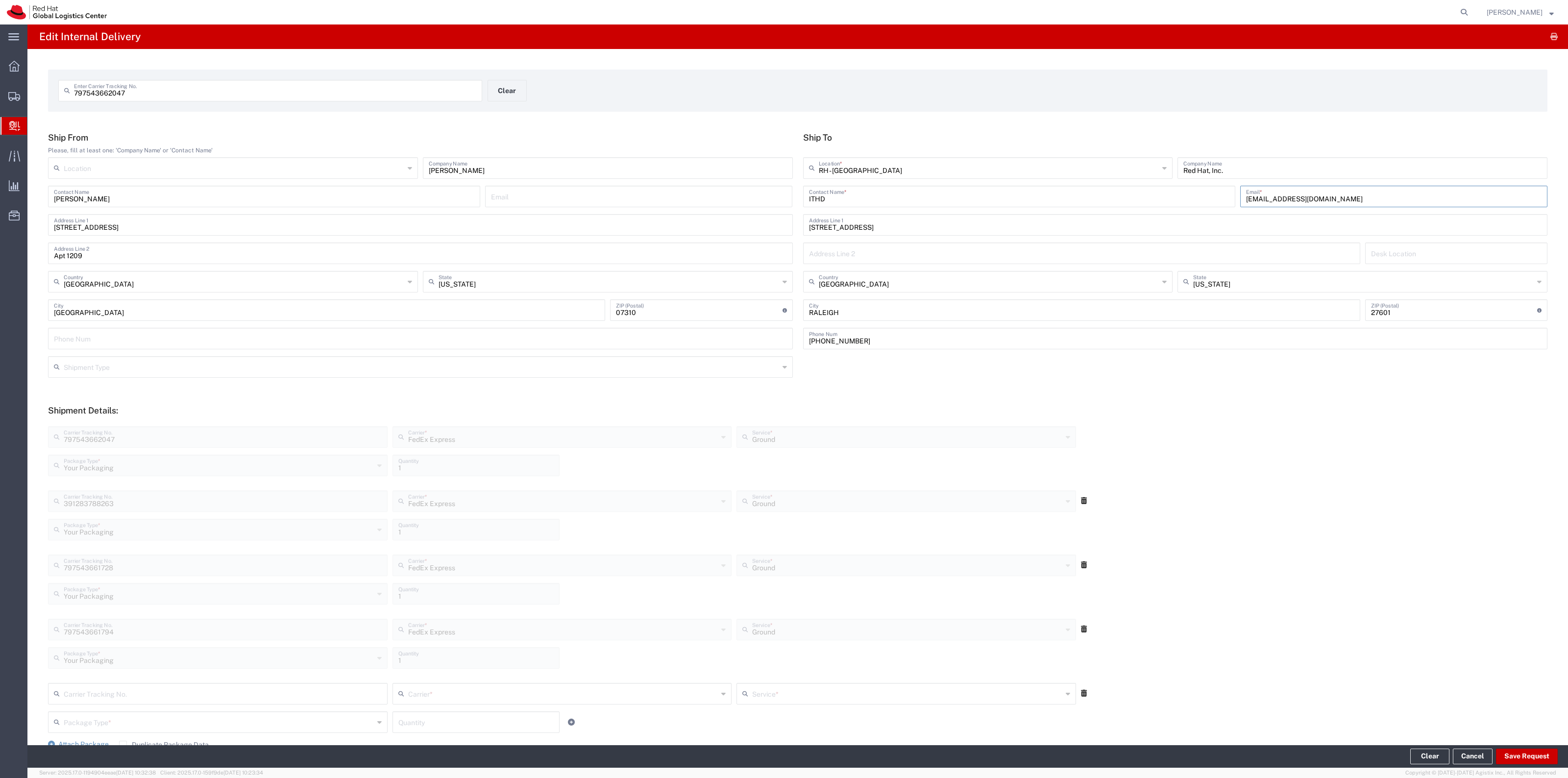
type input "[EMAIL_ADDRESS][DOMAIN_NAME]"
click at [1529, 748] on footer "Clear Cancel Save Request" at bounding box center [797, 756] width 1541 height 23
click at [1525, 757] on button "Save Request" at bounding box center [1527, 757] width 61 height 16
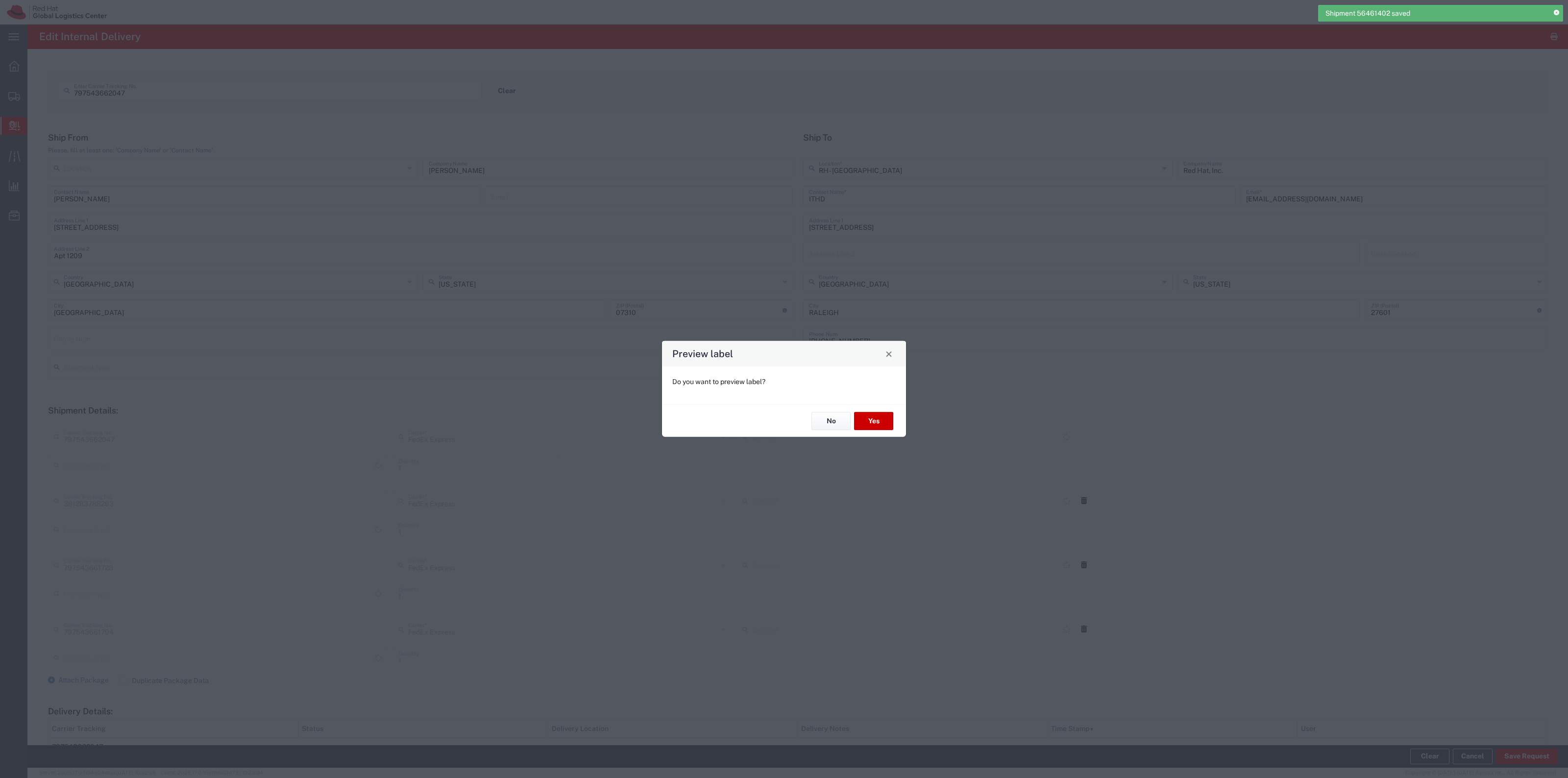
type input "Ground"
type input "Your Packaging"
type input "Ground"
type input "Your Packaging"
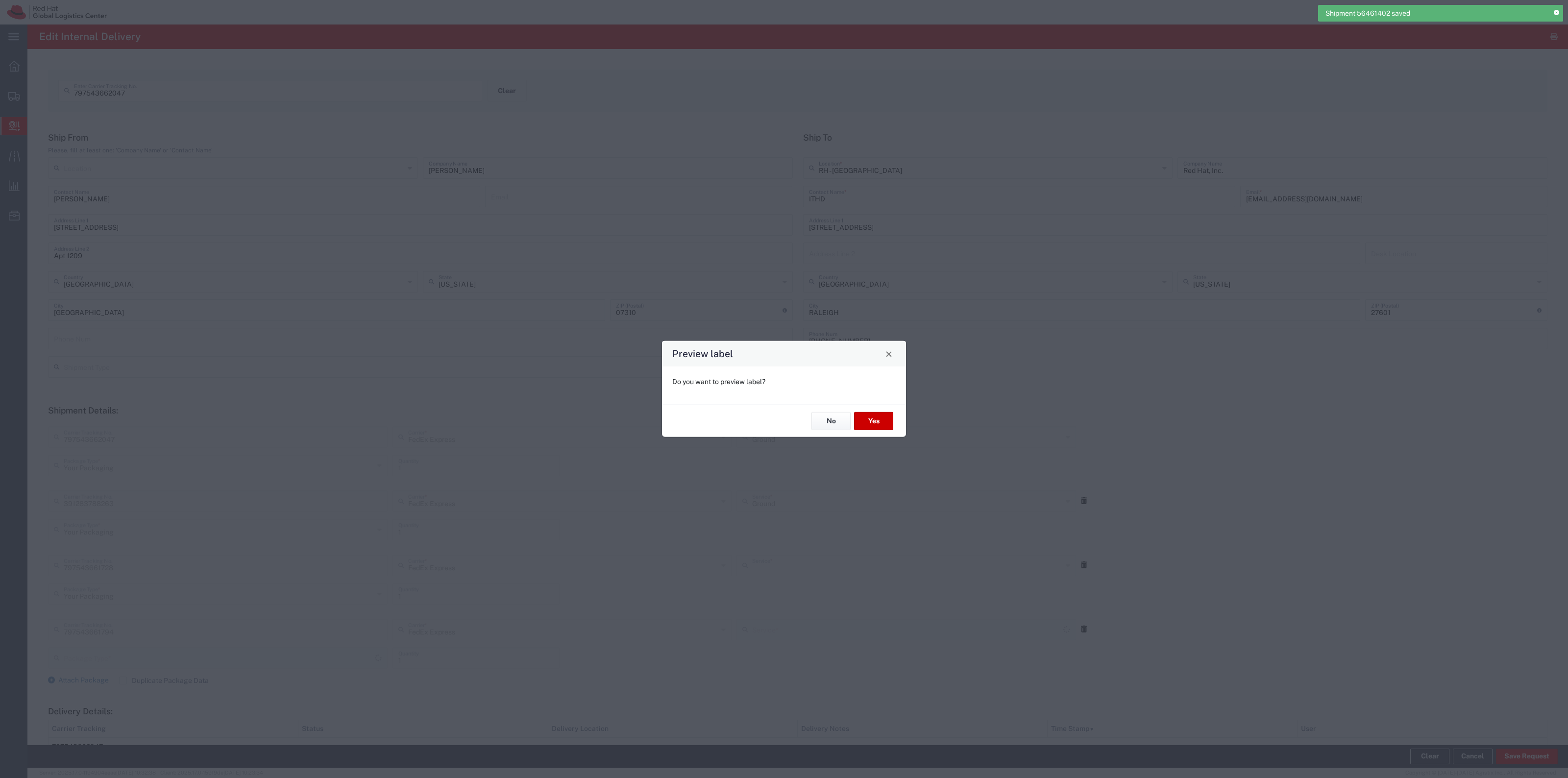
type input "Ground"
type input "Your Packaging"
type input "Ground"
click at [819, 424] on button "No" at bounding box center [831, 421] width 39 height 18
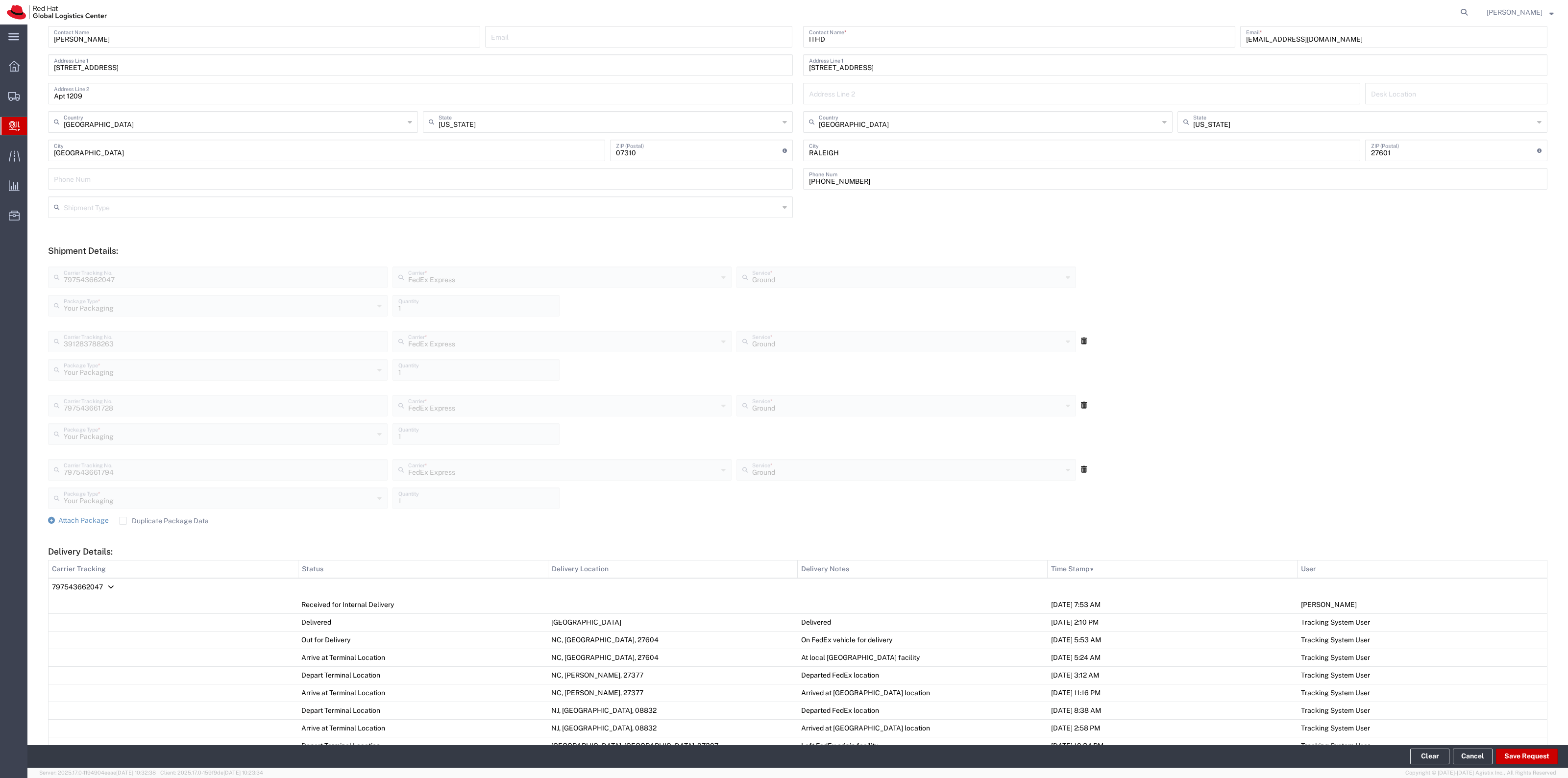
scroll to position [368, 0]
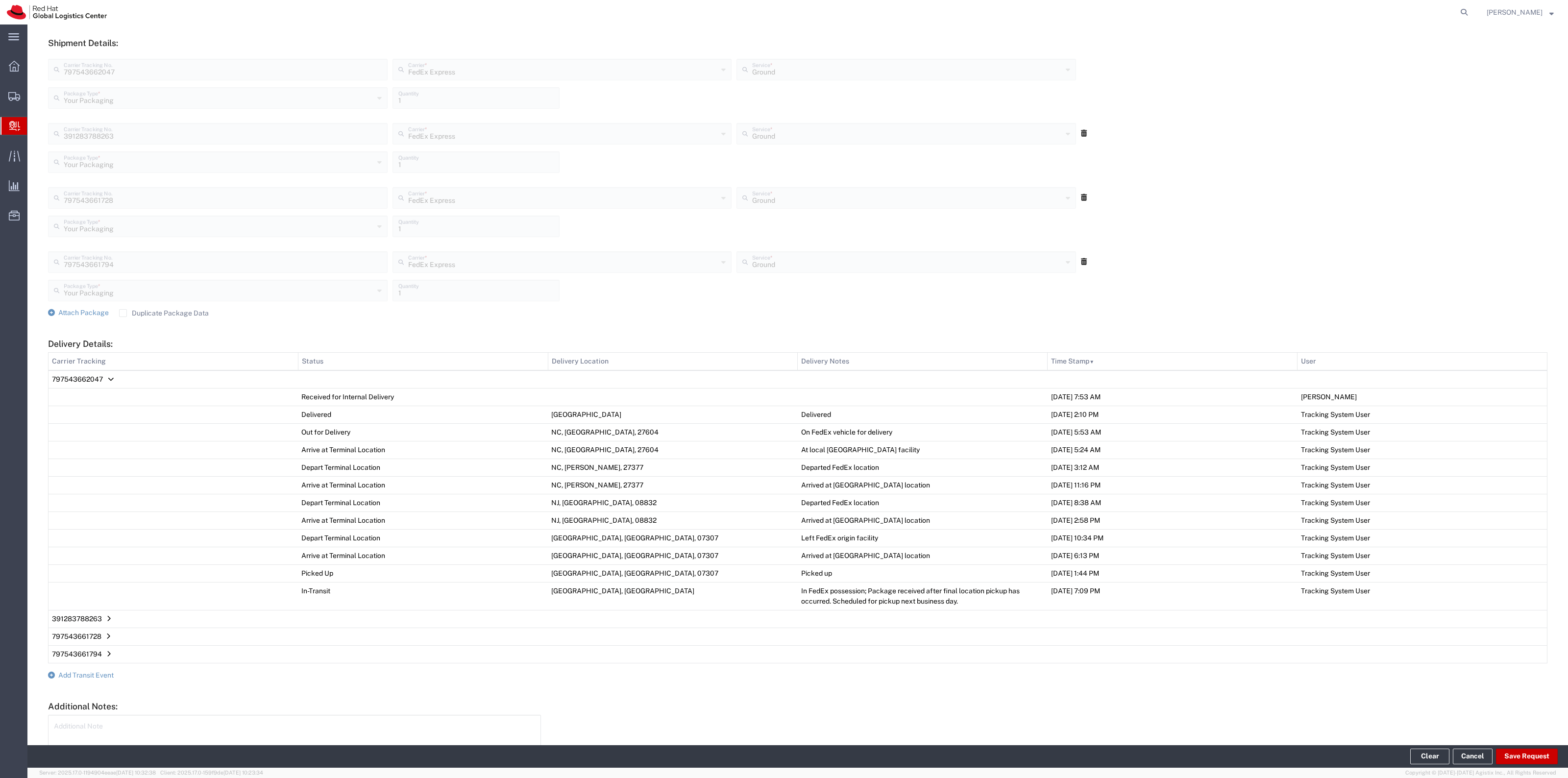
click at [106, 670] on form "Ship From Please, fill at least one: 'Company Name' or 'Contact Name' Location …" at bounding box center [797, 279] width 1499 height 1028
click at [102, 675] on span "Add Transit Event" at bounding box center [86, 675] width 55 height 8
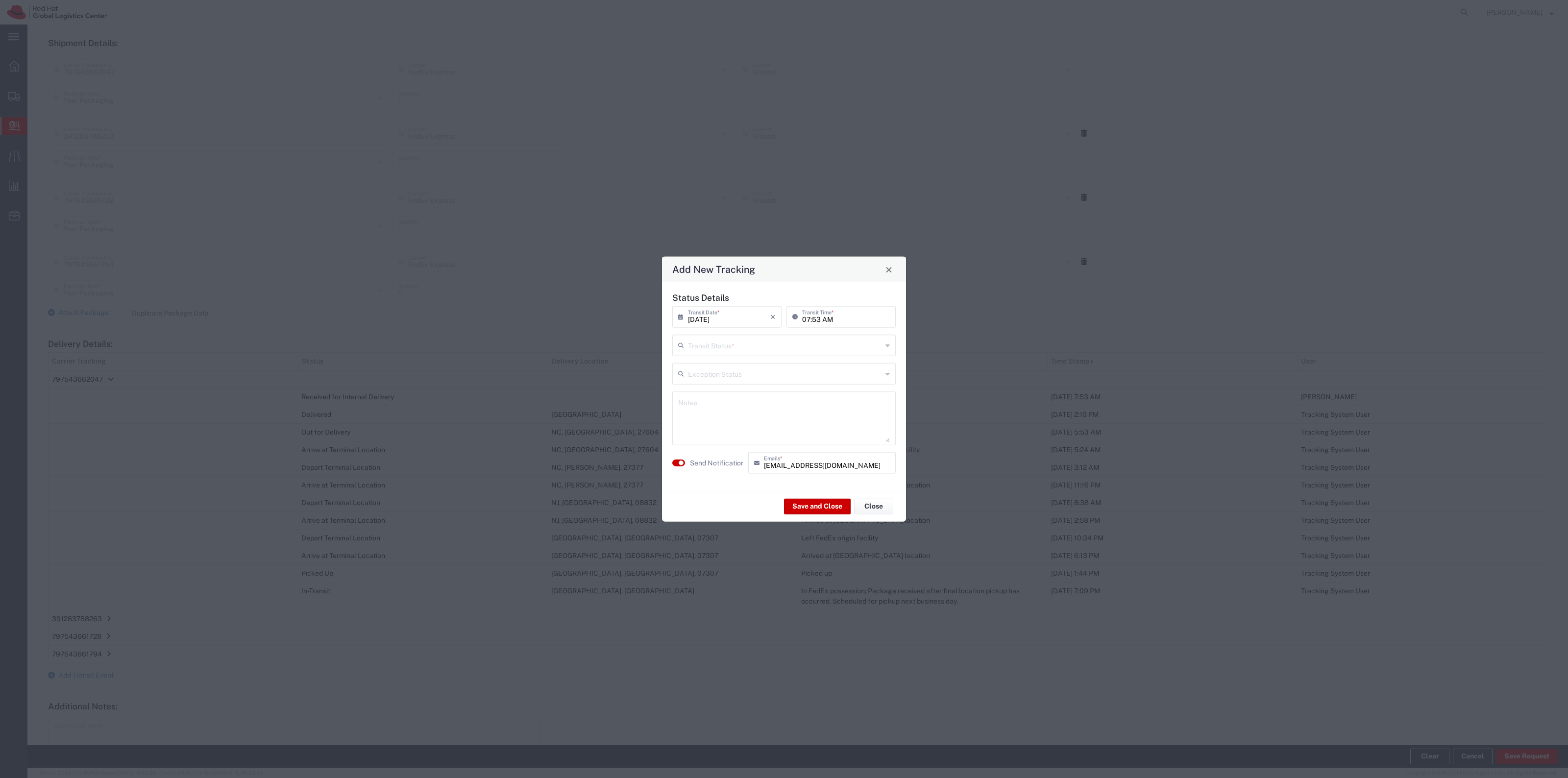
click at [810, 342] on input "text" at bounding box center [785, 345] width 194 height 17
click at [774, 368] on span "Delivery Confirmation" at bounding box center [784, 366] width 222 height 15
type input "Delivery Confirmation"
click at [798, 508] on button "Save and Close" at bounding box center [817, 506] width 66 height 16
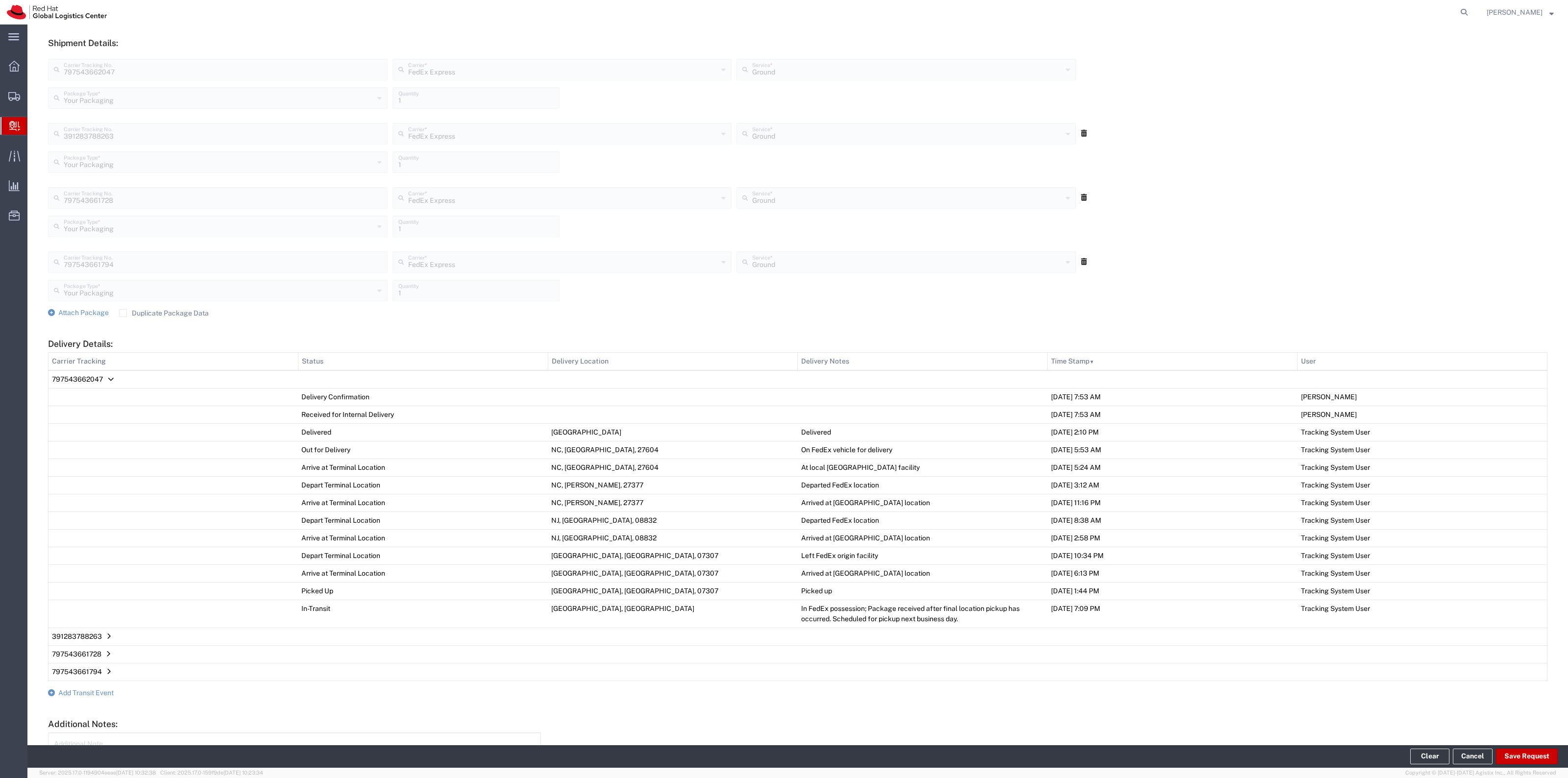
scroll to position [0, 0]
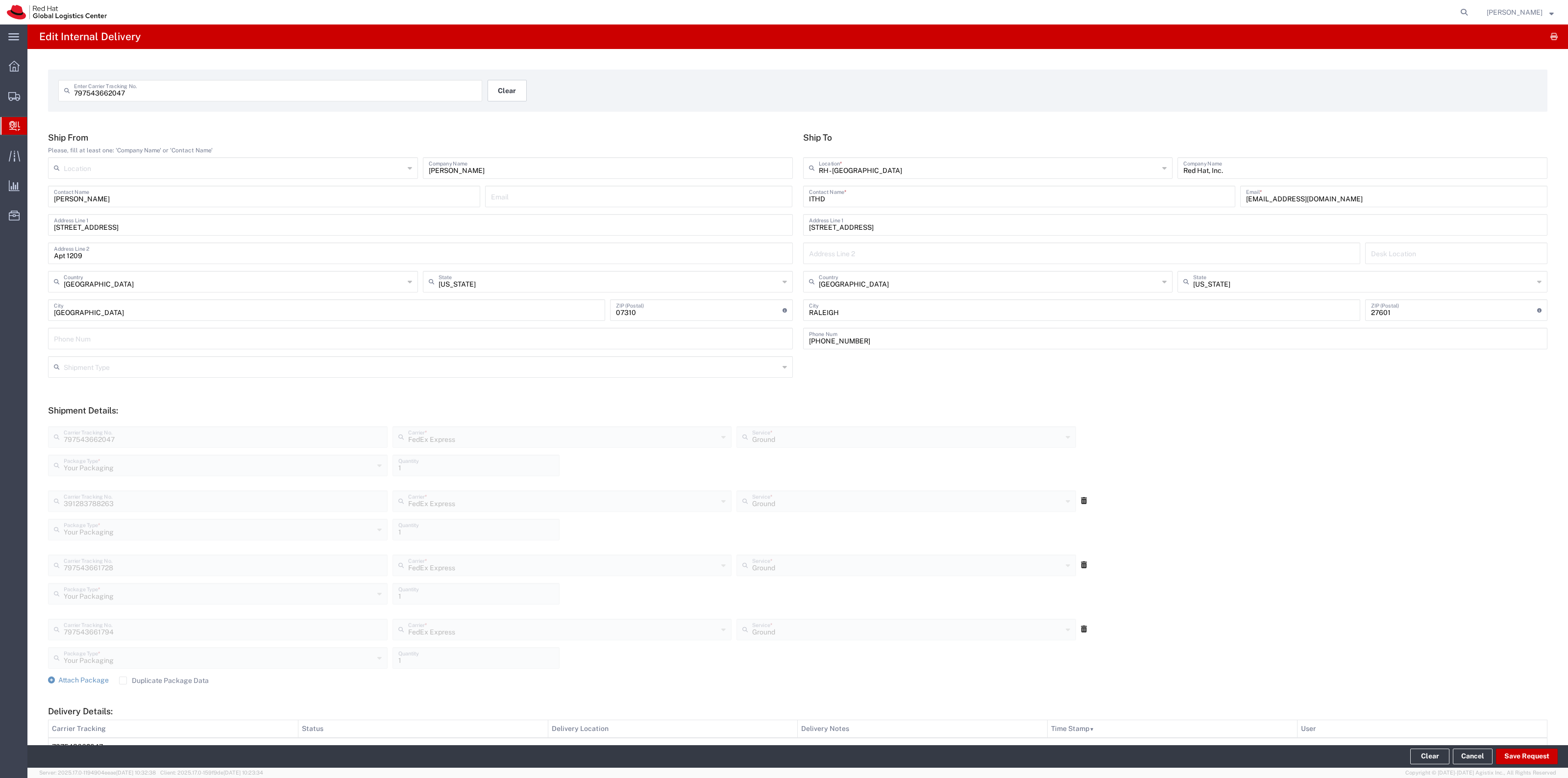
click at [514, 94] on button "Clear" at bounding box center [507, 90] width 39 height 21
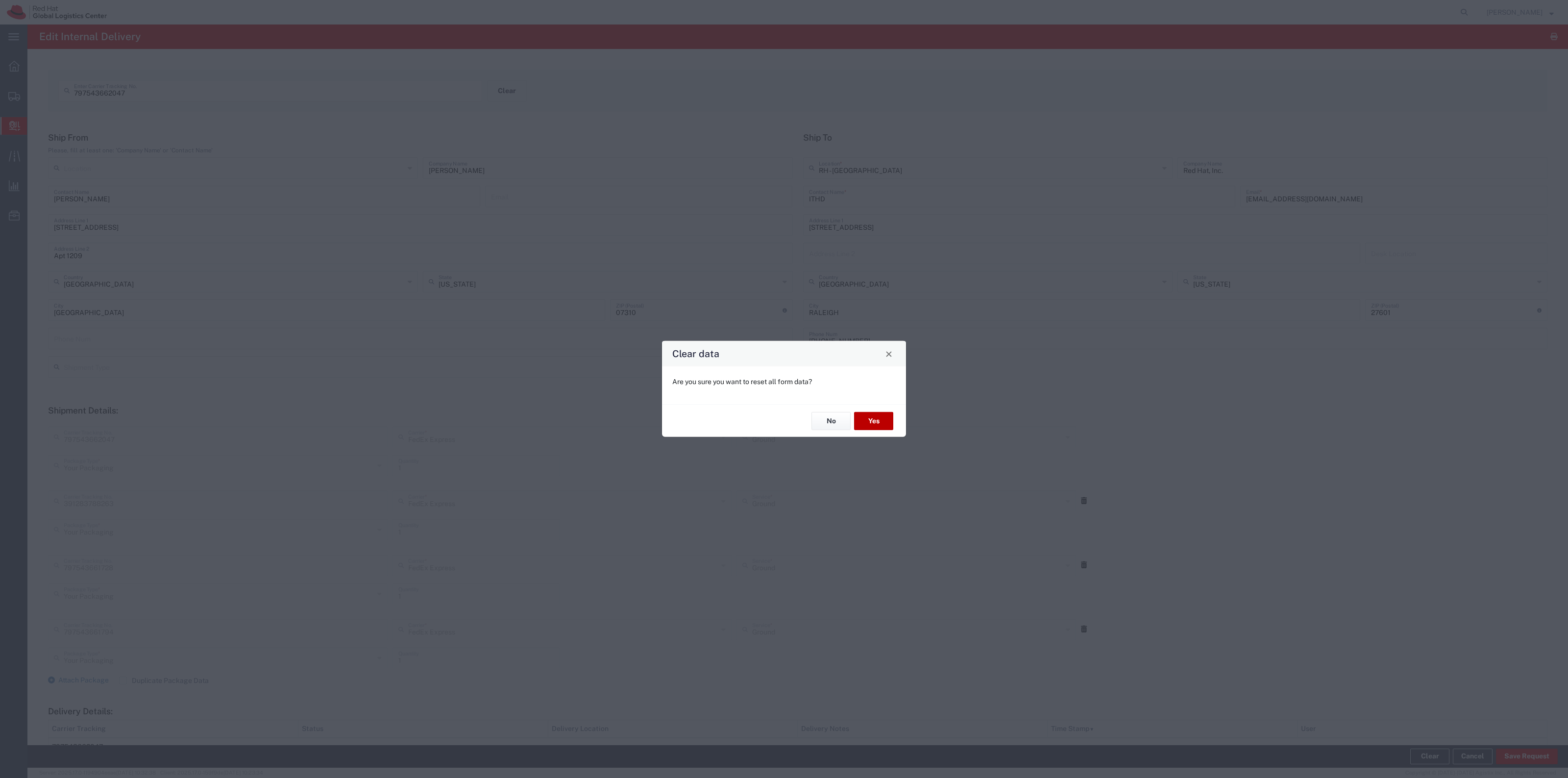
click at [878, 416] on button "Yes" at bounding box center [873, 421] width 39 height 18
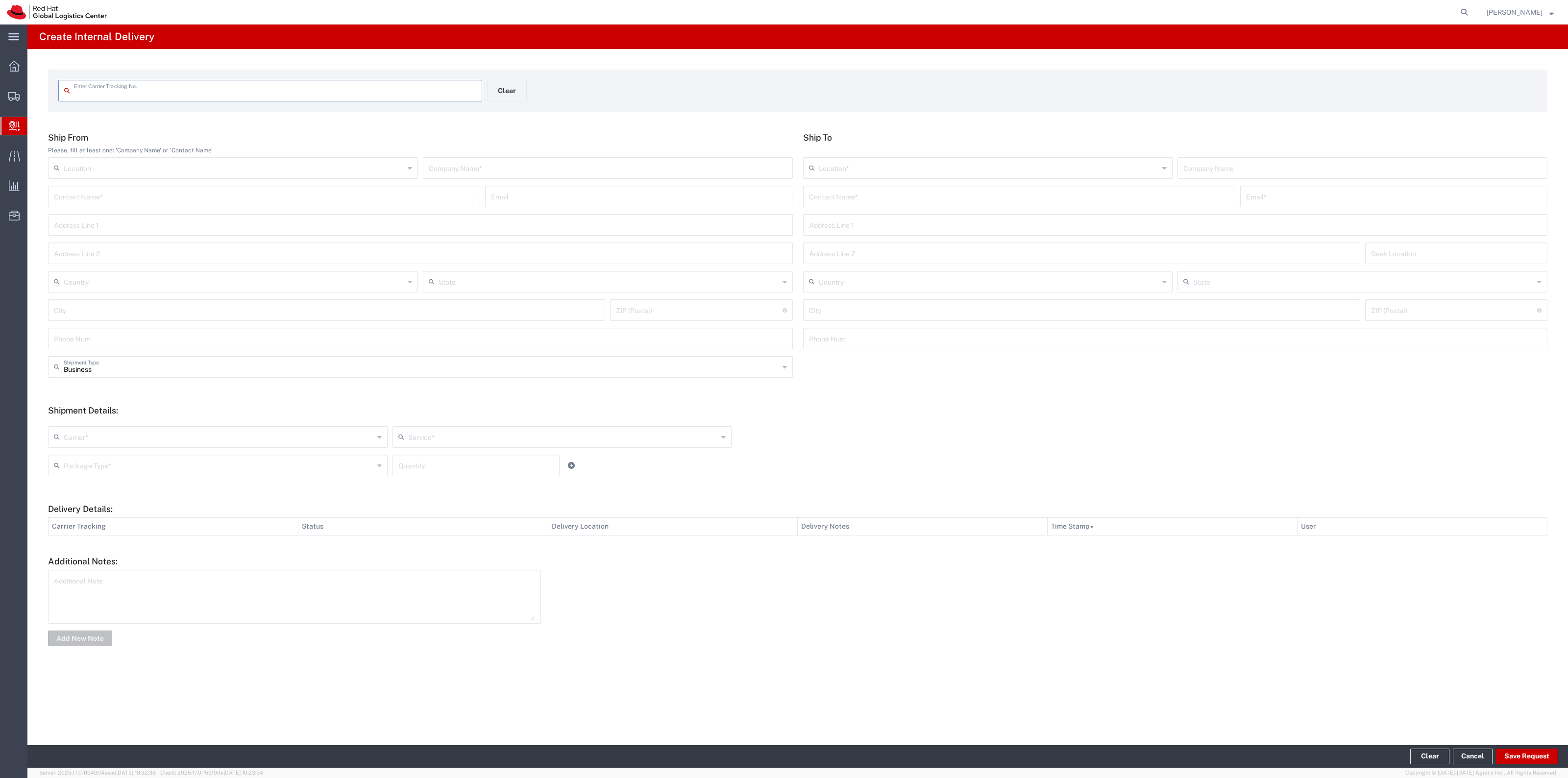
click at [442, 88] on input "text" at bounding box center [275, 90] width 402 height 17
type input "453091077397"
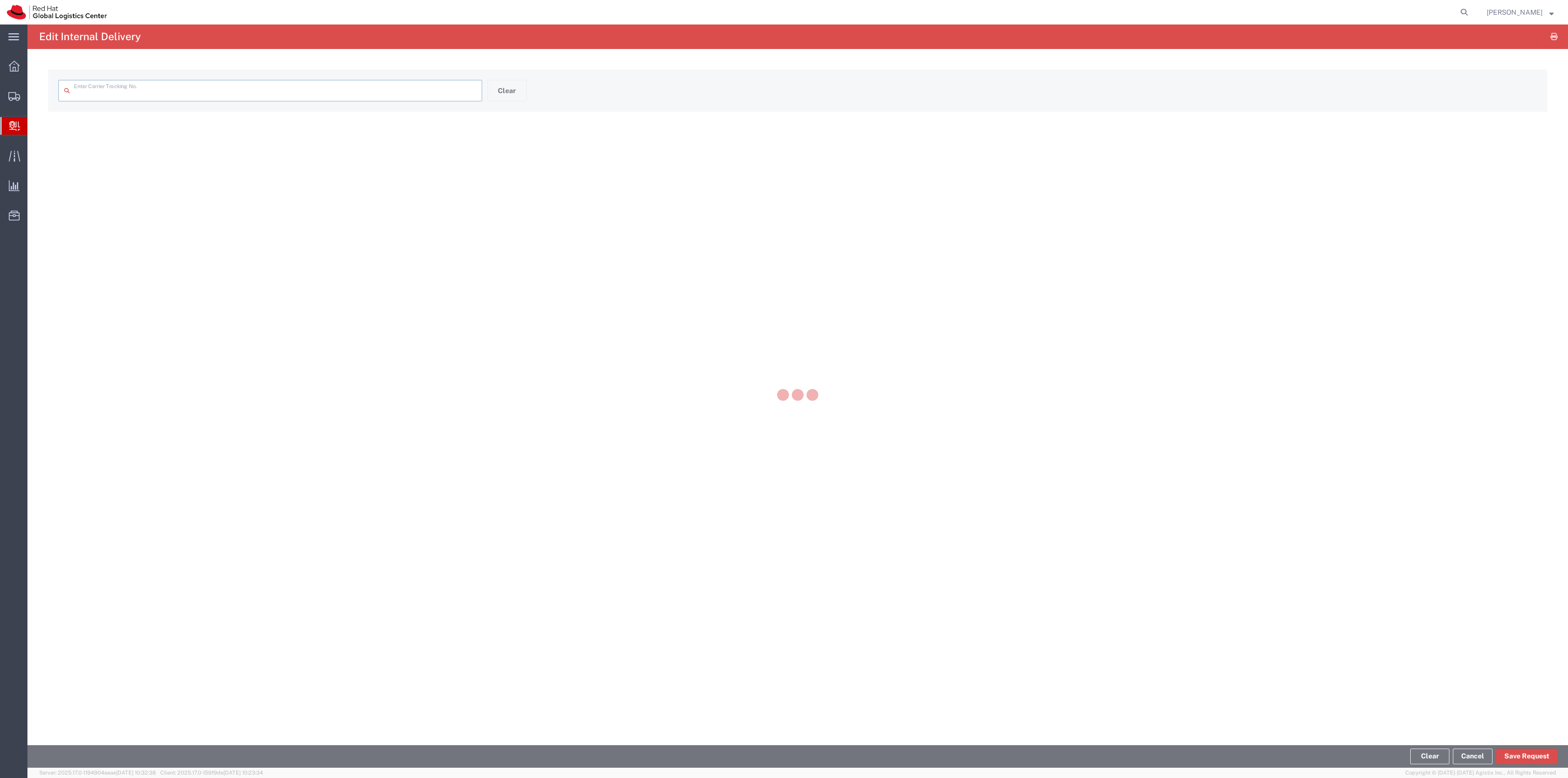
type input "453091077397"
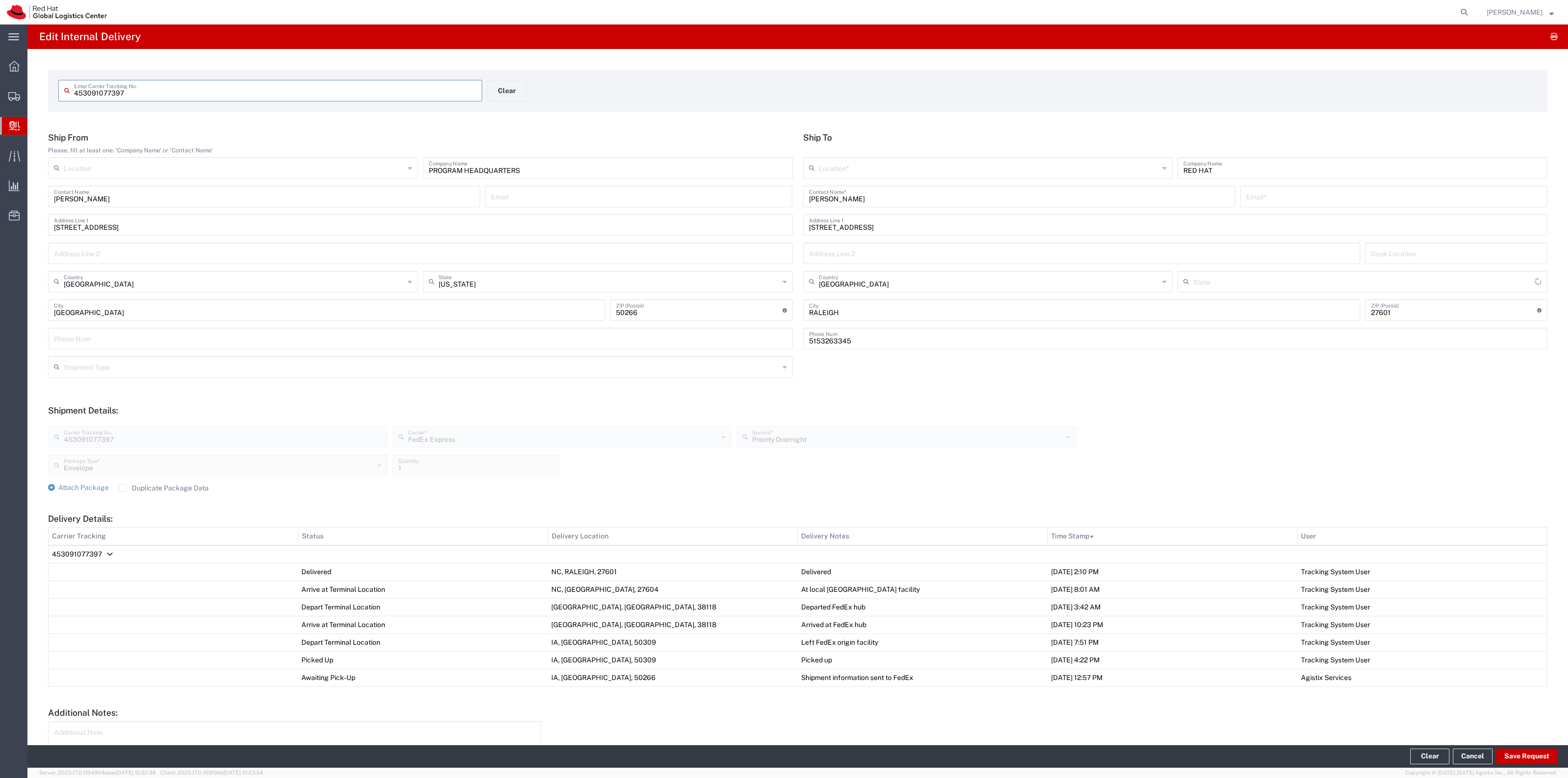
type input "[US_STATE]"
click at [1010, 199] on input "[PERSON_NAME]" at bounding box center [1019, 196] width 421 height 17
type input "[PERSON_NAME]"
click at [988, 224] on p "Red Hat, Inc. ([PERSON_NAME]), [EMAIL_ADDRESS][DOMAIN_NAME]" at bounding box center [1019, 220] width 419 height 12
type input "RH - [GEOGRAPHIC_DATA]"
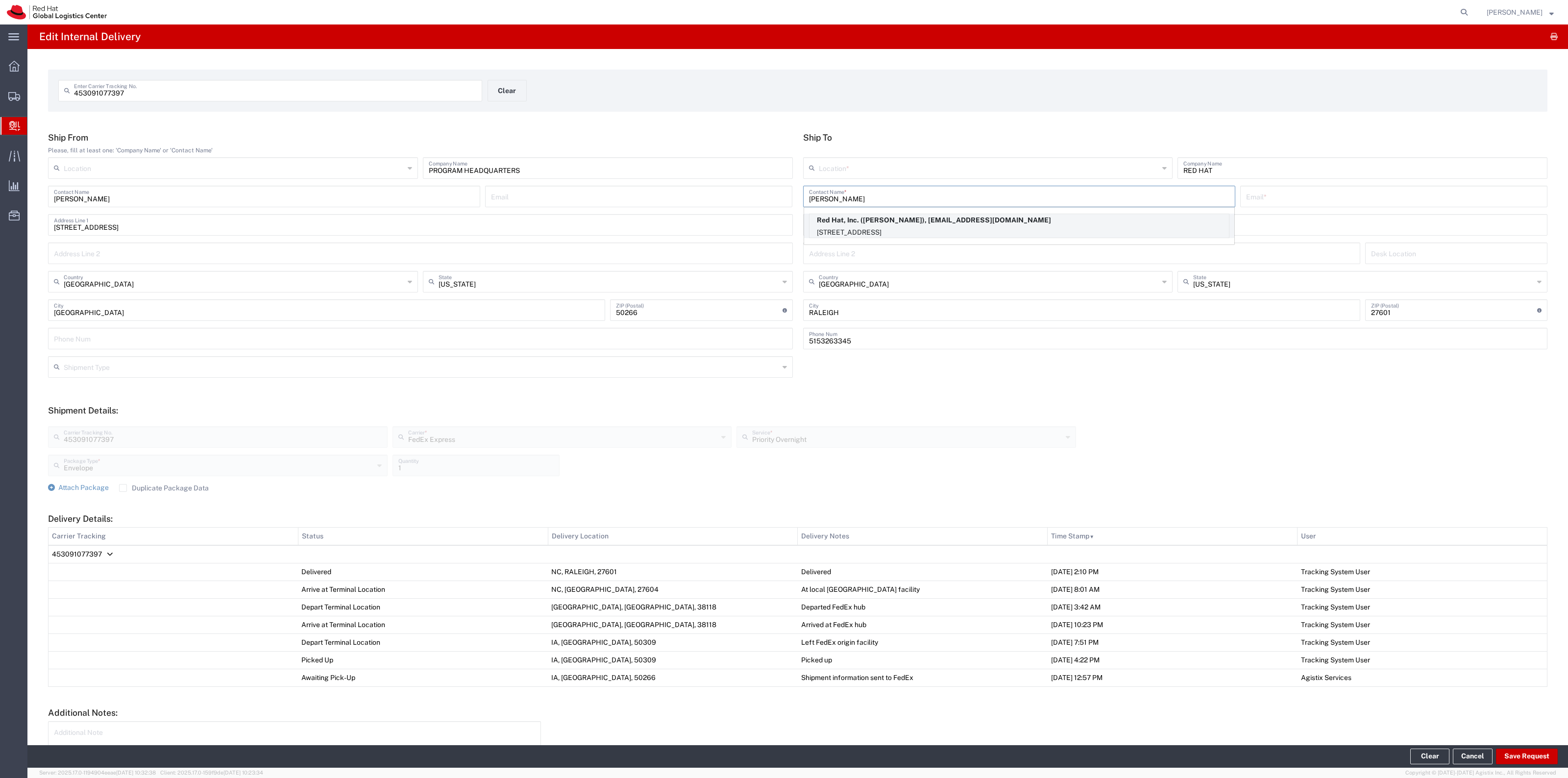
type input "Red Hat, Inc."
type input "[PERSON_NAME]"
type input "[EMAIL_ADDRESS][DOMAIN_NAME]"
type input "[STREET_ADDRESS]"
type input "9S153"
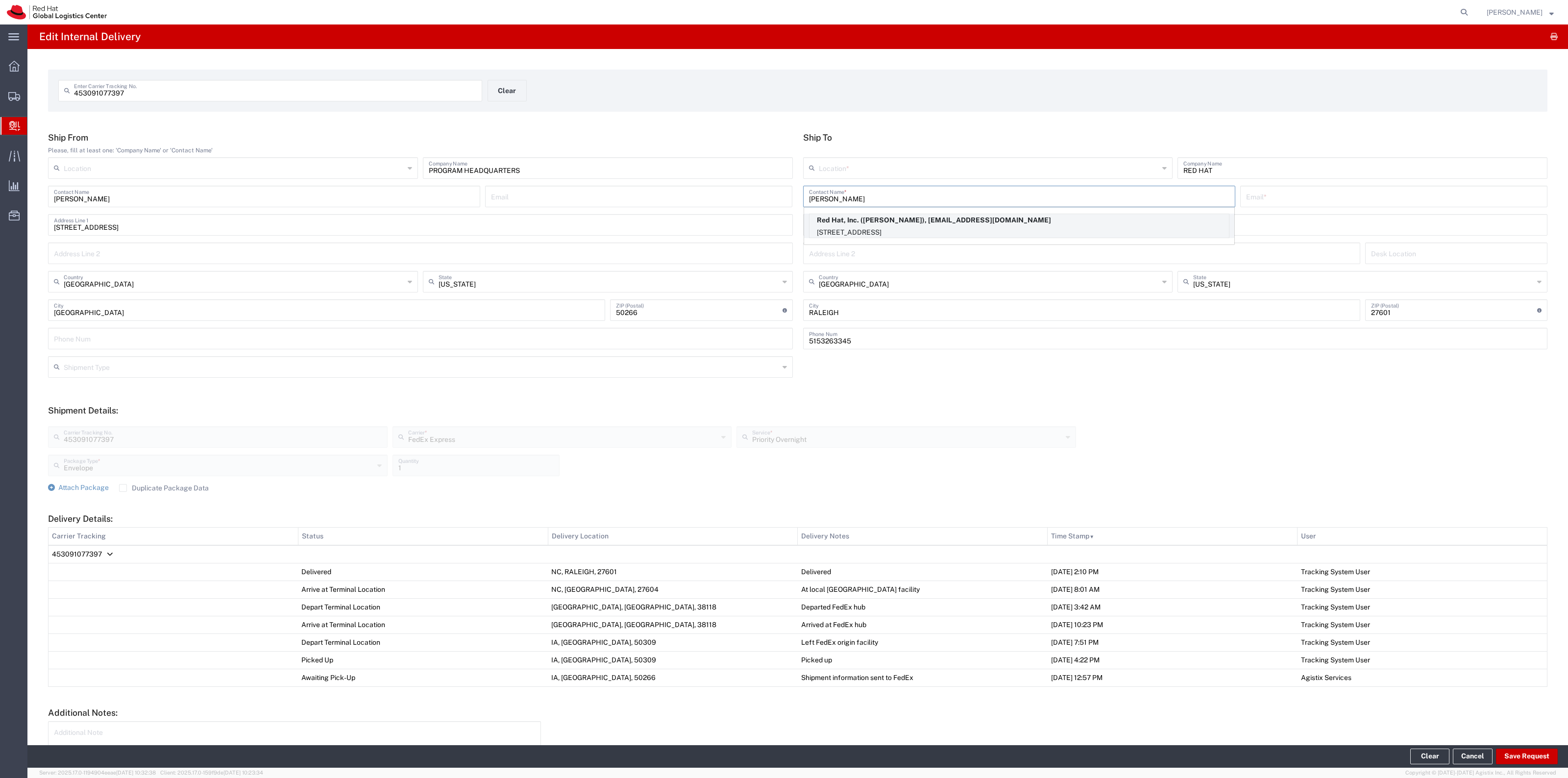
type input "19197165342"
click at [1542, 748] on footer "Clear Cancel Save Request" at bounding box center [797, 756] width 1541 height 23
click at [1542, 746] on footer "Clear Cancel Save Request" at bounding box center [797, 756] width 1541 height 23
click at [1539, 749] on button "Save Request" at bounding box center [1527, 757] width 61 height 16
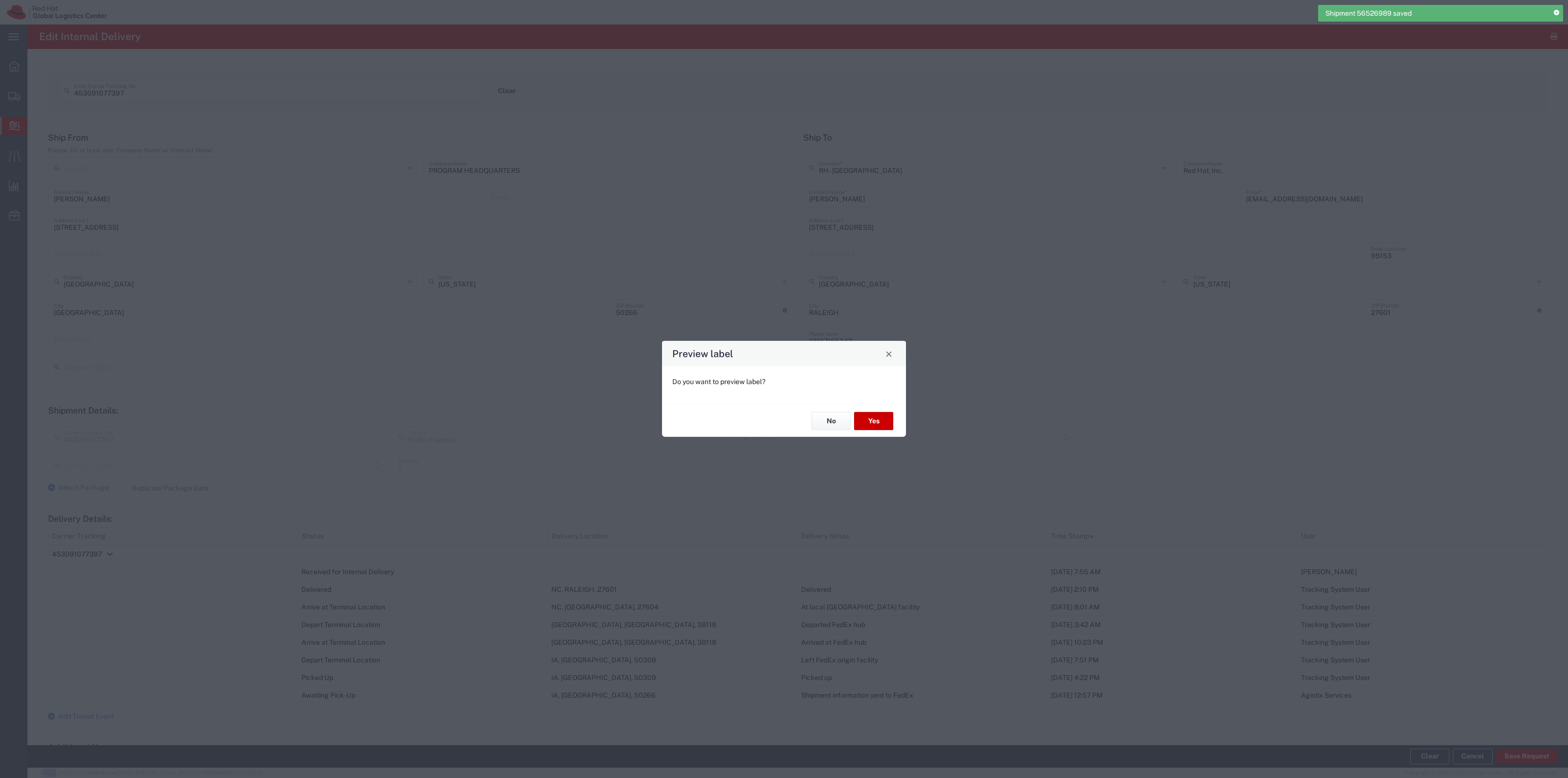
type input "Priority Overnight"
type input "Envelope"
click at [870, 419] on button "Yes" at bounding box center [873, 421] width 39 height 18
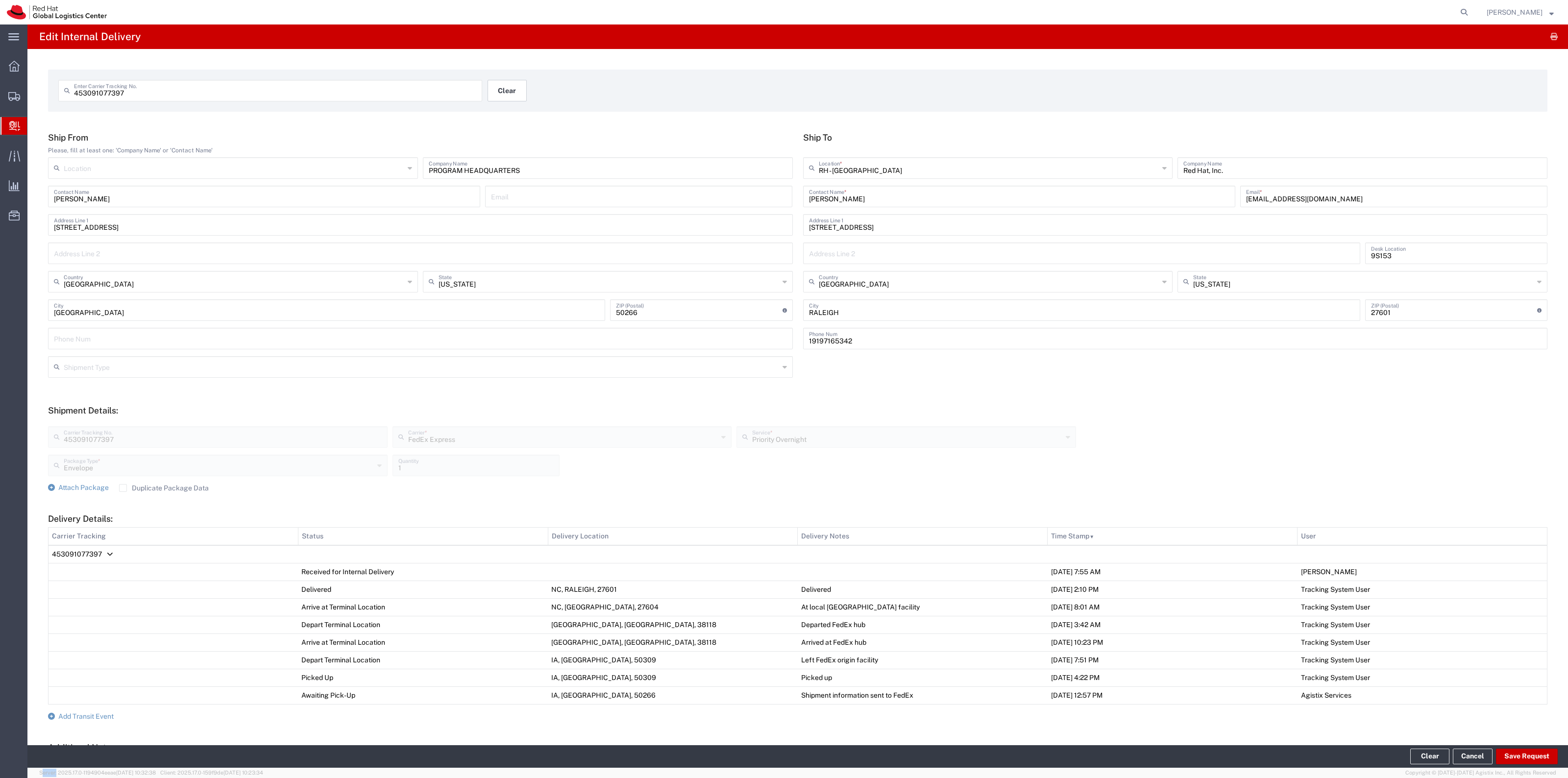
click at [512, 84] on button "Clear" at bounding box center [507, 90] width 39 height 21
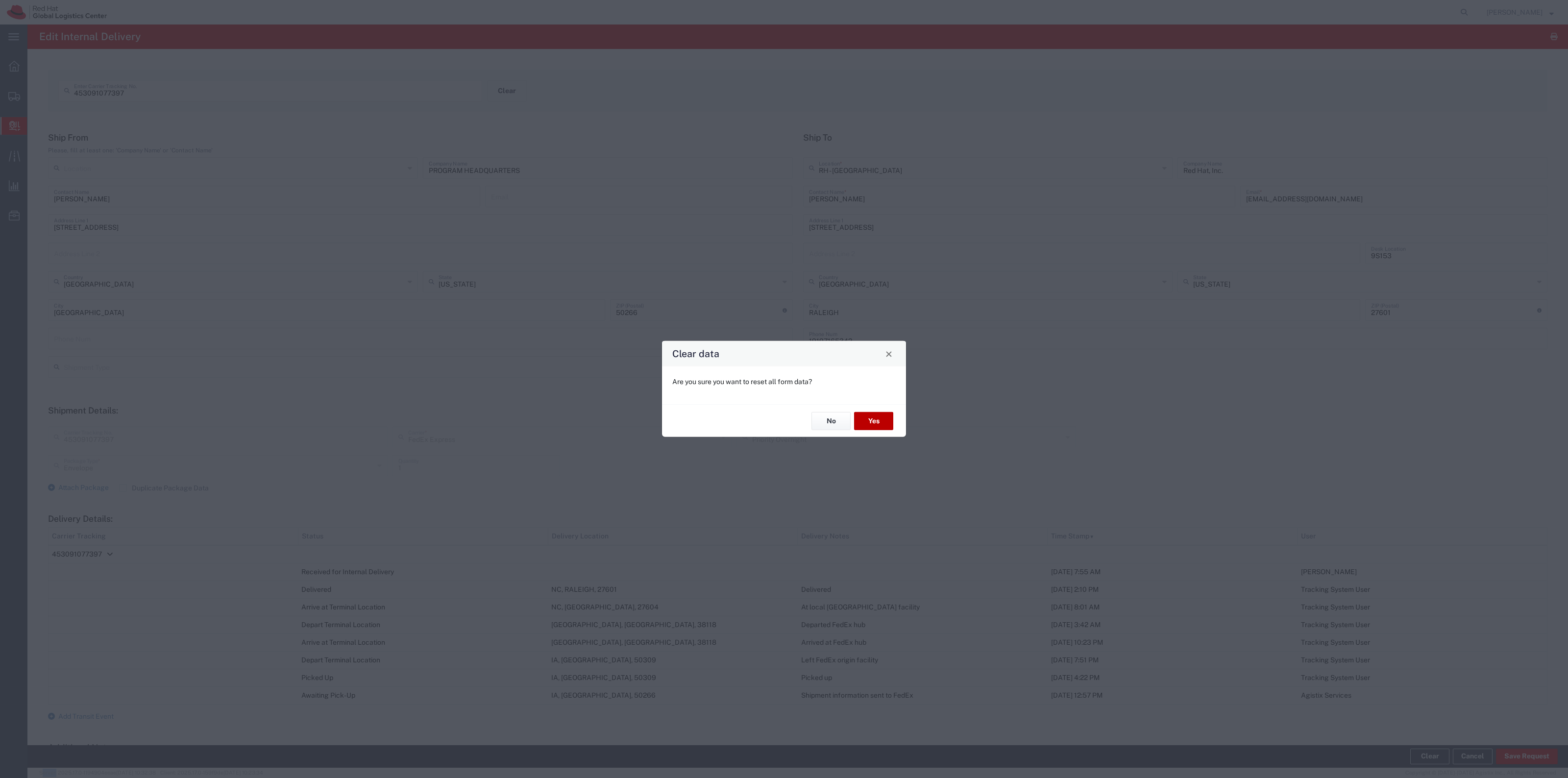
click at [889, 413] on button "Yes" at bounding box center [873, 421] width 39 height 18
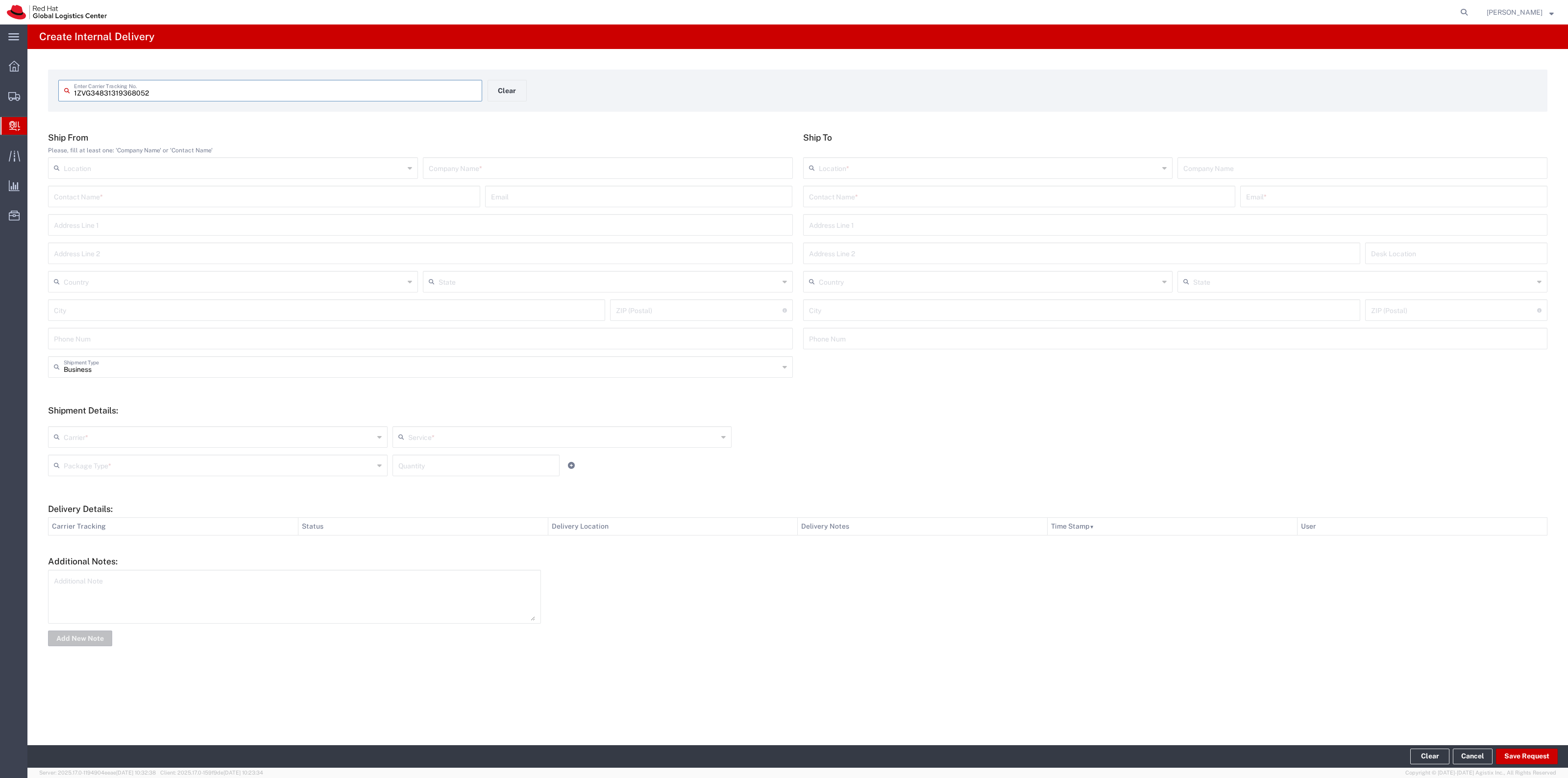
type input "1ZVG34831319368052"
click at [878, 208] on input "text" at bounding box center [1019, 204] width 421 height 17
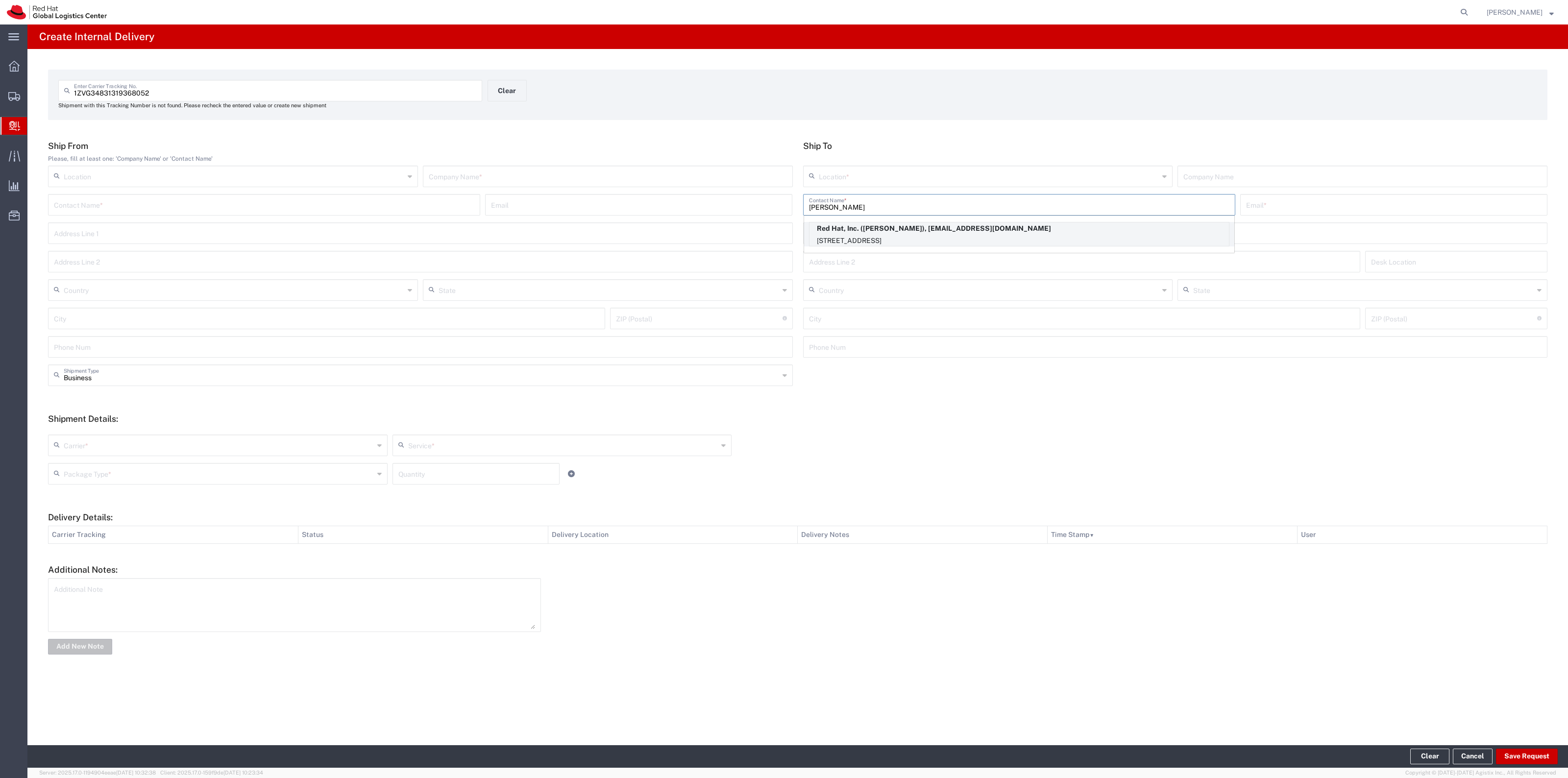
type input "[PERSON_NAME]"
click at [940, 222] on div "Red Hat, Inc. ([PERSON_NAME]), [EMAIL_ADDRESS][DOMAIN_NAME] [STREET_ADDRESS]" at bounding box center [1019, 234] width 421 height 24
type input "RH - [GEOGRAPHIC_DATA]"
type input "Red Hat, Inc."
type input "[PERSON_NAME]"
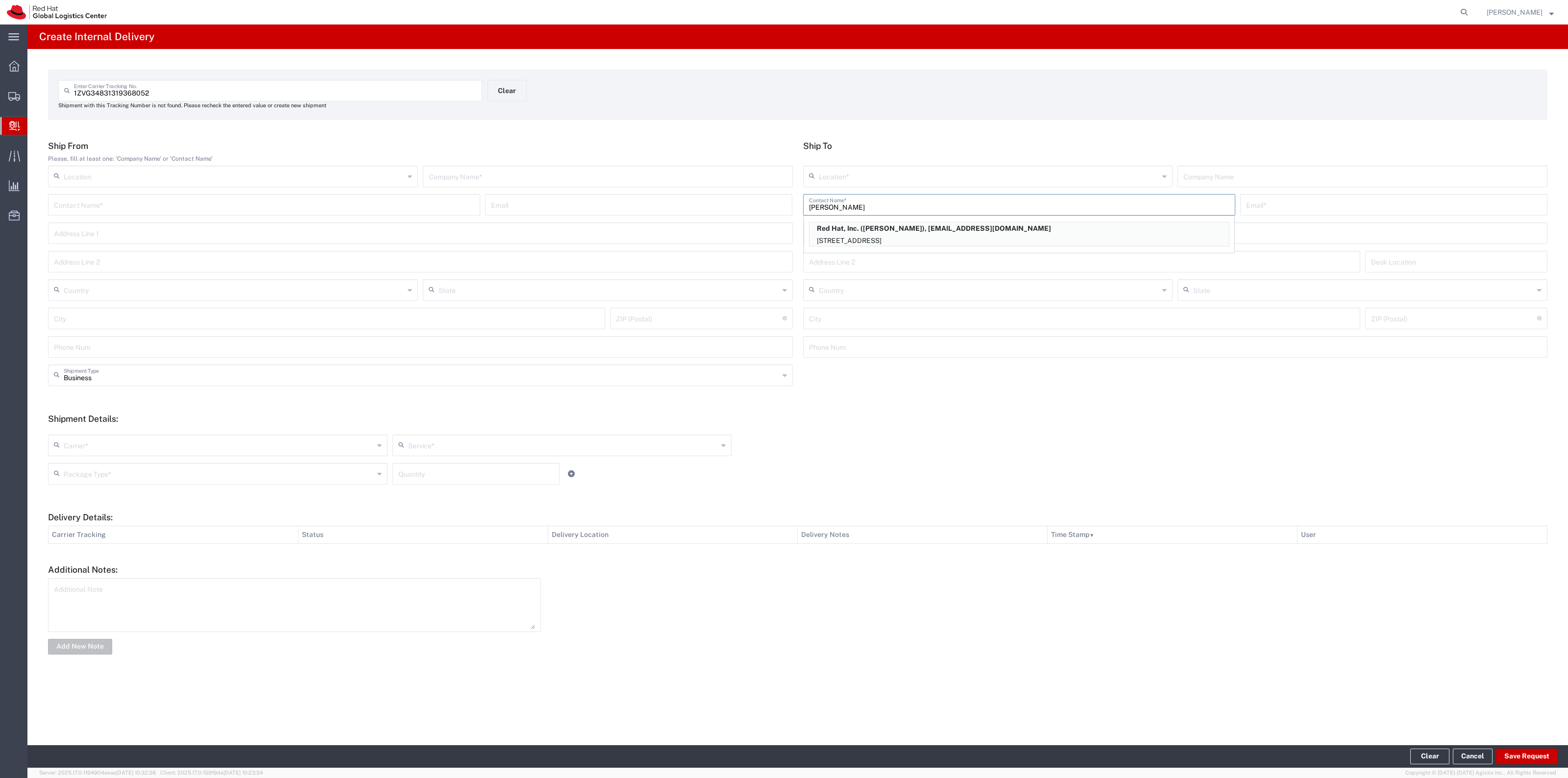
type input "[EMAIL_ADDRESS][DOMAIN_NAME]"
type input "[STREET_ADDRESS]"
type input "15S249"
type input "[GEOGRAPHIC_DATA]"
type input "RALEIGH"
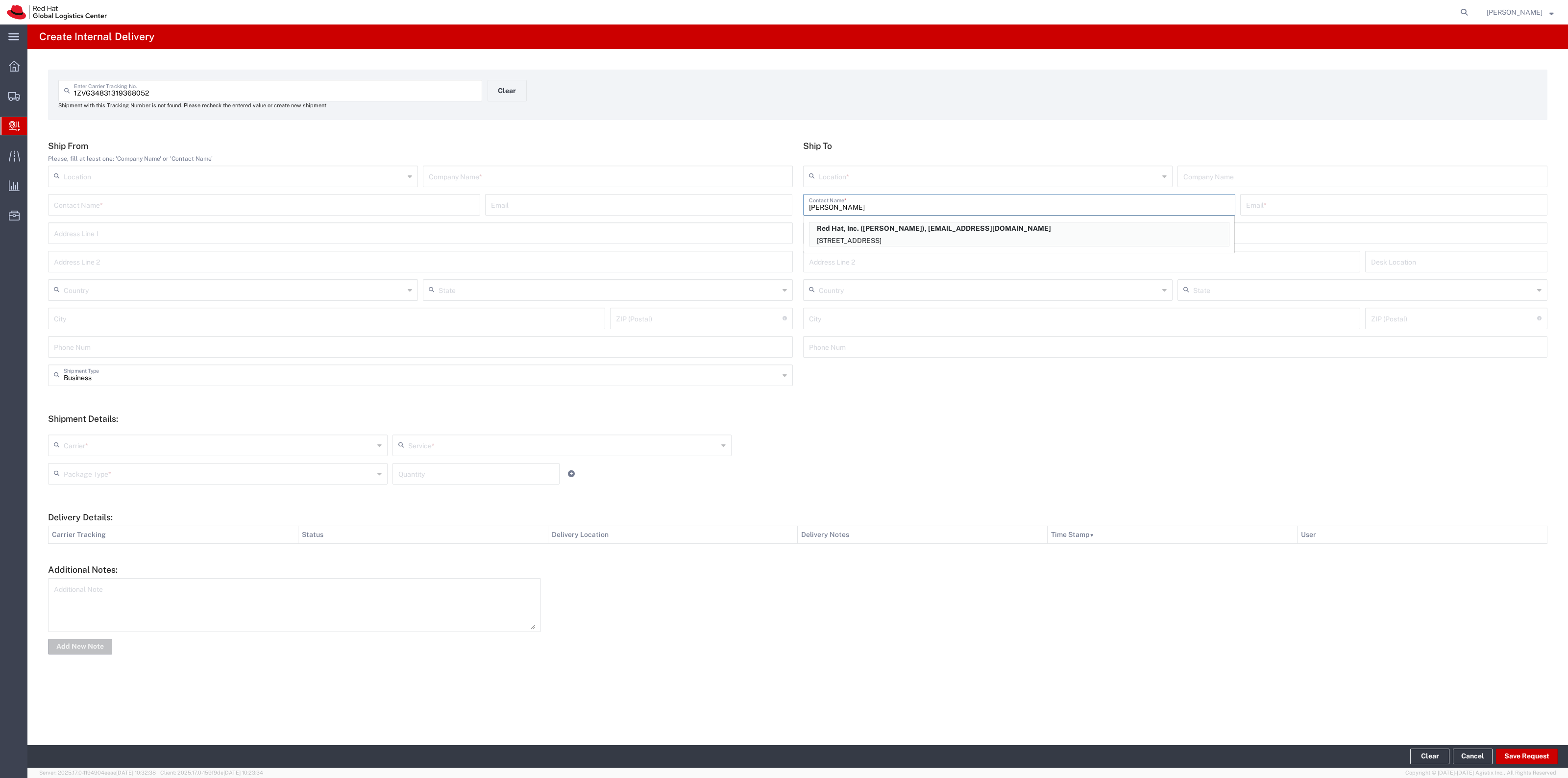
type input "27601"
type input "[US_STATE]"
click at [726, 167] on input "text" at bounding box center [607, 176] width 358 height 17
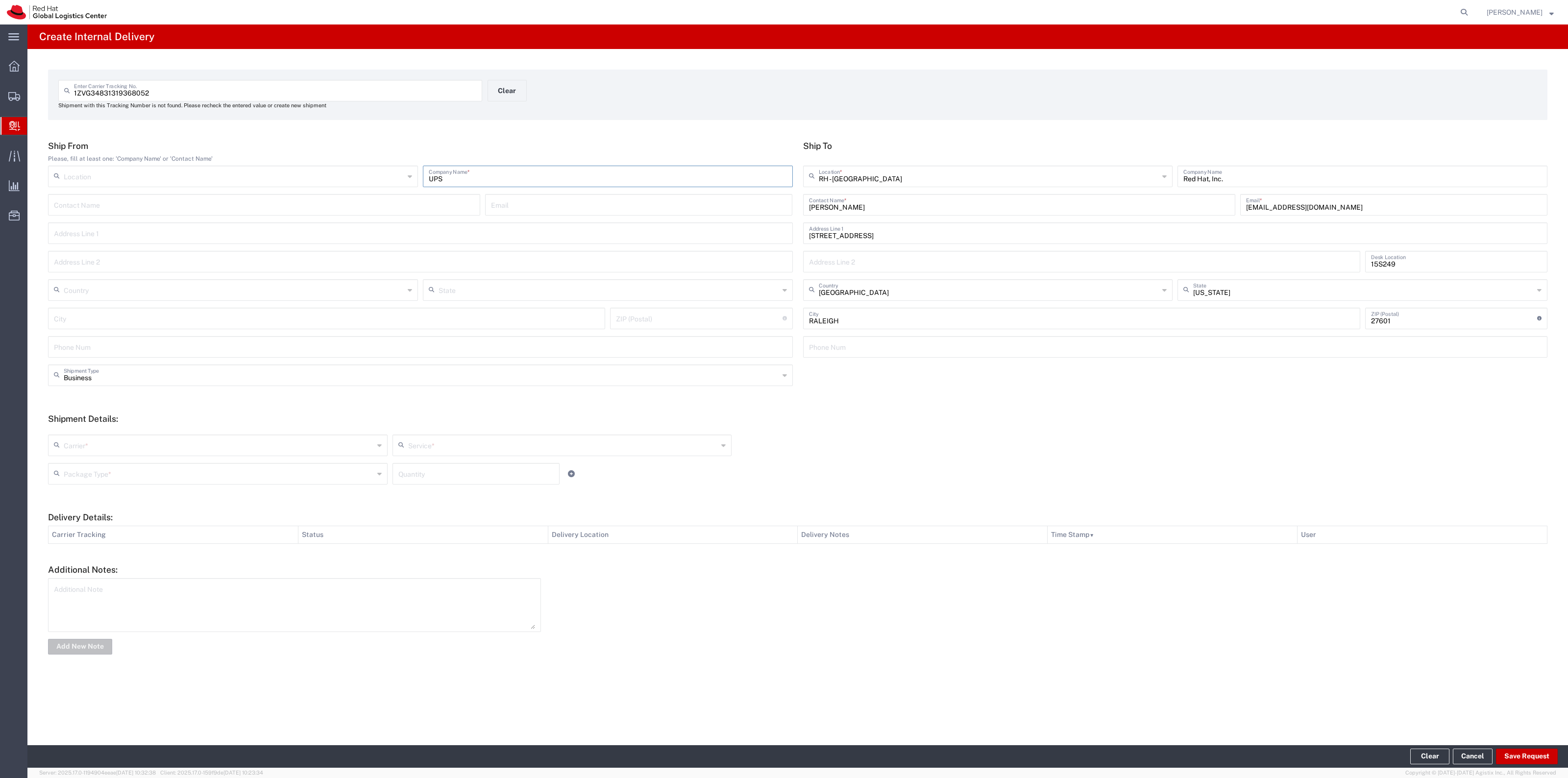
type input "UPS"
click at [209, 428] on div "Carrier * Amazon Logistics DHL FedEx Express Interoffice Local Carrier Maersk I…" at bounding box center [798, 459] width 1510 height 64
click at [202, 431] on div "Carrier * Amazon Logistics DHL FedEx Express Interoffice Local Carrier Maersk I…" at bounding box center [798, 459] width 1510 height 64
click at [203, 438] on input "text" at bounding box center [219, 444] width 310 height 17
click at [119, 554] on span "Maersk International" at bounding box center [217, 547] width 338 height 15
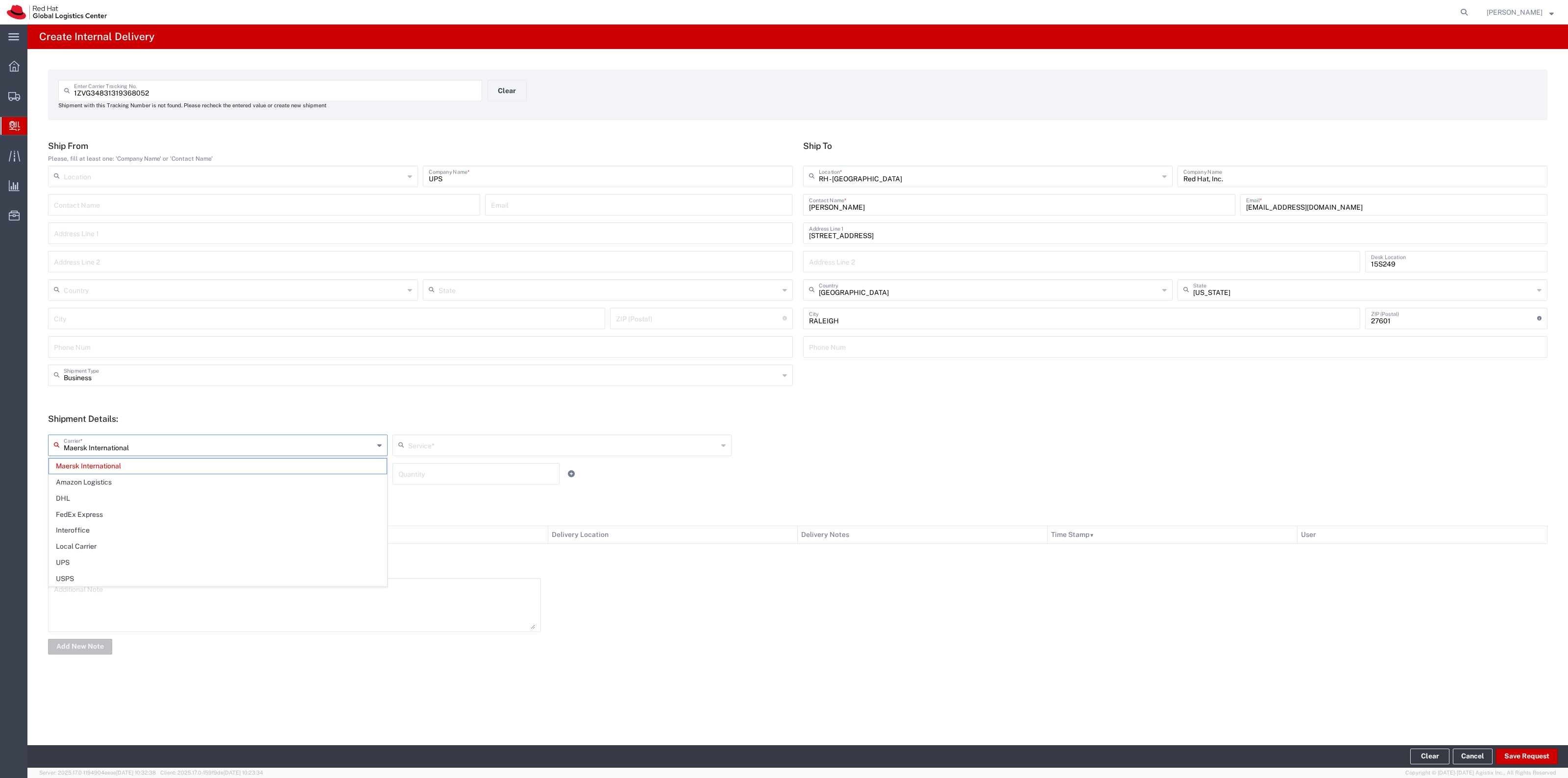
click at [128, 444] on input "Maersk International" at bounding box center [219, 444] width 310 height 17
click at [110, 567] on span "UPS" at bounding box center [217, 562] width 338 height 15
type input "UPS"
click at [425, 441] on input "text" at bounding box center [564, 444] width 310 height 17
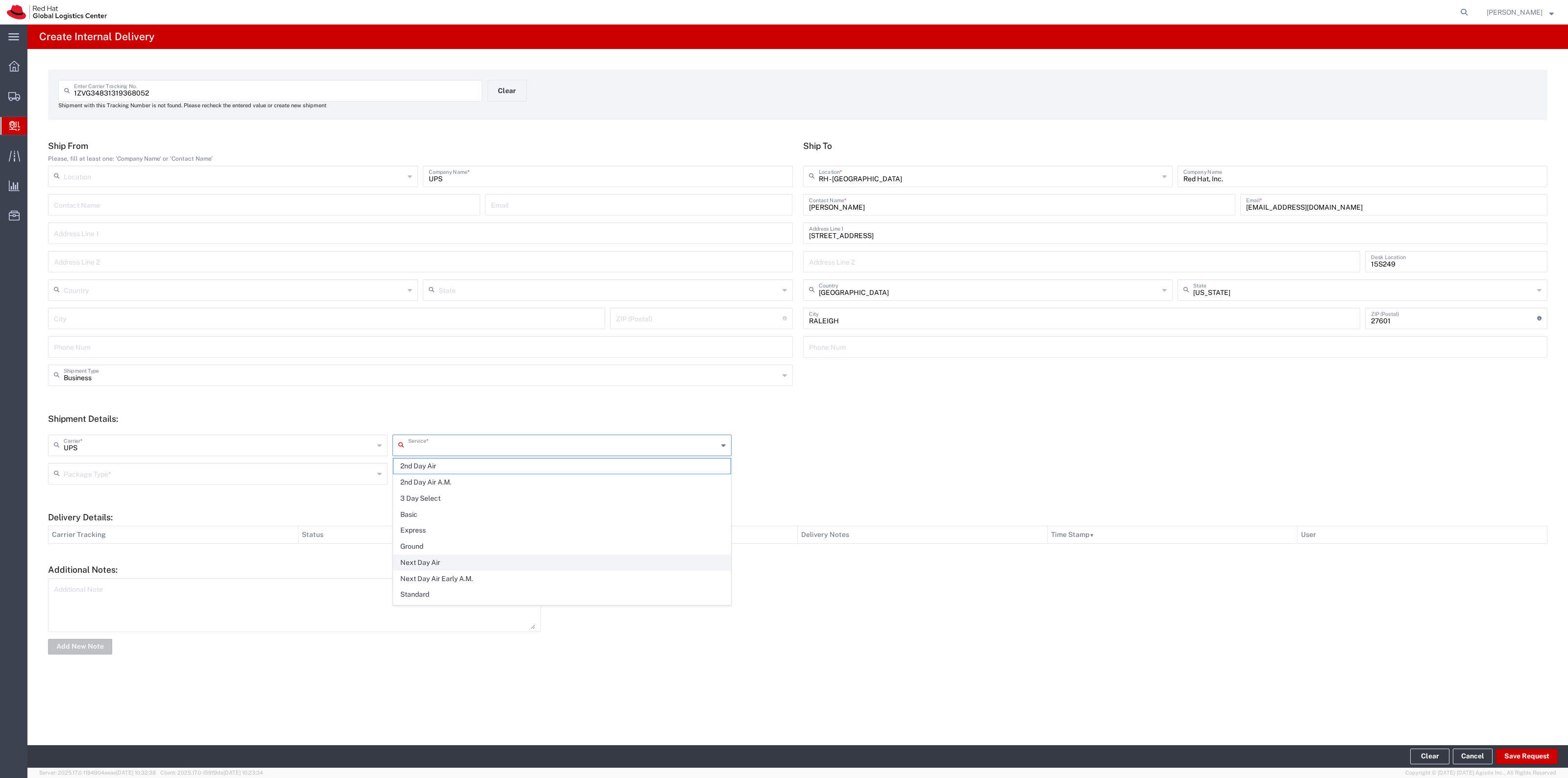
click at [457, 557] on span "Next Day Air" at bounding box center [562, 562] width 338 height 15
click at [458, 445] on input "Next Day Air" at bounding box center [564, 444] width 310 height 17
click at [479, 542] on span "UPS SAVER" at bounding box center [562, 549] width 338 height 15
type input "UPS SAVER"
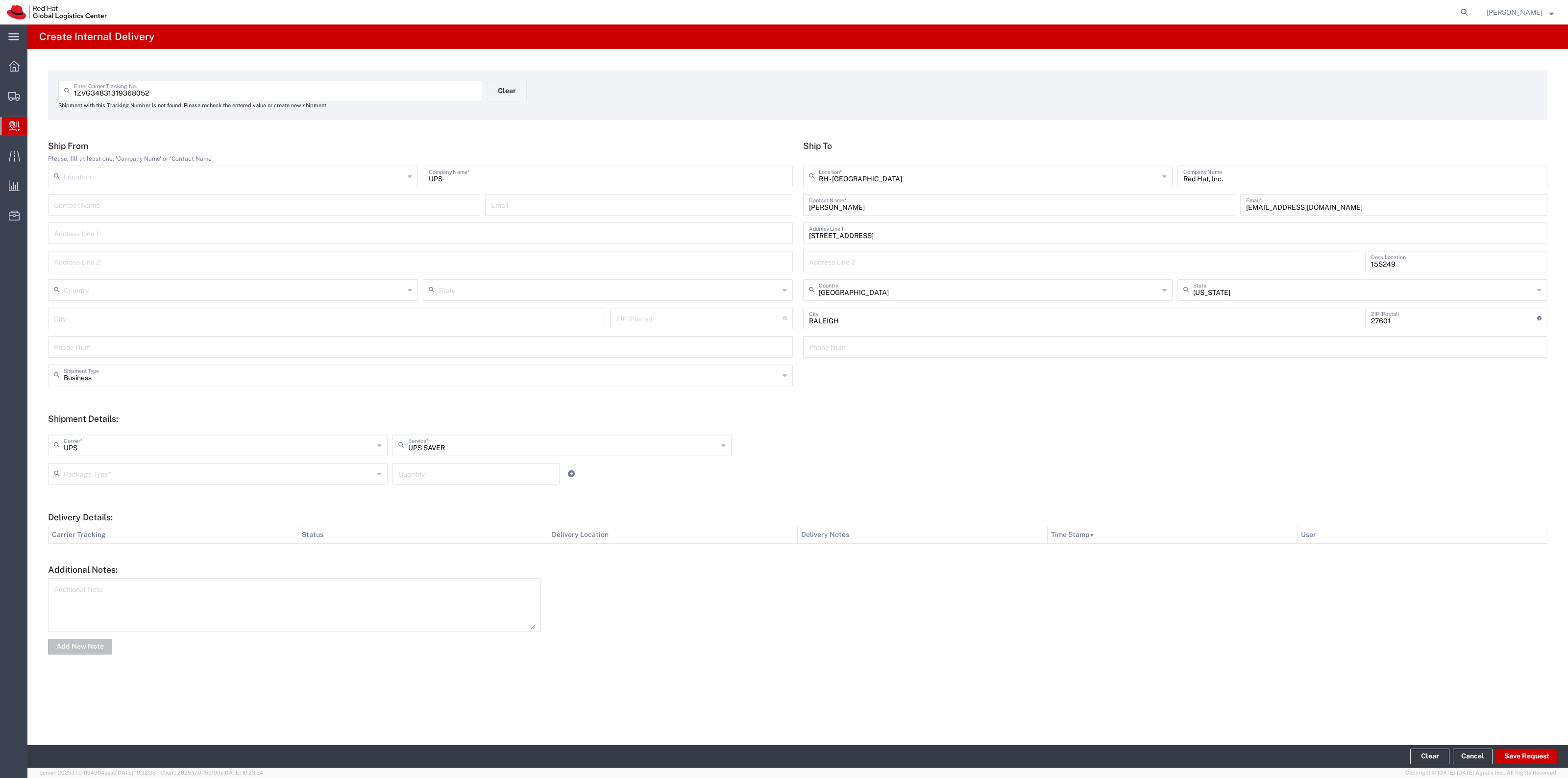
click at [352, 468] on input "text" at bounding box center [219, 473] width 310 height 17
click at [201, 559] on span "Your Packaging" at bounding box center [217, 559] width 338 height 15
type input "Your Packaging"
click at [406, 479] on input "number" at bounding box center [475, 473] width 155 height 17
type input "1"
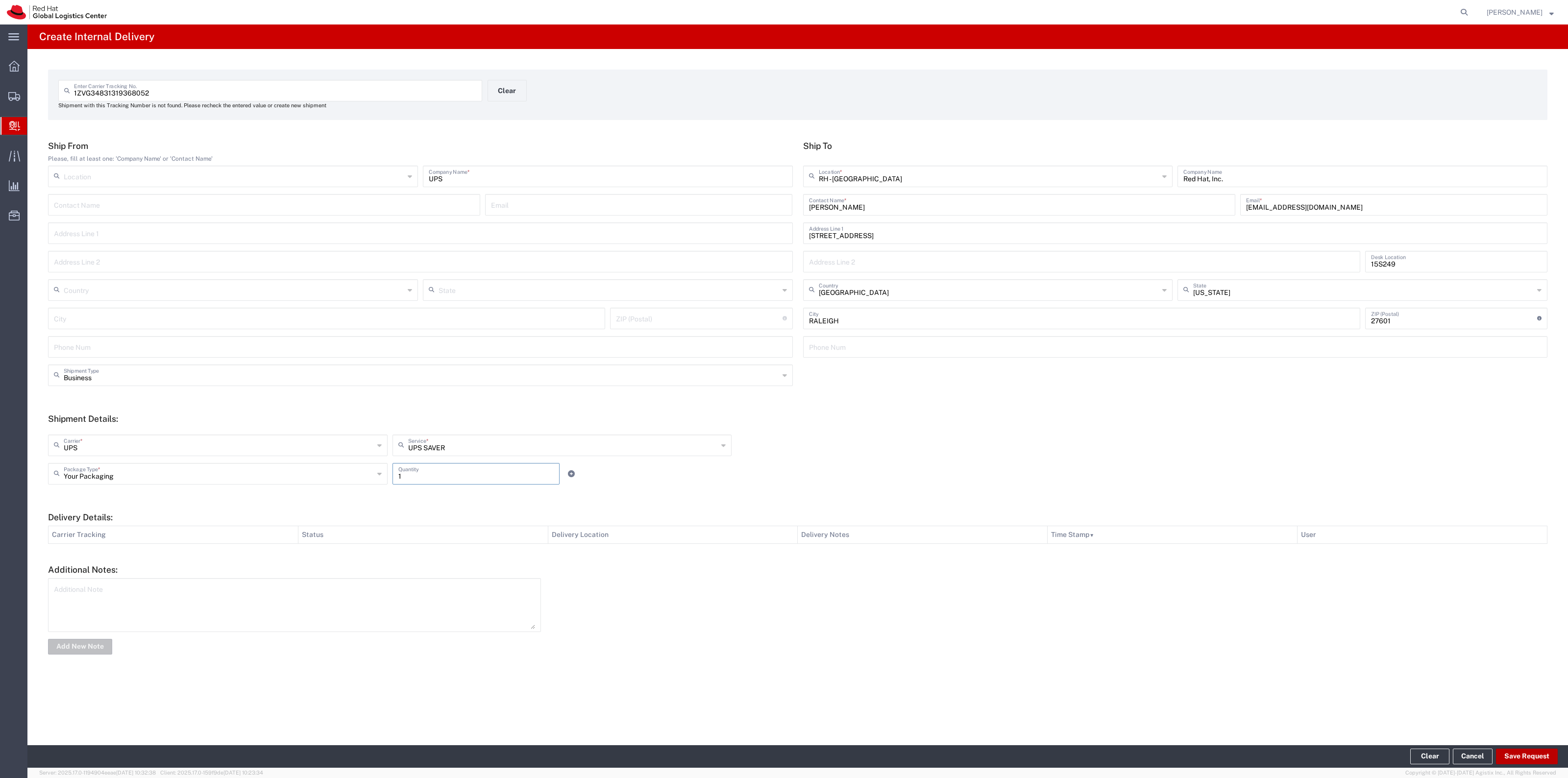
click at [1525, 758] on button "Save Request" at bounding box center [1527, 757] width 61 height 16
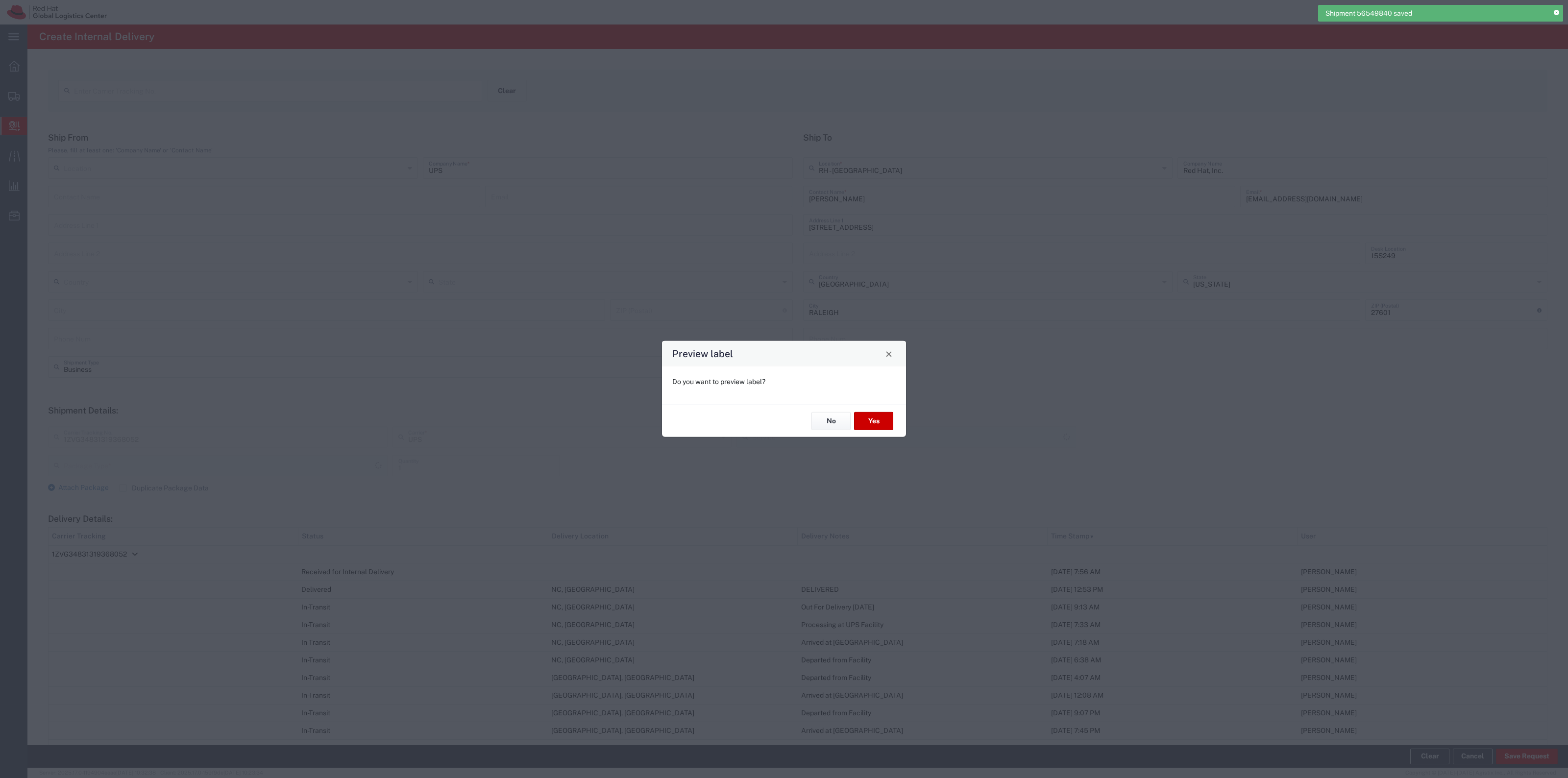
type input "Your Packaging"
type input "UPS SAVER"
click at [875, 416] on button "Yes" at bounding box center [873, 421] width 39 height 18
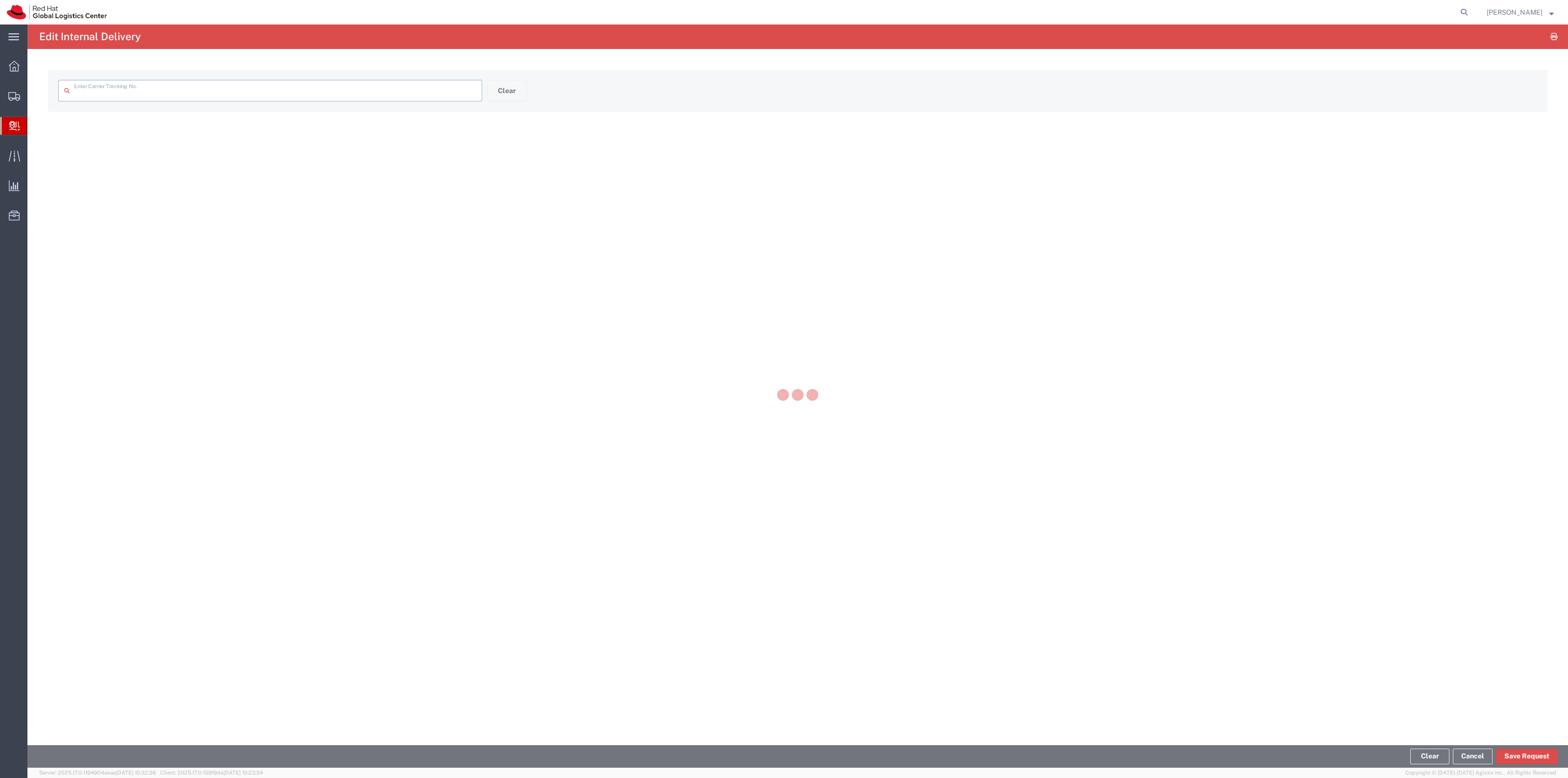
type input "1ZVG34831319368052"
